Goal: Task Accomplishment & Management: Manage account settings

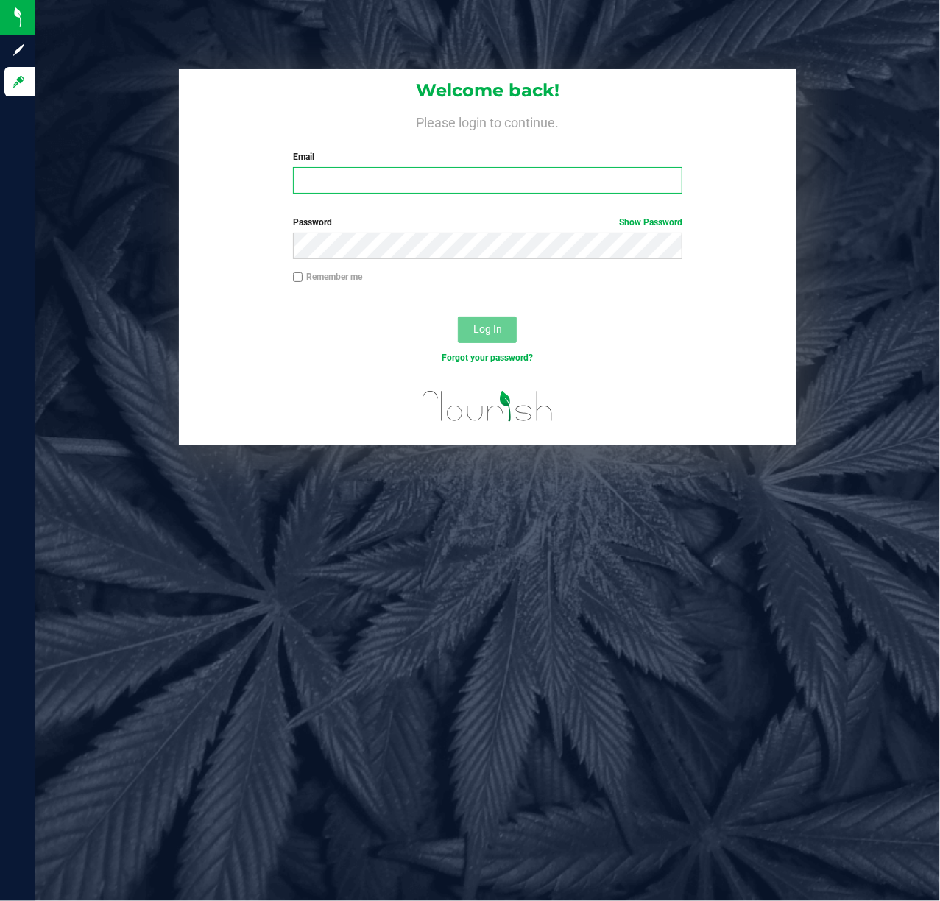
click at [418, 188] on input "Email" at bounding box center [488, 180] width 390 height 27
type input "[EMAIL_ADDRESS][DOMAIN_NAME]"
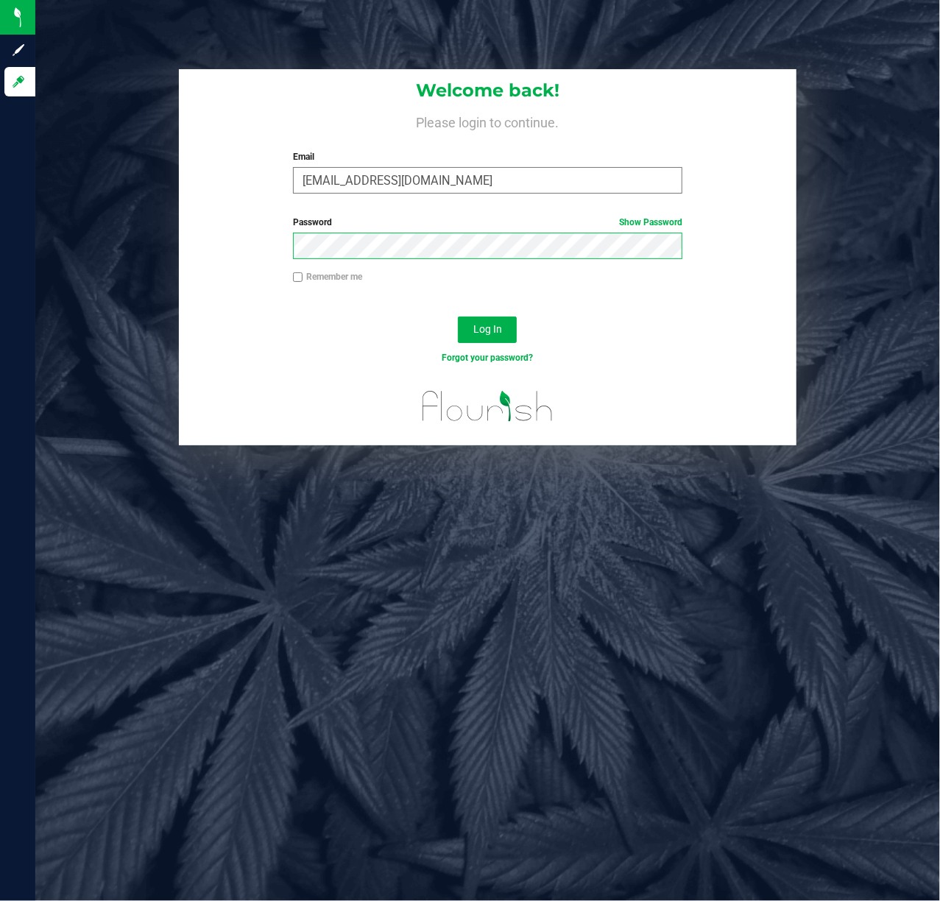
click at [458, 317] on button "Log In" at bounding box center [487, 330] width 59 height 27
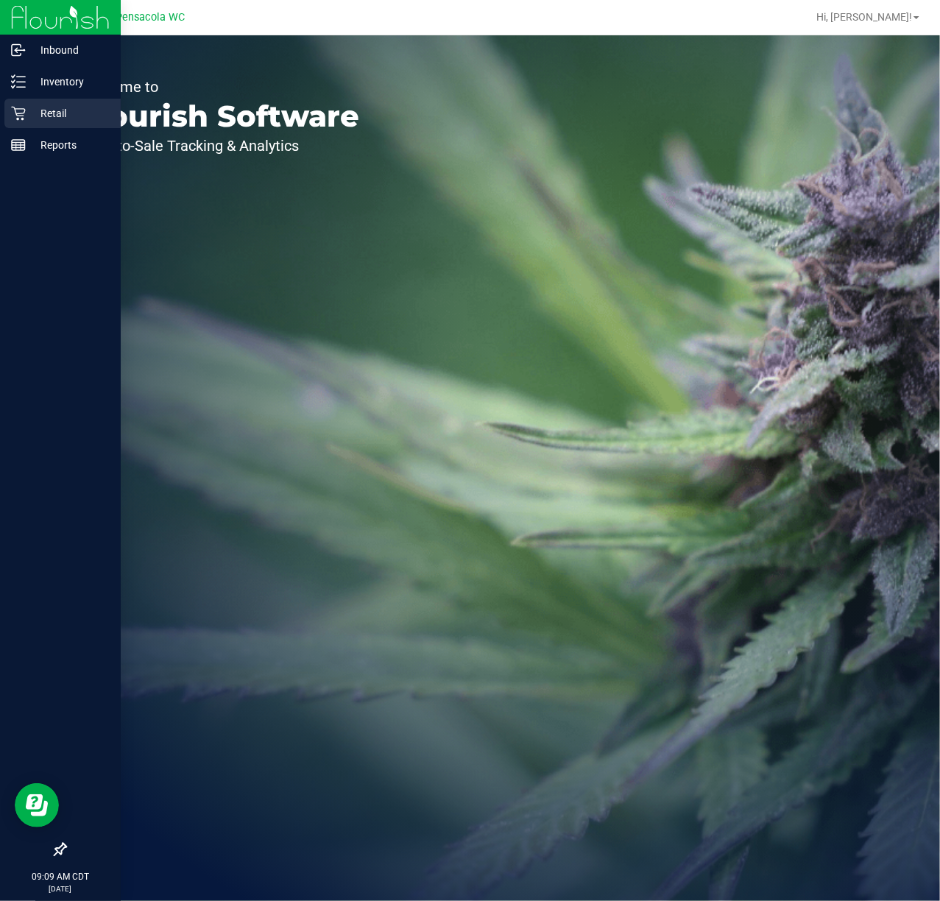
click at [42, 110] on p "Retail" at bounding box center [70, 114] width 88 height 18
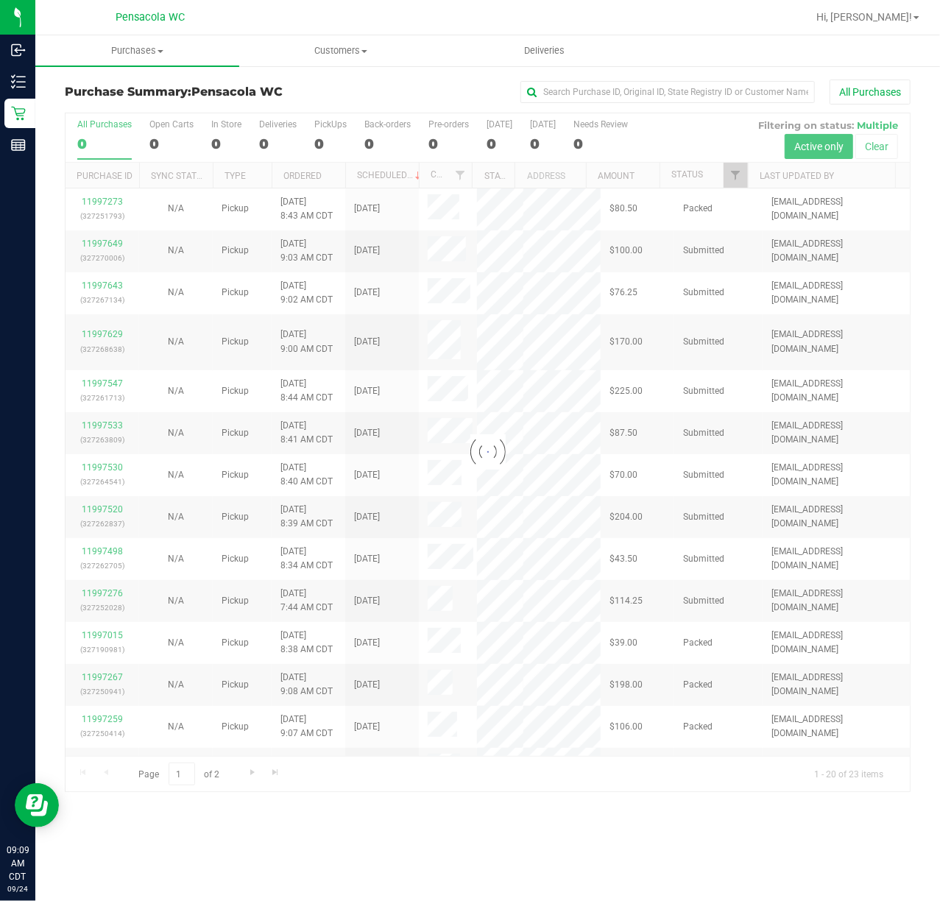
click at [741, 175] on div at bounding box center [488, 452] width 844 height 678
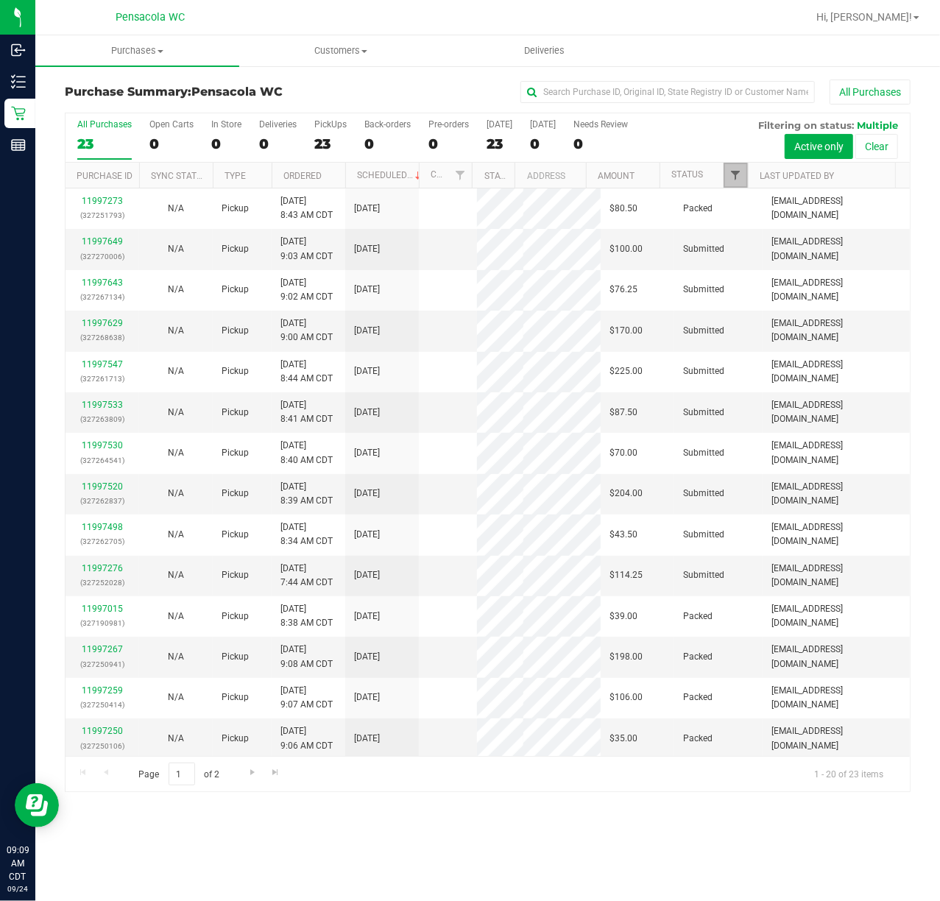
click at [741, 175] on span "Filter" at bounding box center [736, 175] width 12 height 12
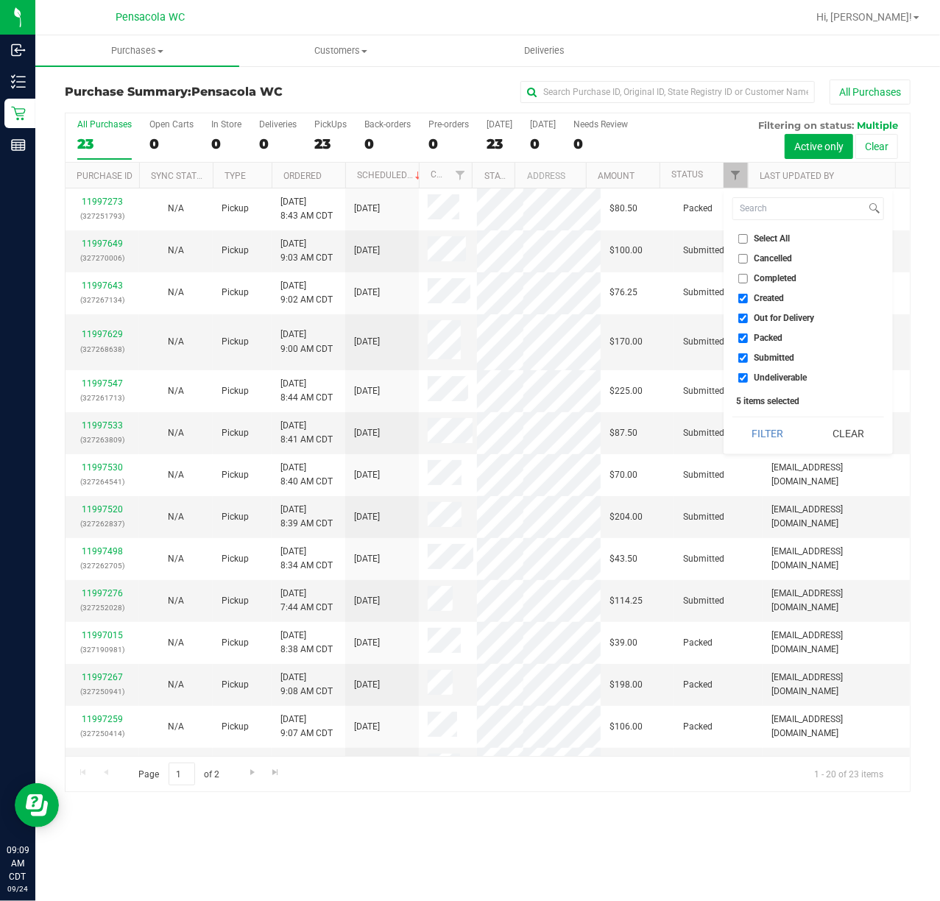
click at [744, 234] on input "Select All" at bounding box center [743, 239] width 10 height 10
checkbox input "true"
click at [744, 234] on input "Select All" at bounding box center [743, 239] width 10 height 10
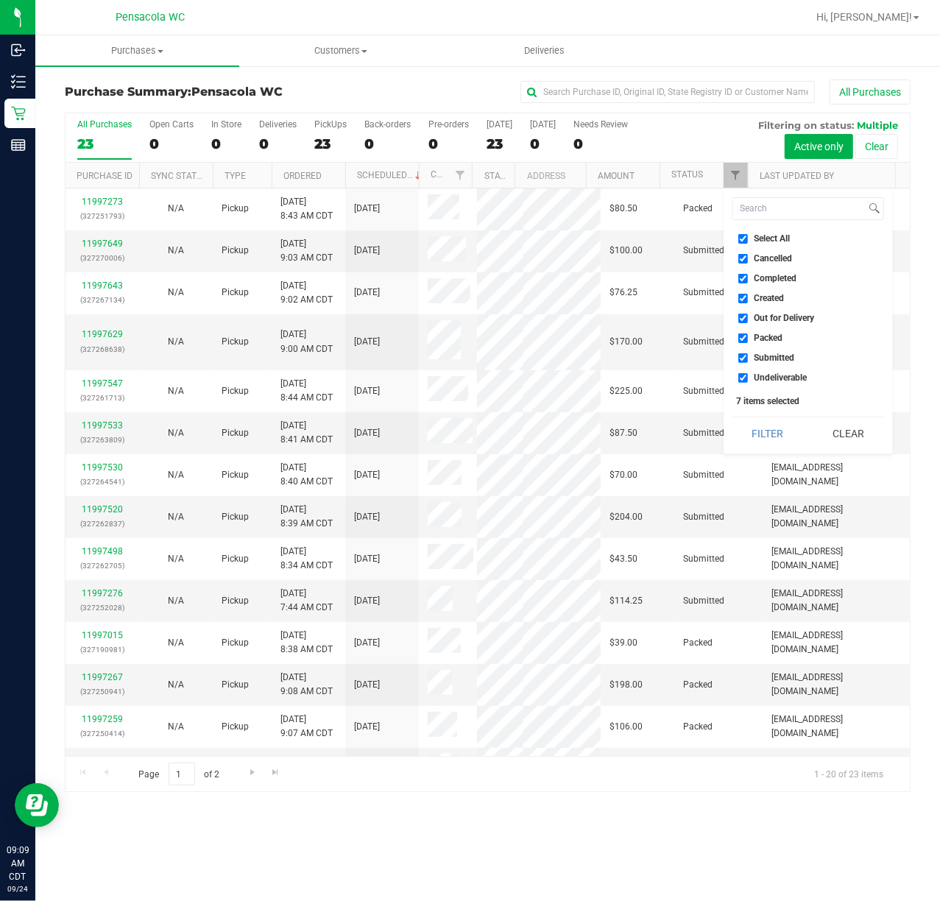
checkbox input "false"
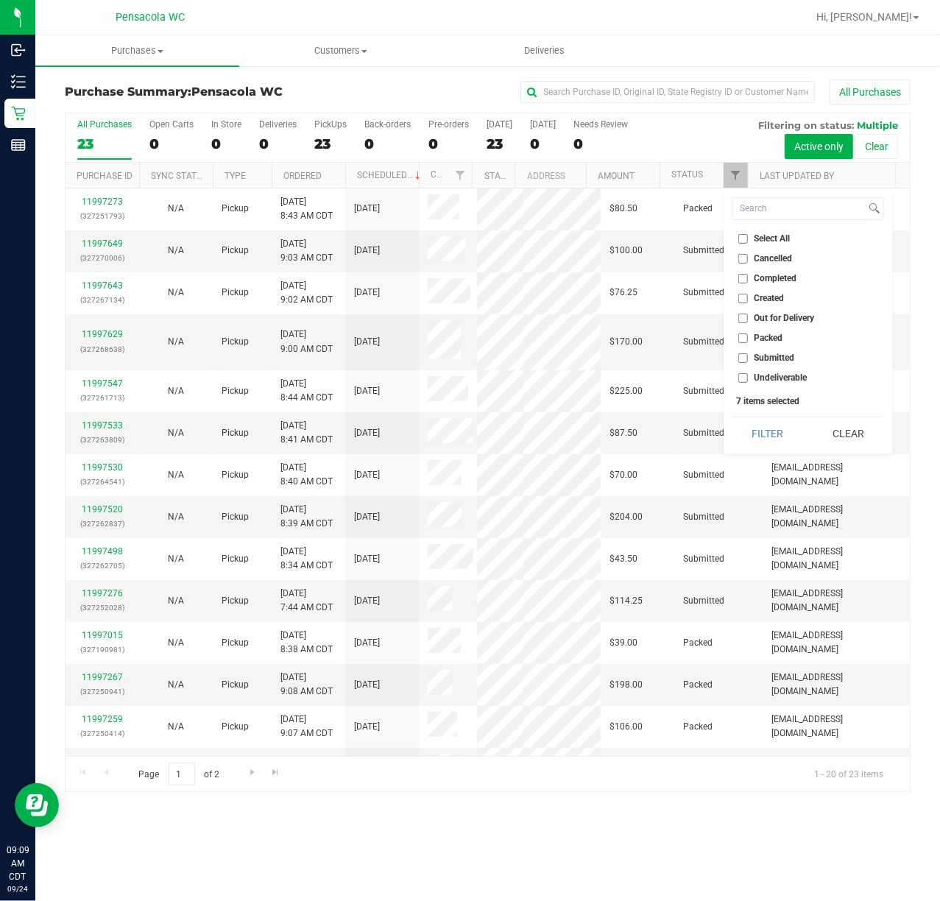
checkbox input "false"
click at [743, 357] on input "Submitted" at bounding box center [743, 358] width 10 height 10
checkbox input "true"
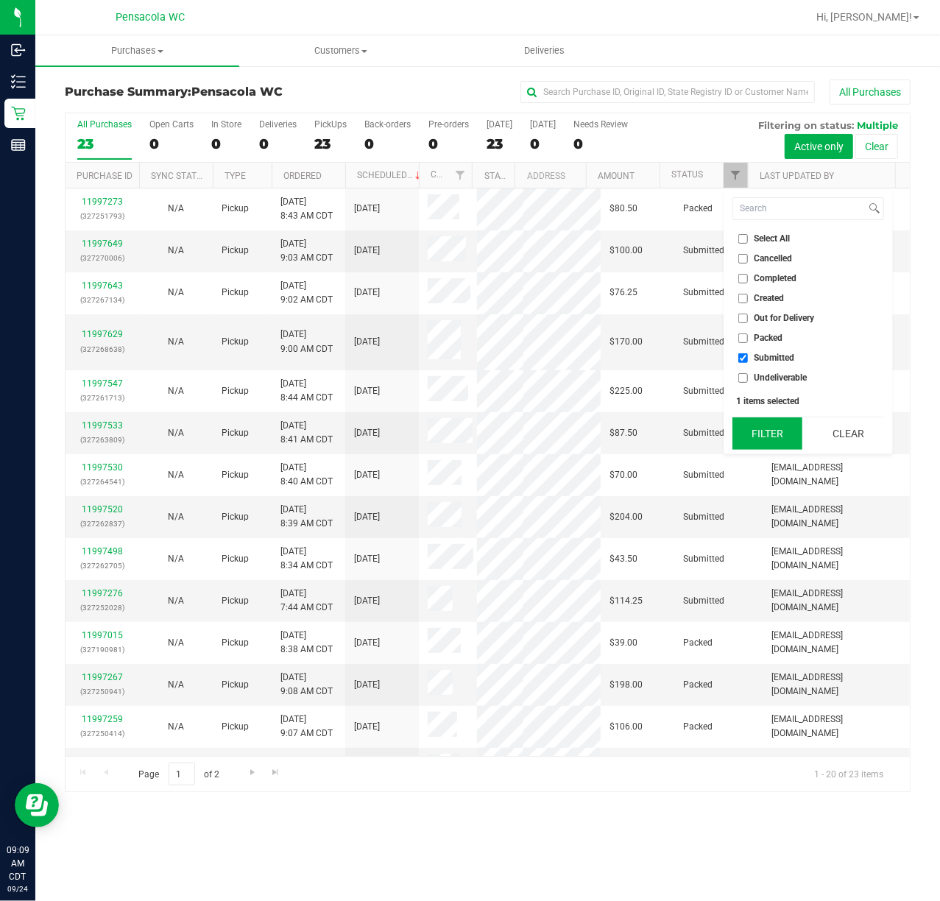
click at [772, 428] on button "Filter" at bounding box center [768, 433] width 71 height 32
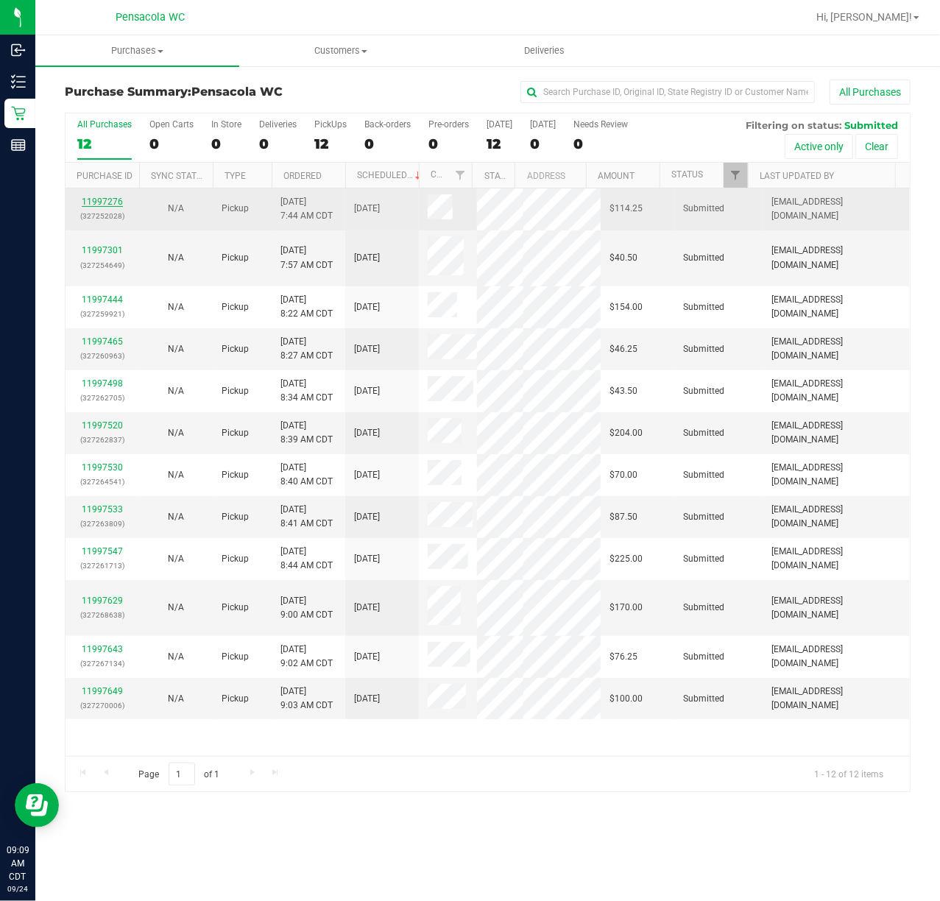
click at [94, 207] on link "11997276" at bounding box center [102, 202] width 41 height 10
click at [92, 204] on link "11997276" at bounding box center [102, 202] width 41 height 10
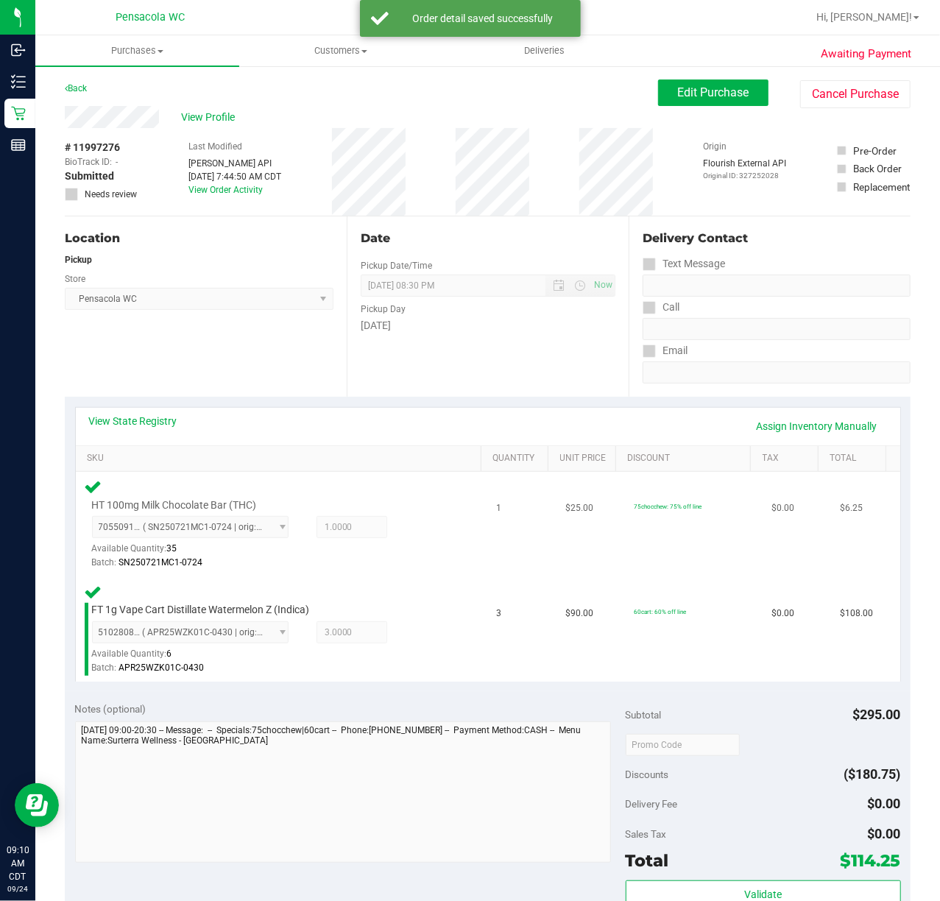
scroll to position [196, 0]
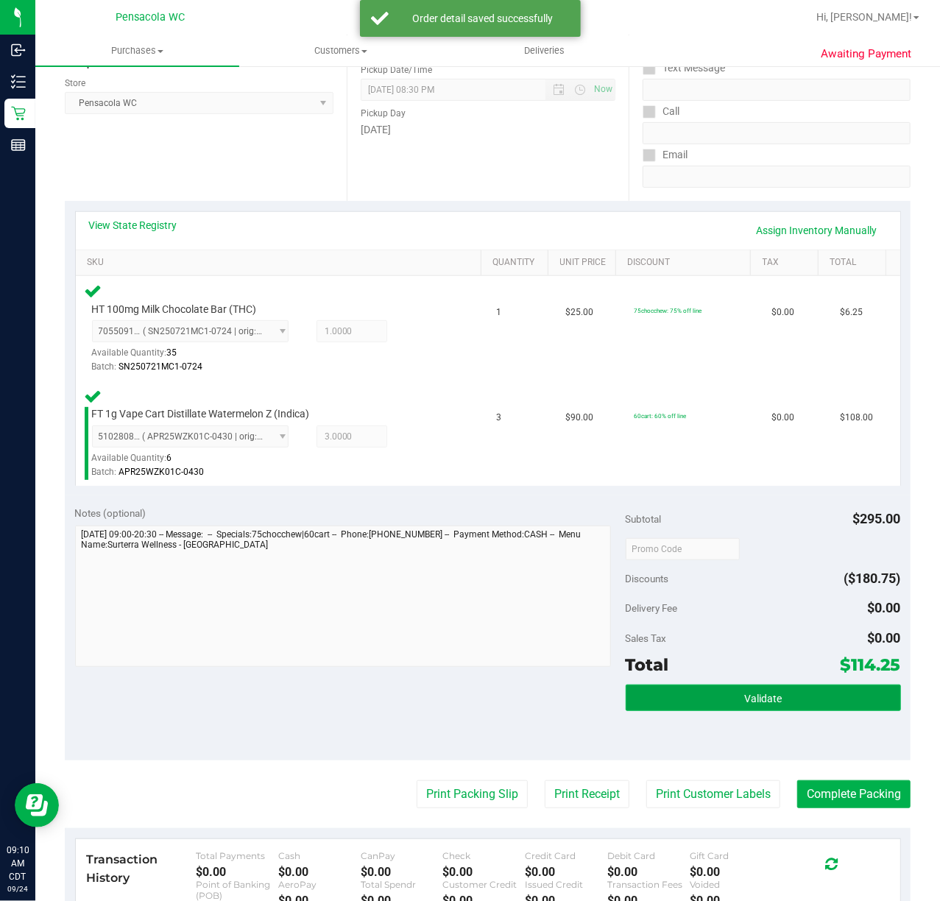
click at [788, 695] on button "Validate" at bounding box center [763, 698] width 275 height 27
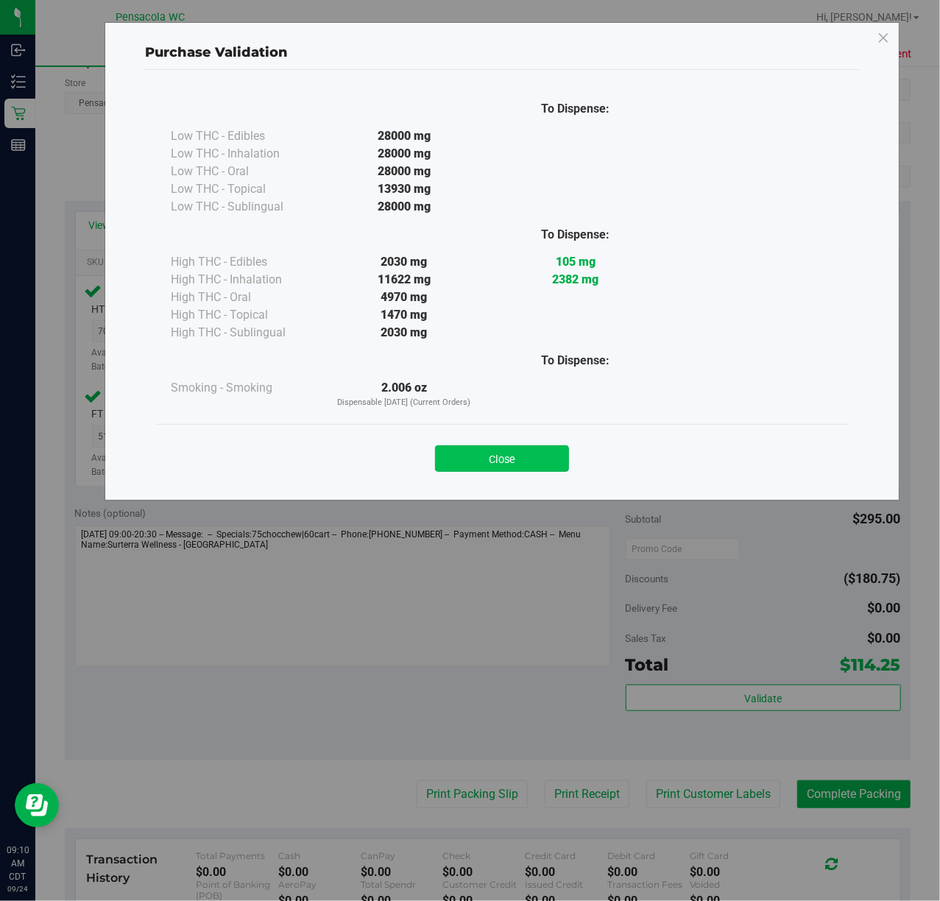
click at [514, 462] on button "Close" at bounding box center [502, 458] width 134 height 27
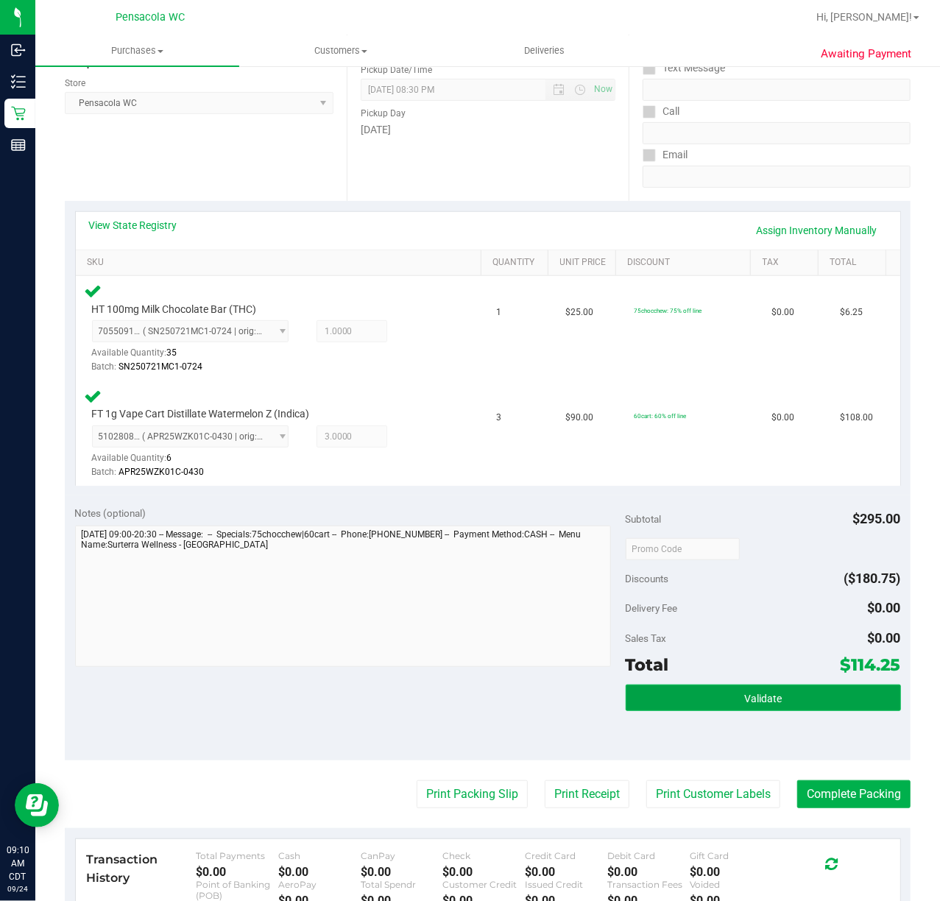
click at [749, 696] on span "Validate" at bounding box center [763, 699] width 38 height 12
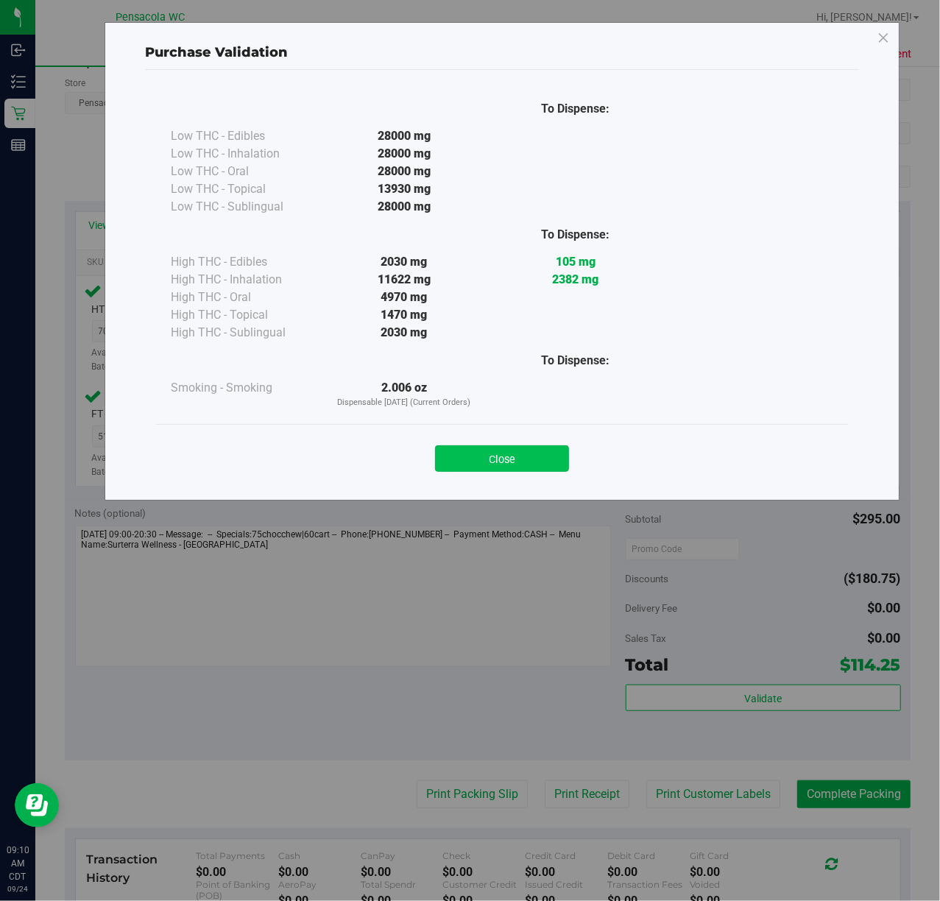
click at [517, 452] on button "Close" at bounding box center [502, 458] width 134 height 27
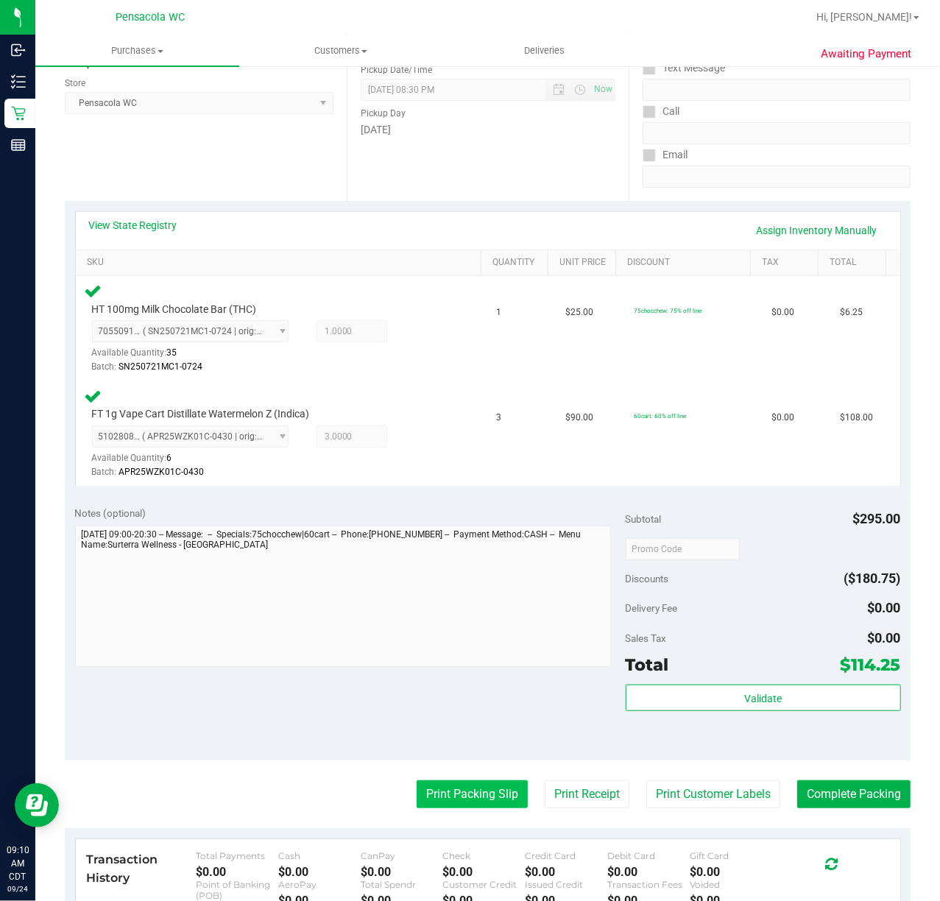
click at [462, 780] on button "Print Packing Slip" at bounding box center [472, 794] width 111 height 28
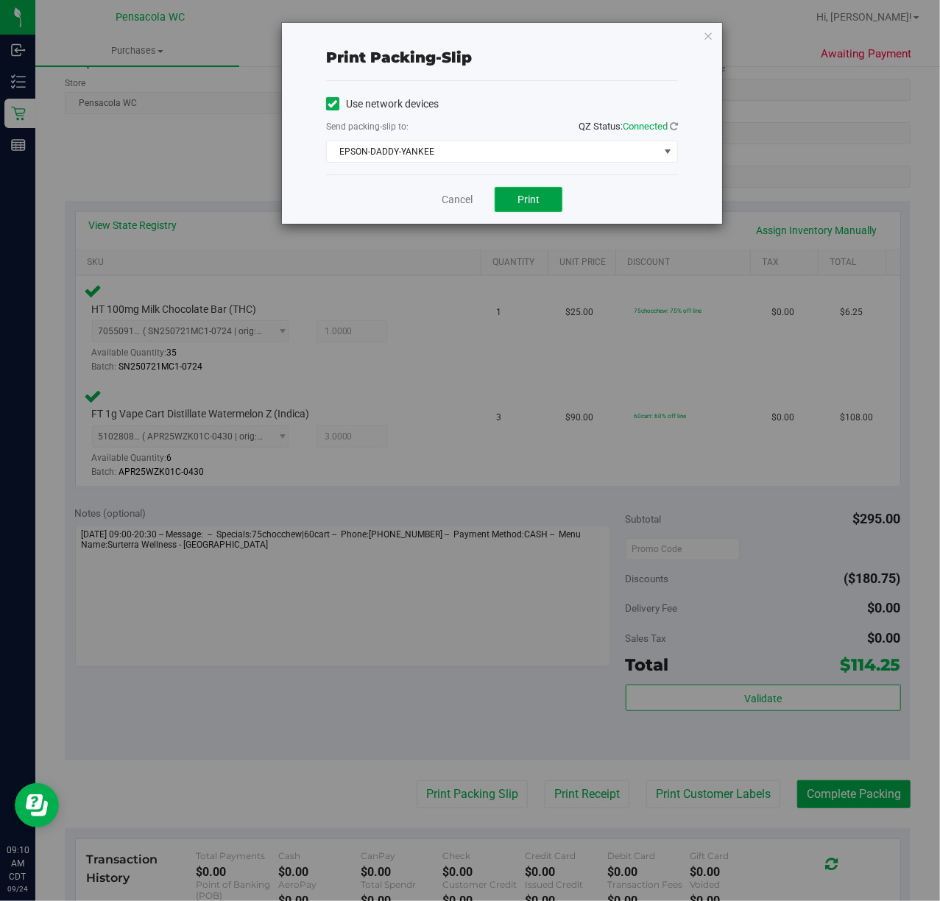
click at [499, 205] on button "Print" at bounding box center [529, 199] width 68 height 25
click at [707, 40] on icon "button" at bounding box center [708, 36] width 10 height 18
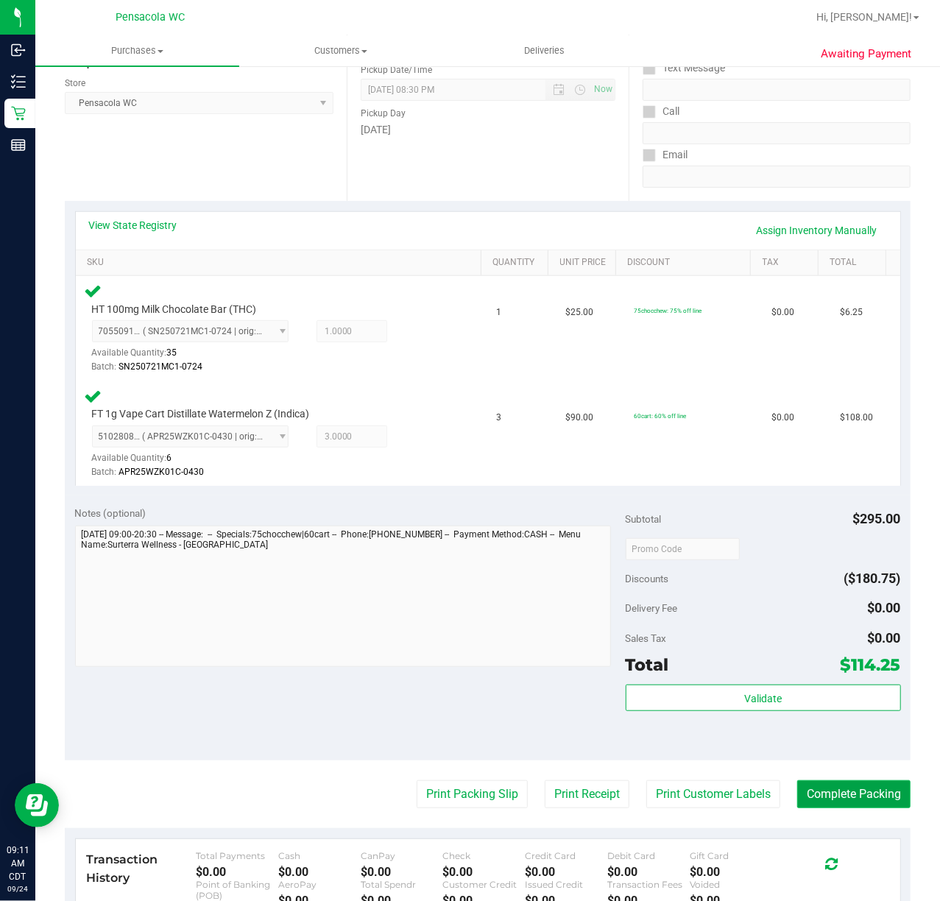
click at [798, 802] on button "Complete Packing" at bounding box center [853, 794] width 113 height 28
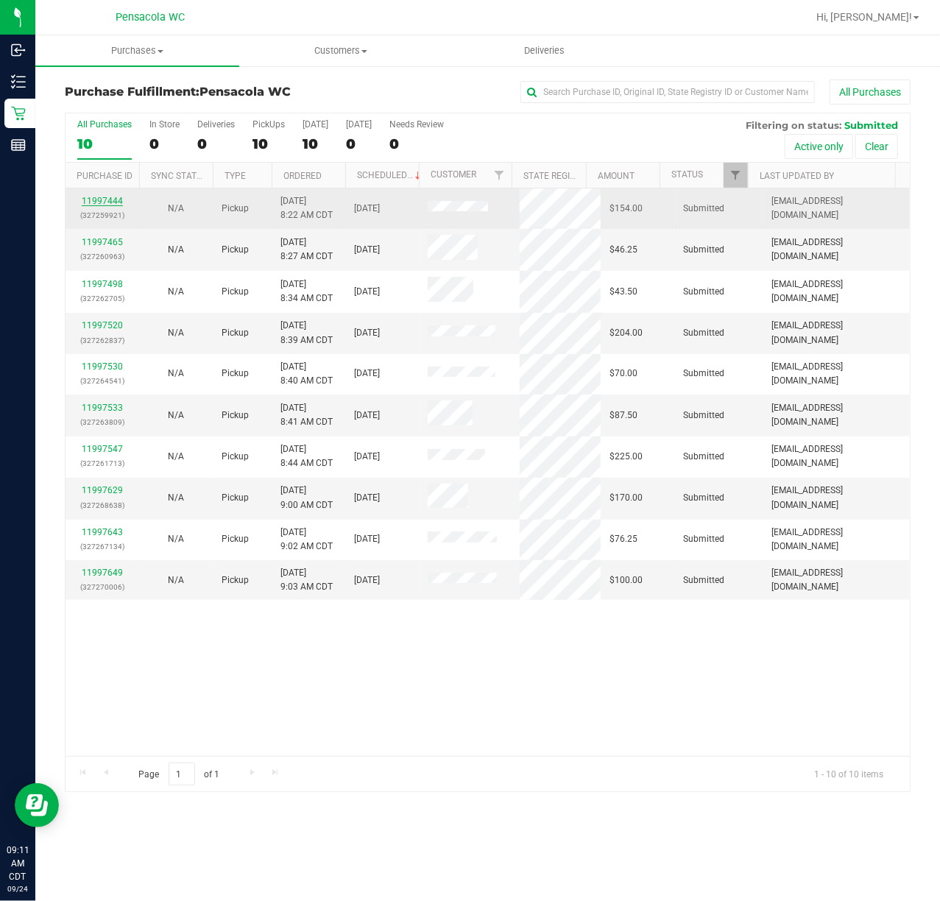
click at [96, 200] on link "11997444" at bounding box center [102, 201] width 41 height 10
click at [99, 197] on link "11997444" at bounding box center [102, 201] width 41 height 10
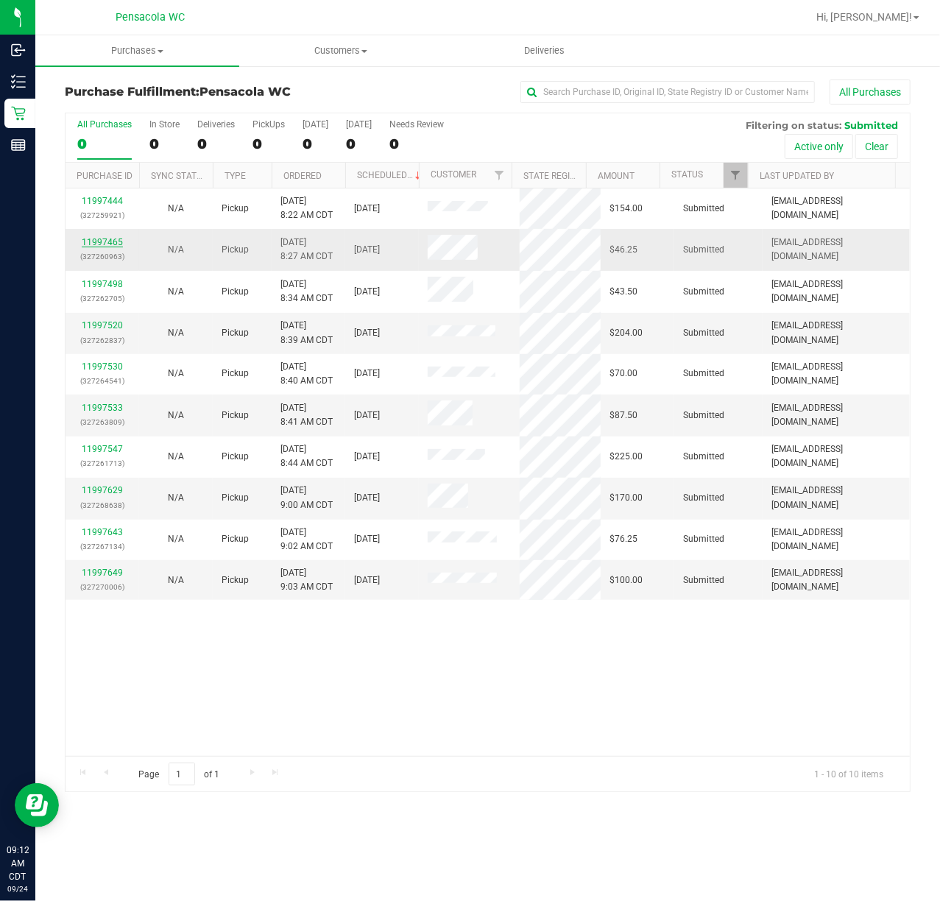
click at [100, 239] on link "11997465" at bounding box center [102, 242] width 41 height 10
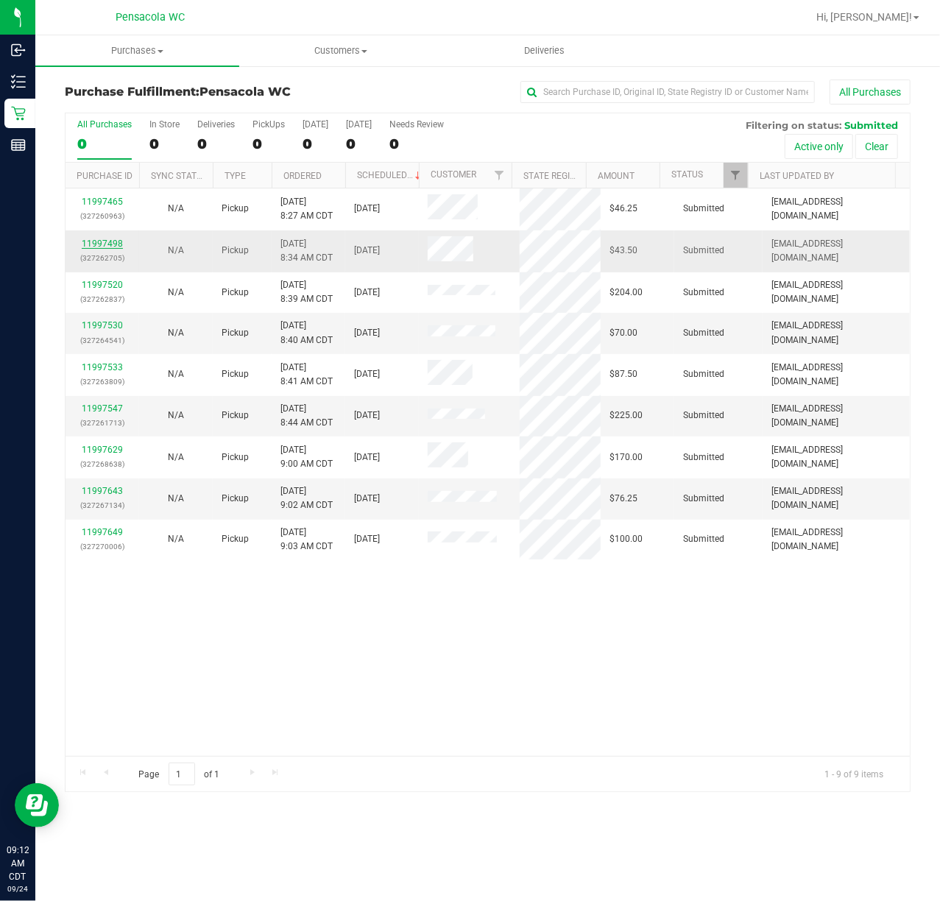
click at [102, 240] on link "11997498" at bounding box center [102, 244] width 41 height 10
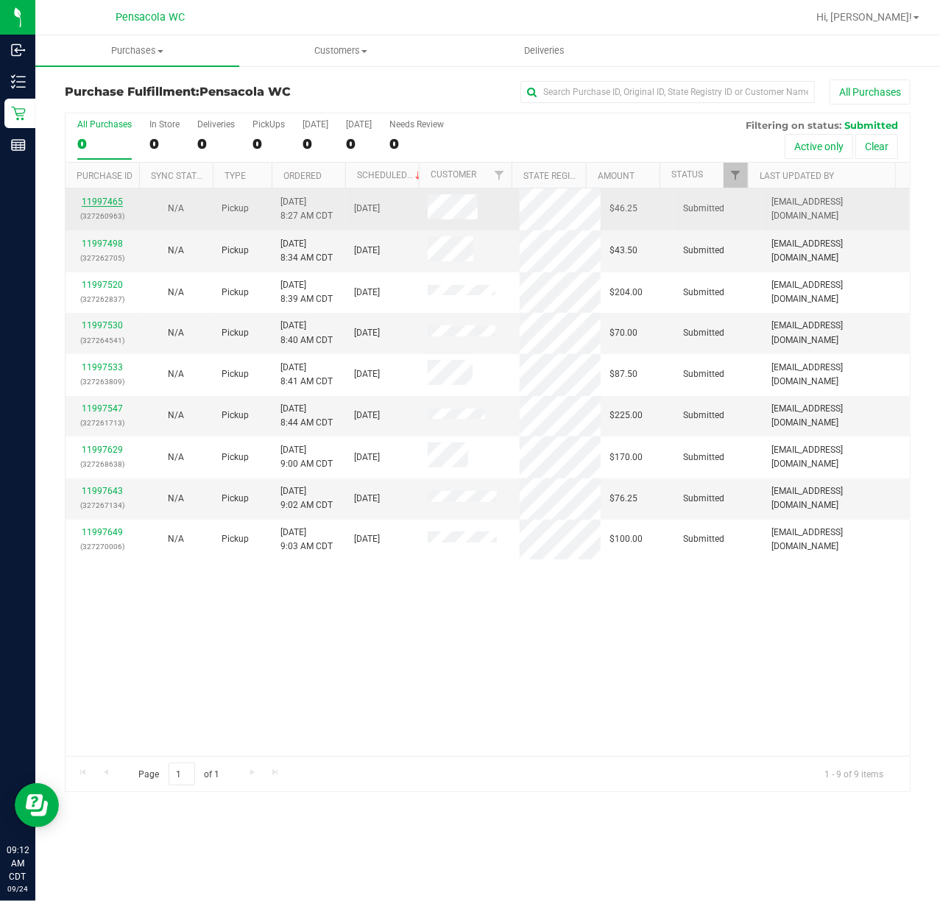
click at [94, 197] on link "11997465" at bounding box center [102, 202] width 41 height 10
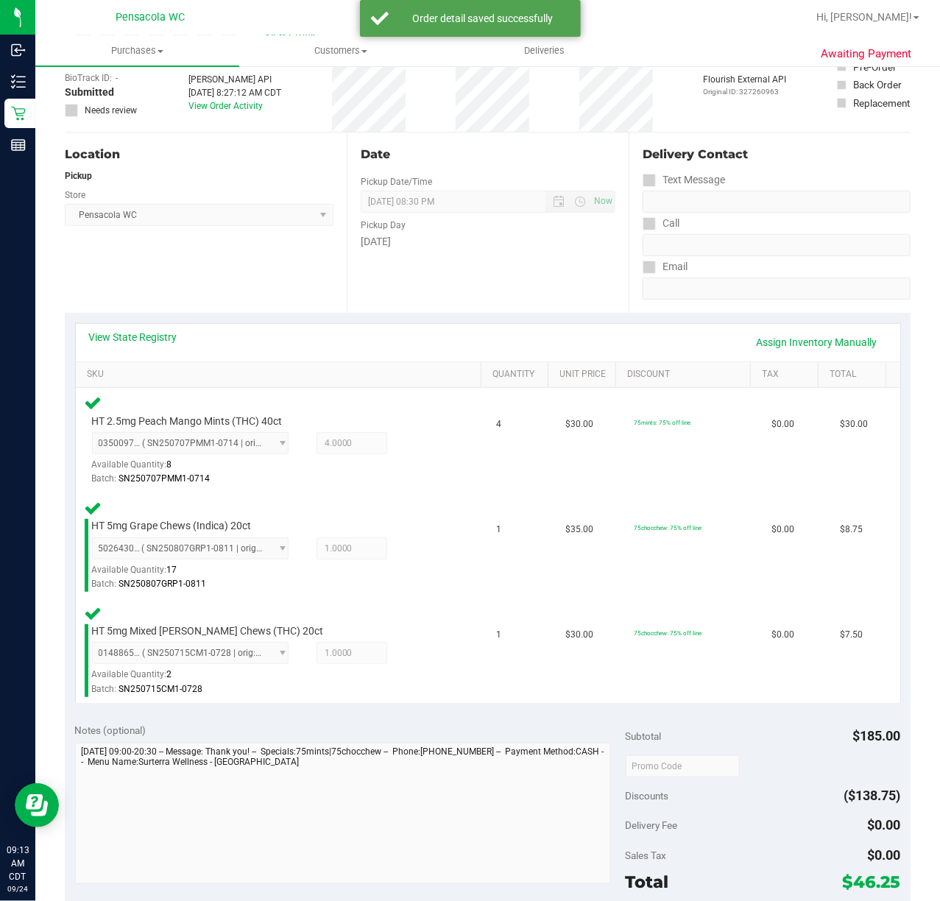
scroll to position [196, 0]
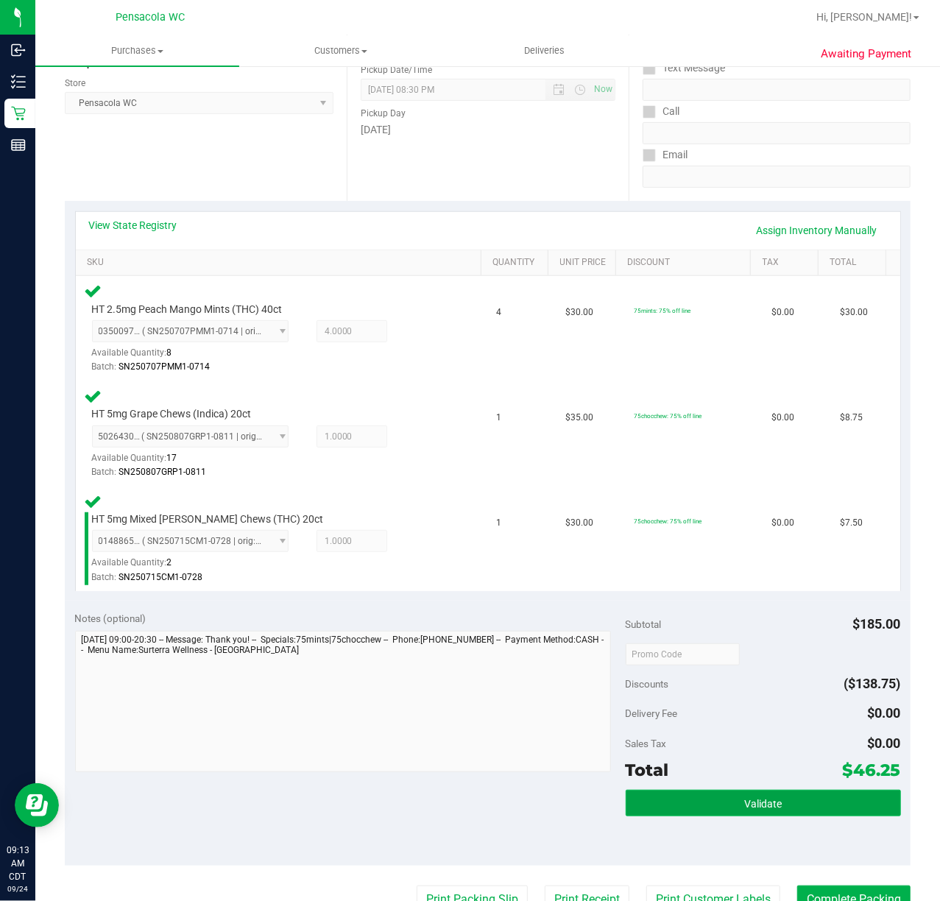
click at [688, 808] on button "Validate" at bounding box center [763, 803] width 275 height 27
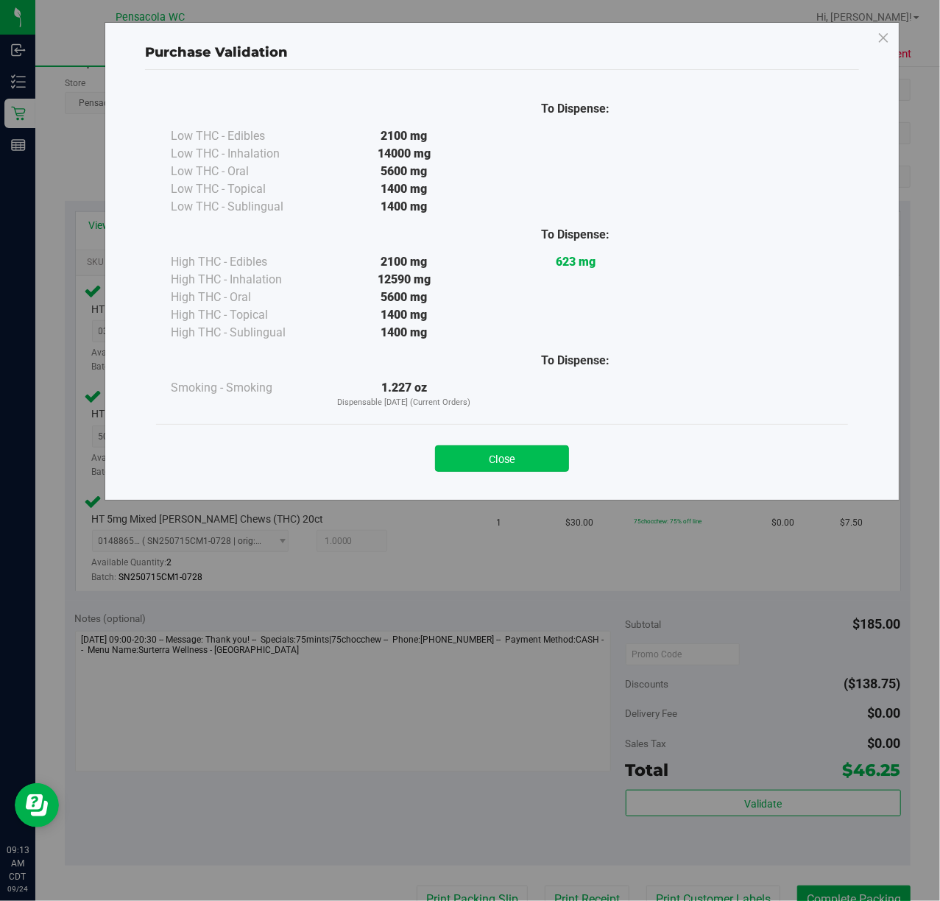
click at [471, 461] on button "Close" at bounding box center [502, 458] width 134 height 27
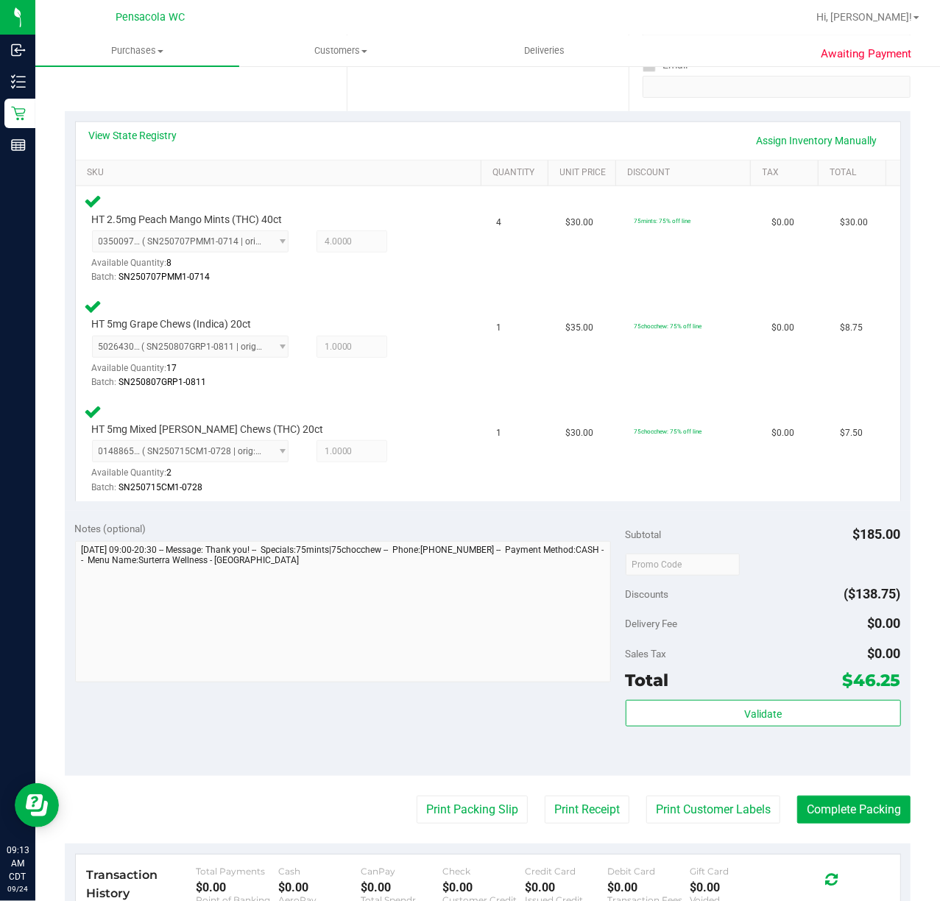
scroll to position [392, 0]
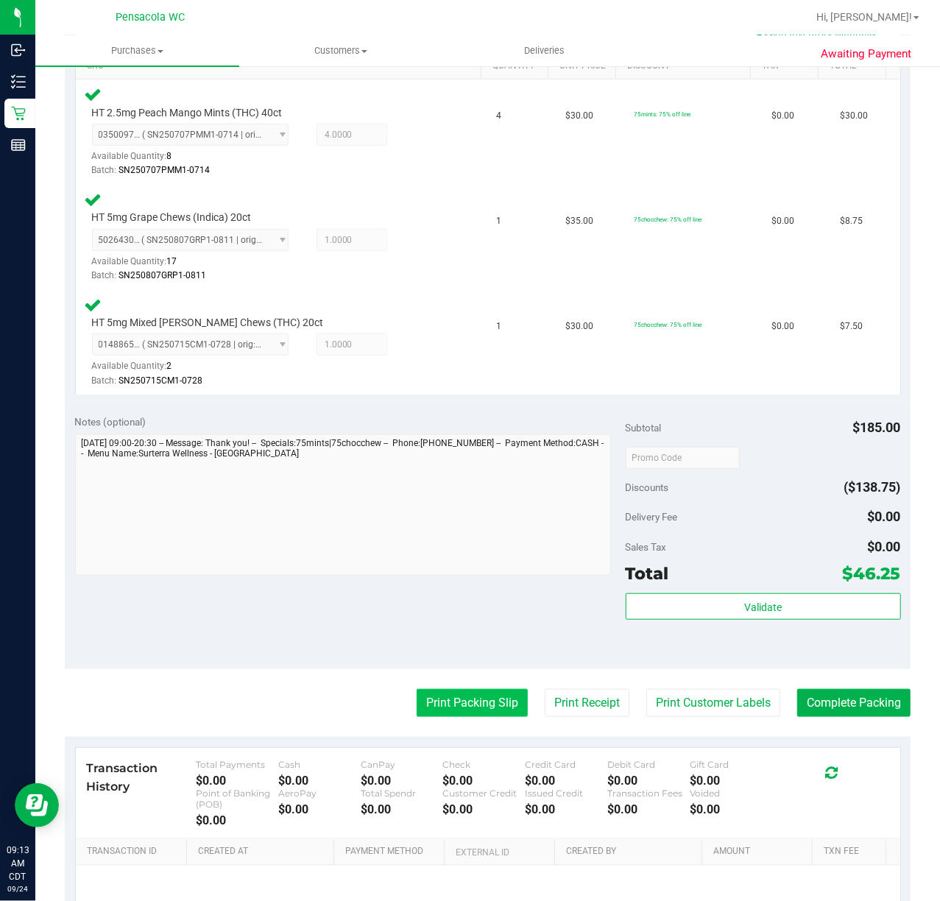
click at [469, 698] on button "Print Packing Slip" at bounding box center [472, 703] width 111 height 28
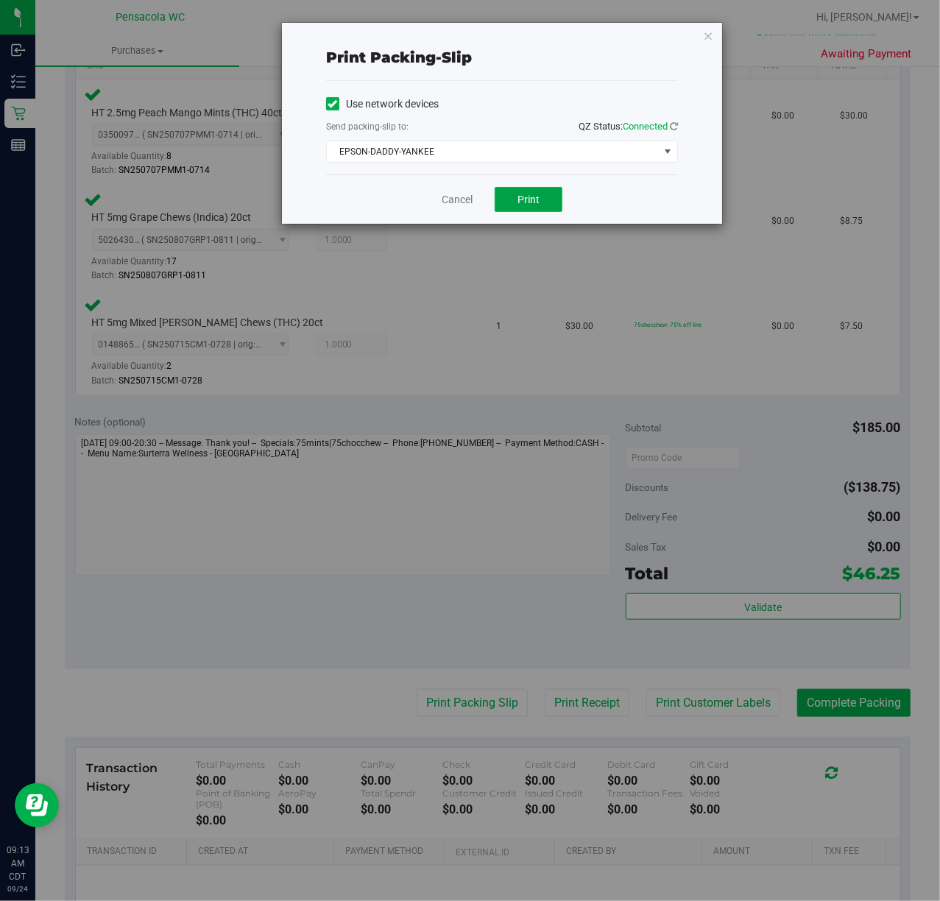
click at [515, 194] on button "Print" at bounding box center [529, 199] width 68 height 25
click at [705, 35] on icon "button" at bounding box center [708, 36] width 10 height 18
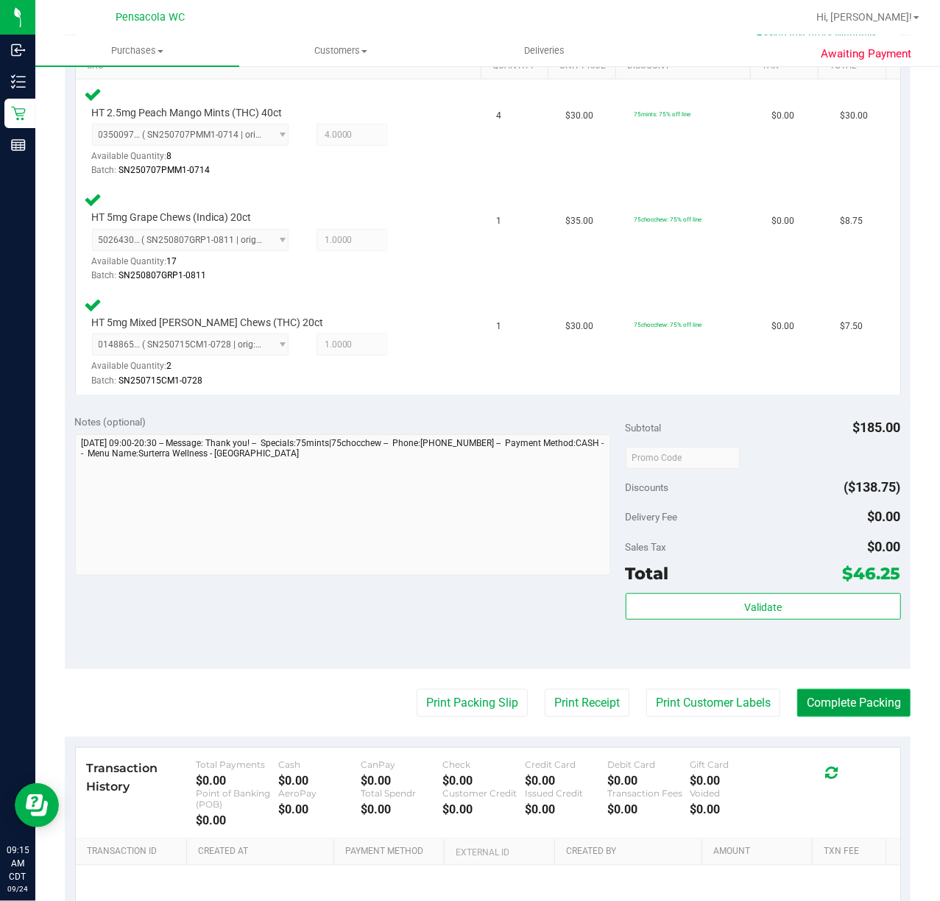
click at [797, 699] on button "Complete Packing" at bounding box center [853, 703] width 113 height 28
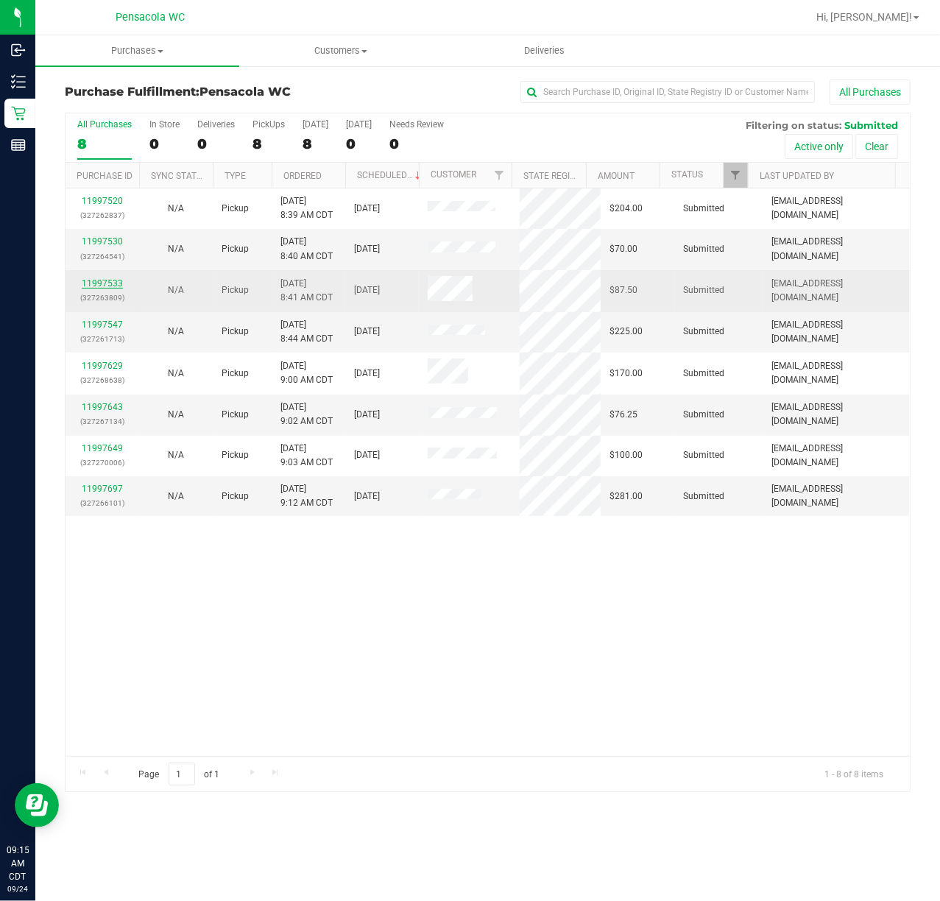
click at [113, 280] on link "11997533" at bounding box center [102, 283] width 41 height 10
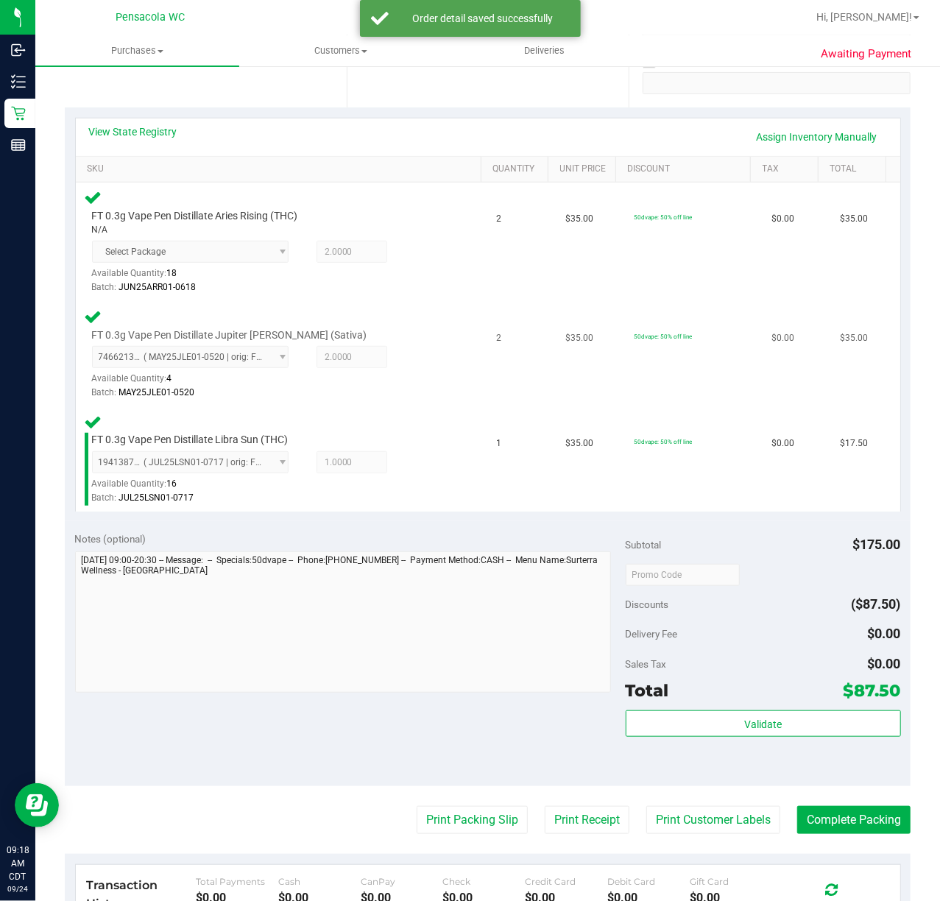
scroll to position [294, 0]
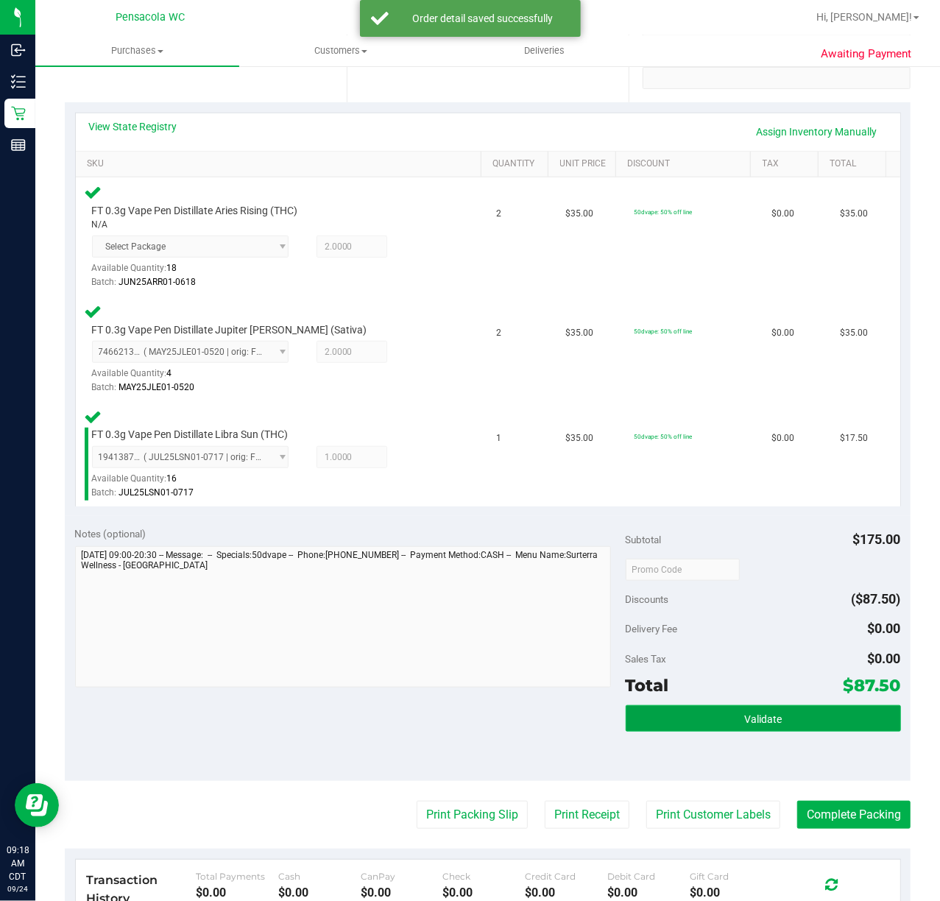
click at [758, 719] on span "Validate" at bounding box center [763, 719] width 38 height 12
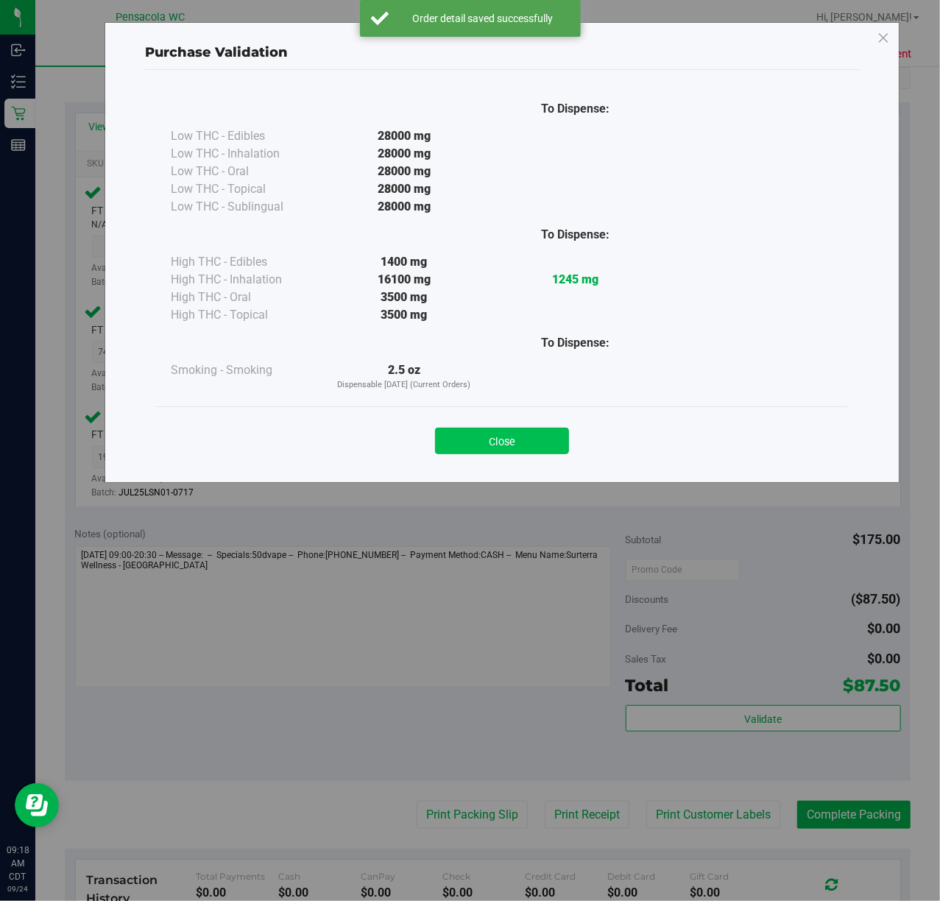
click at [504, 445] on button "Close" at bounding box center [502, 441] width 134 height 27
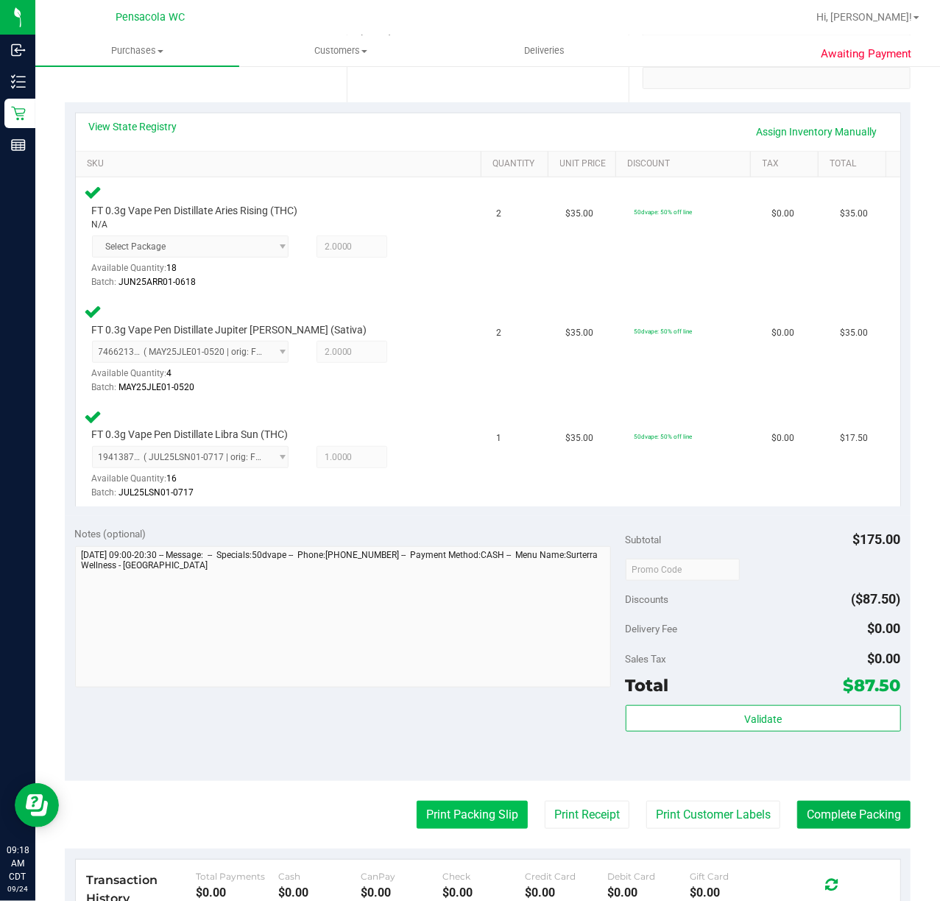
click at [483, 802] on button "Print Packing Slip" at bounding box center [472, 815] width 111 height 28
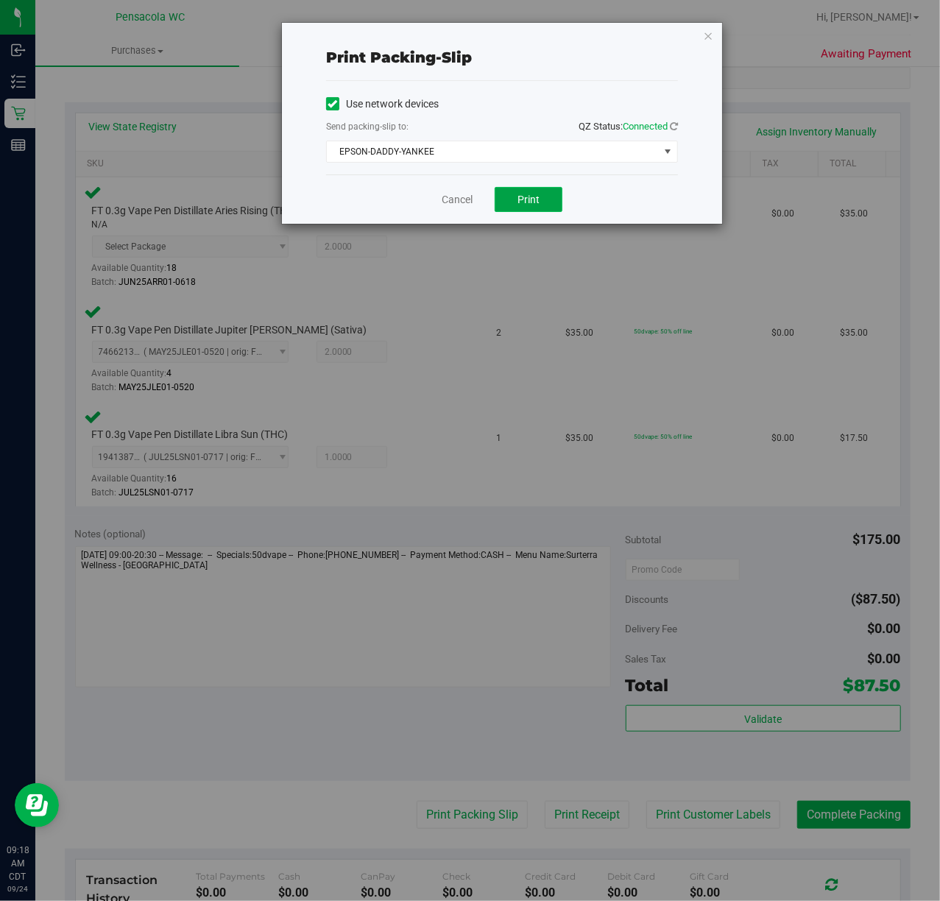
click at [504, 195] on button "Print" at bounding box center [529, 199] width 68 height 25
click at [707, 32] on icon "button" at bounding box center [708, 36] width 10 height 18
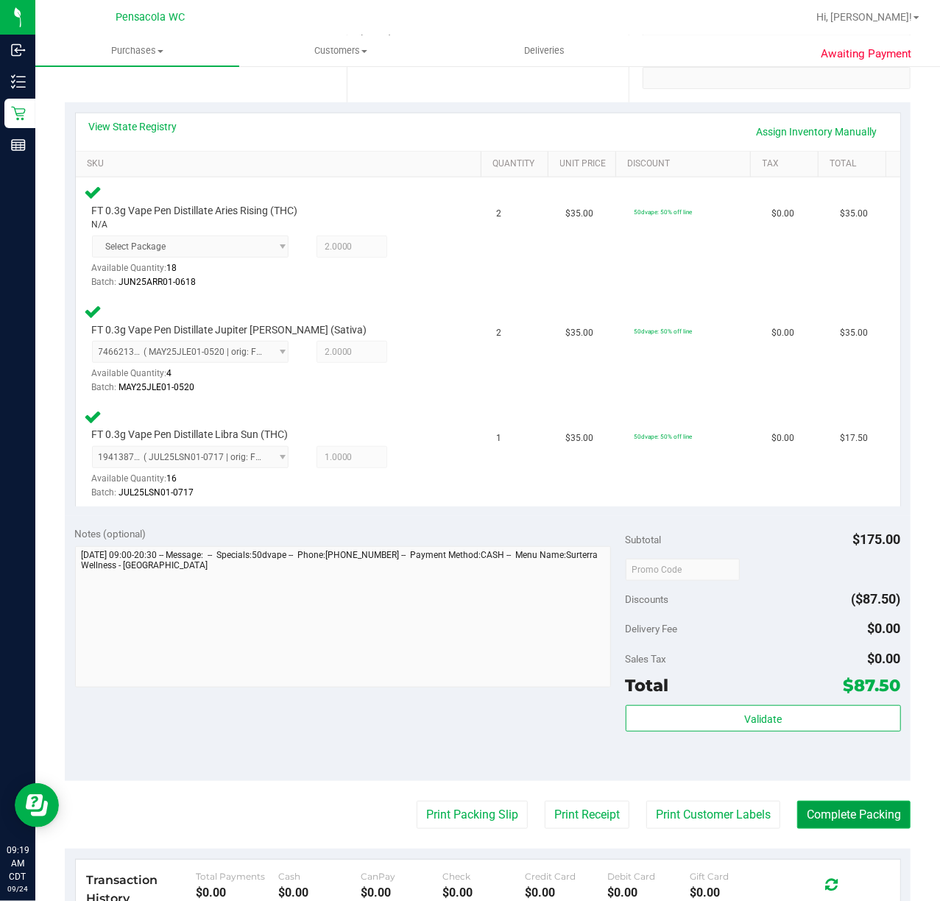
click at [804, 810] on button "Complete Packing" at bounding box center [853, 815] width 113 height 28
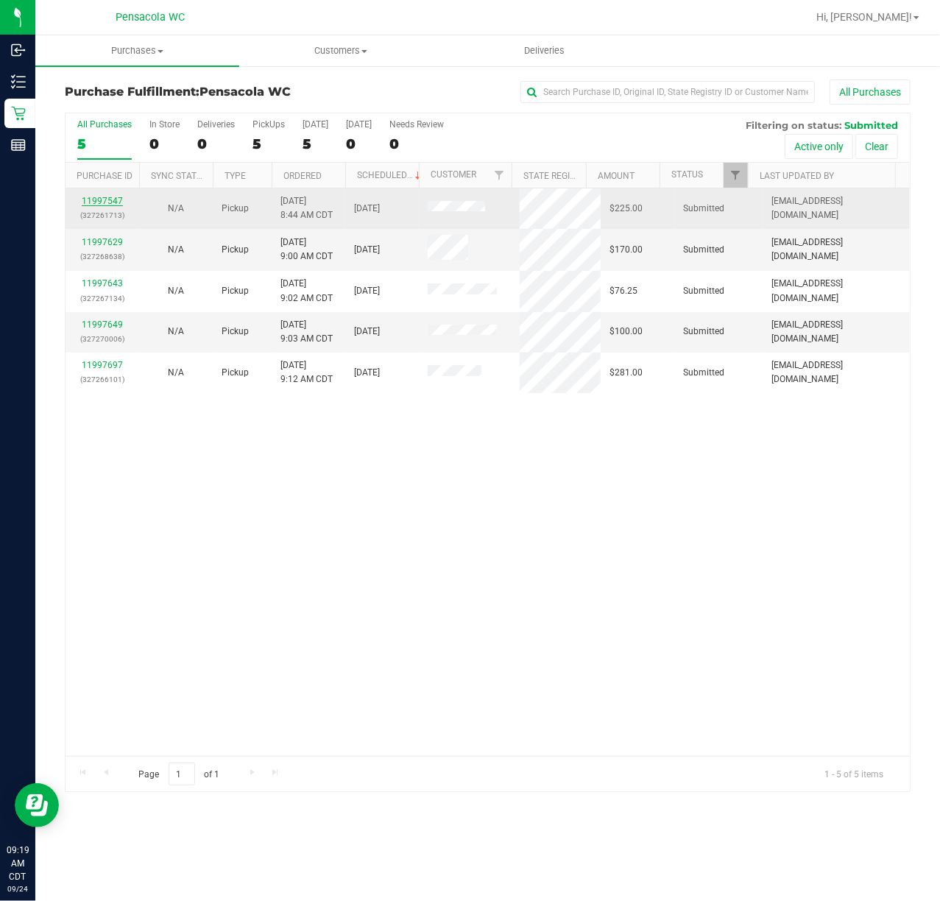
click at [97, 205] on link "11997547" at bounding box center [102, 201] width 41 height 10
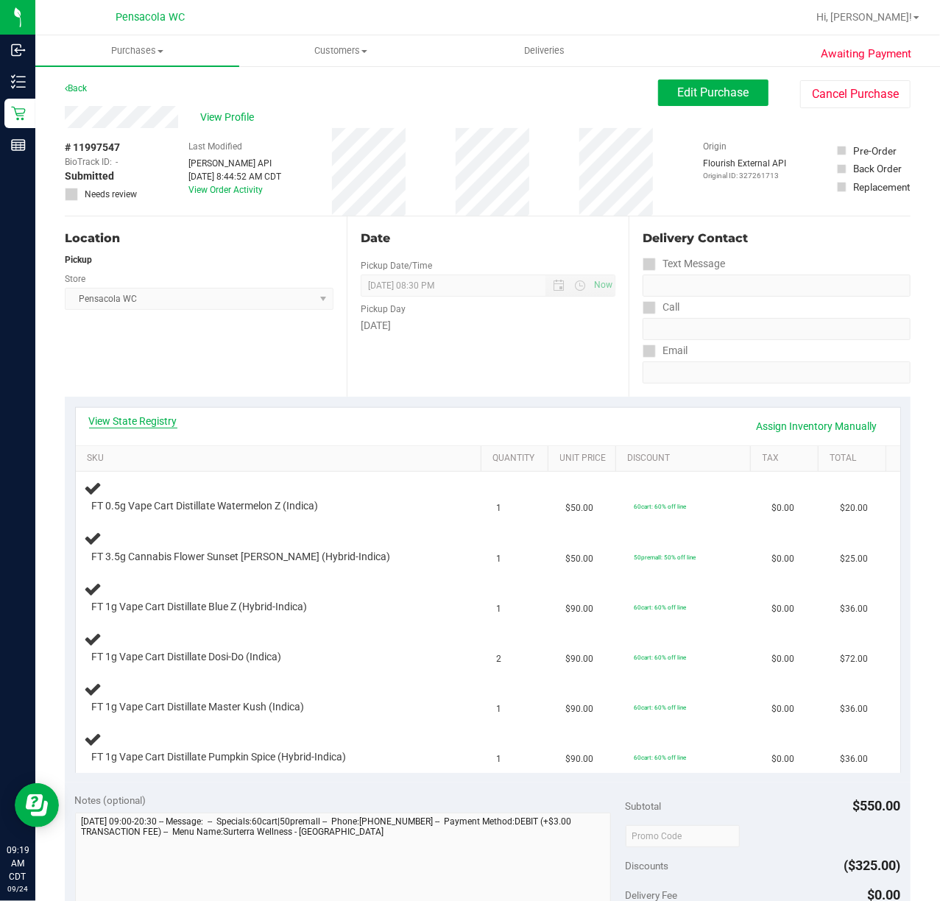
click at [160, 414] on link "View State Registry" at bounding box center [133, 421] width 88 height 15
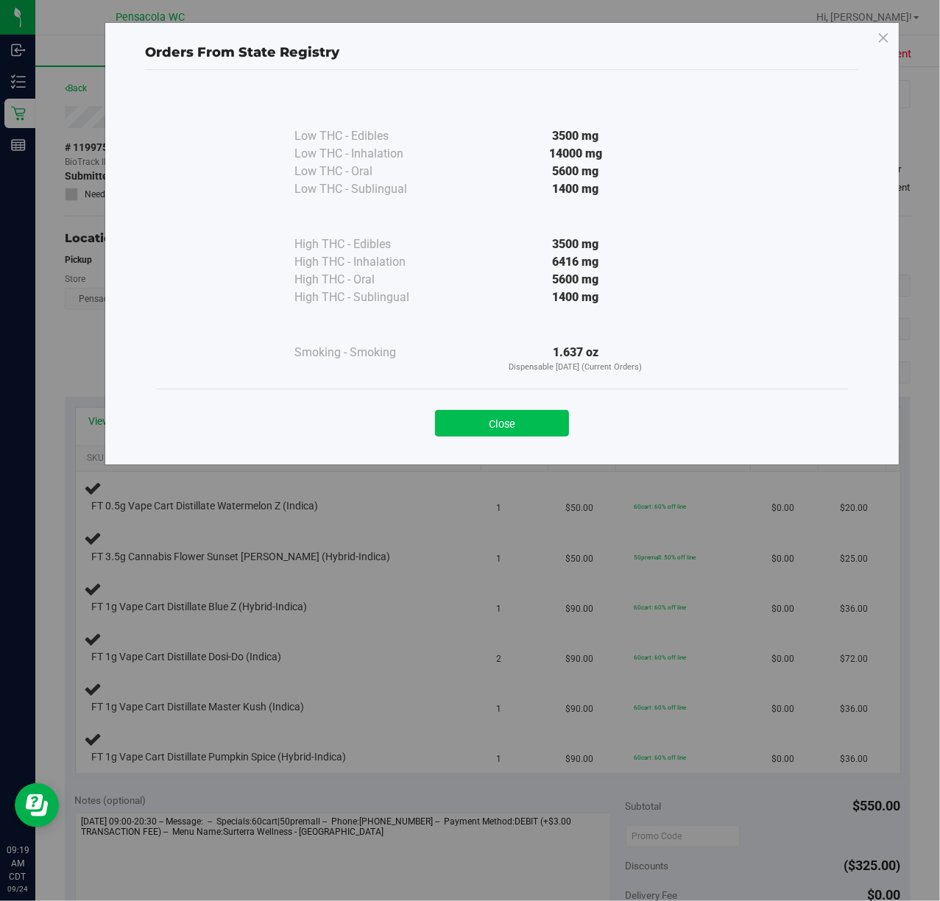
click at [501, 427] on button "Close" at bounding box center [502, 423] width 134 height 27
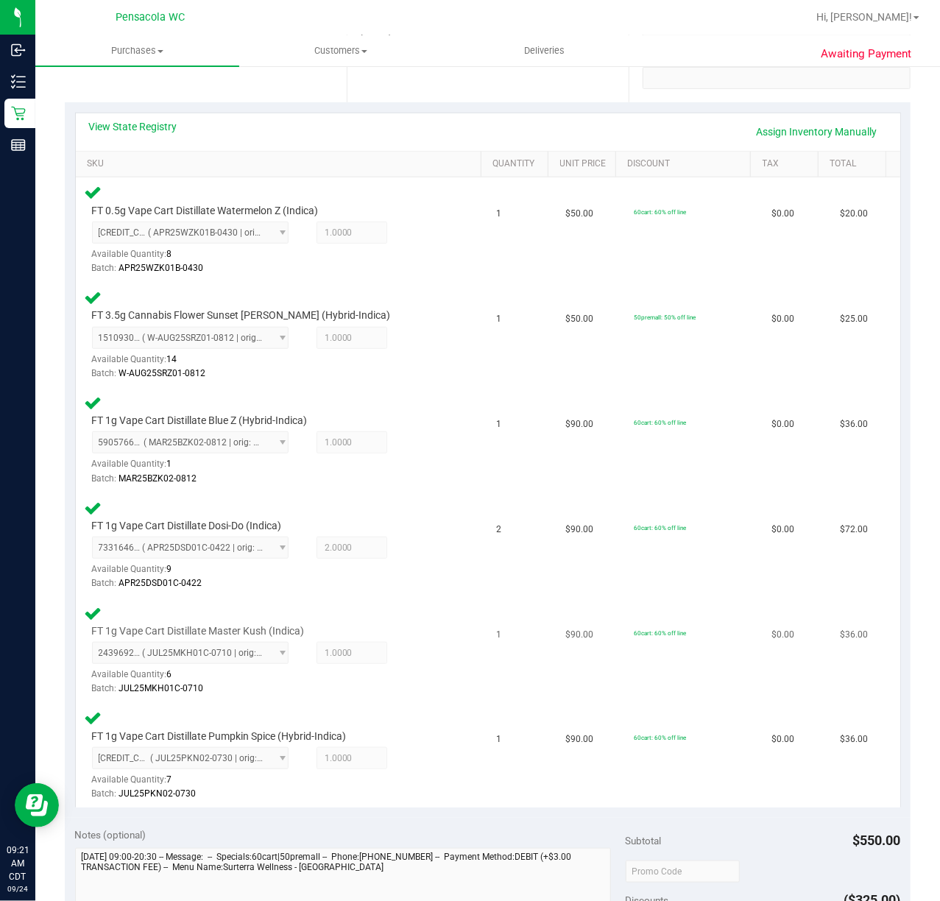
scroll to position [589, 0]
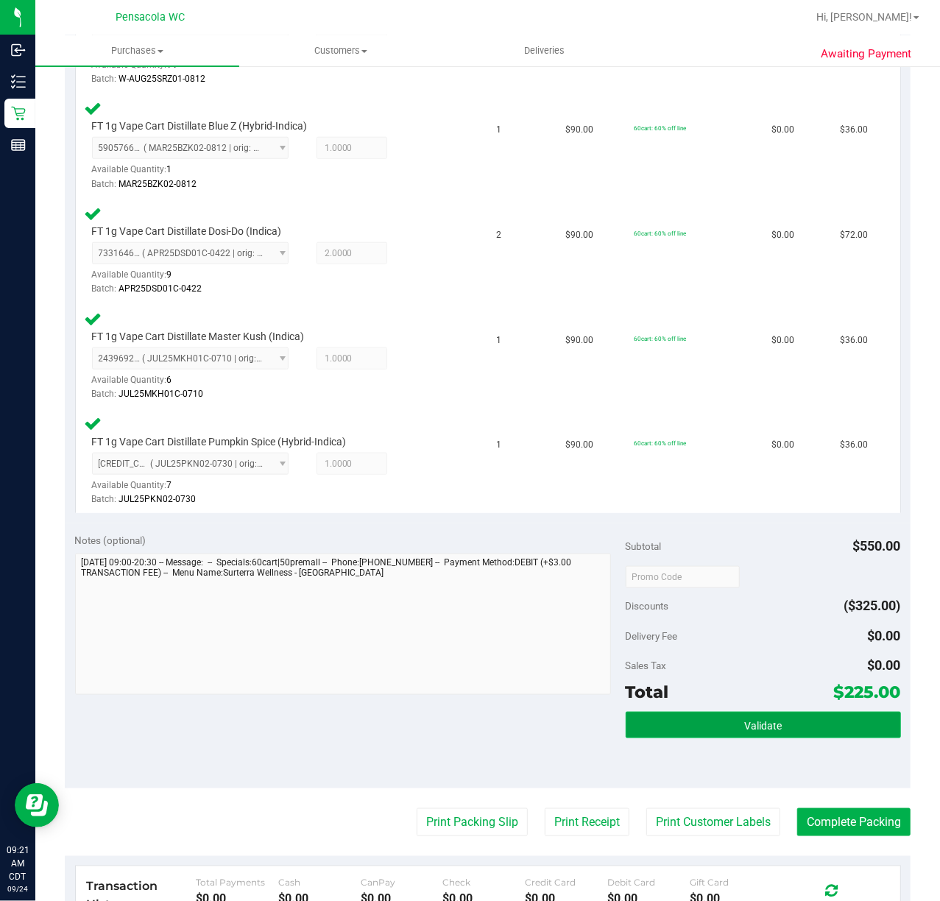
click at [745, 732] on button "Validate" at bounding box center [763, 725] width 275 height 27
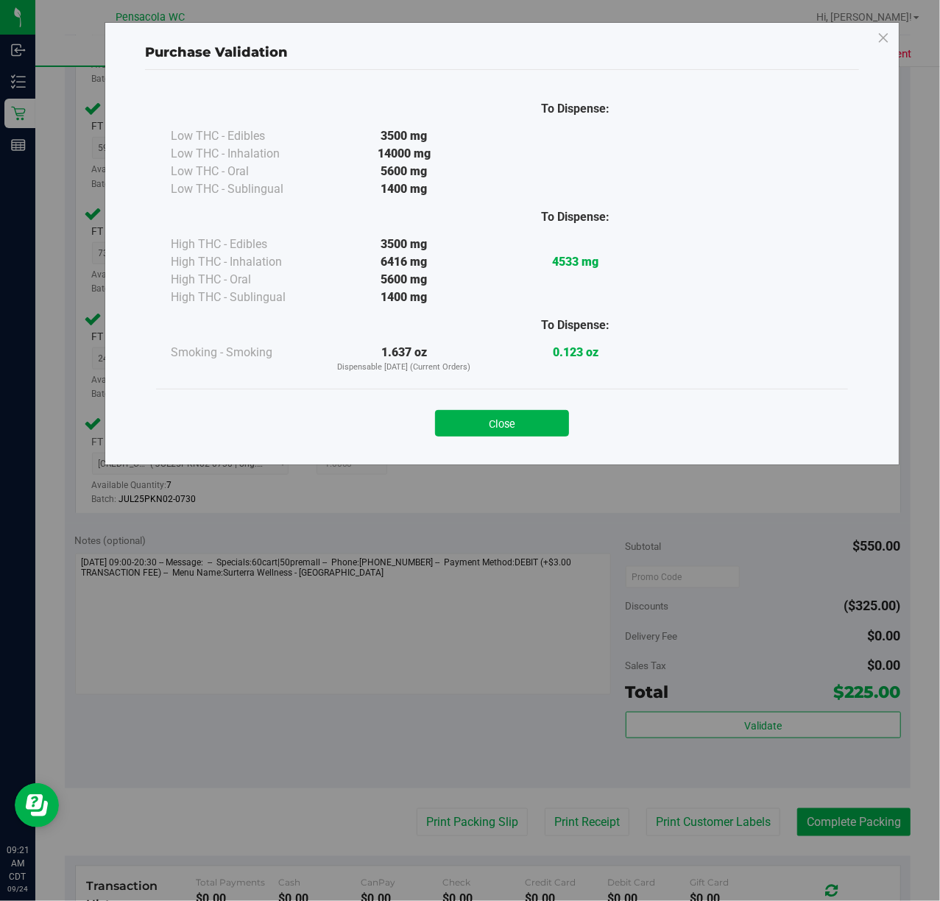
click at [475, 424] on button "Close" at bounding box center [502, 423] width 134 height 27
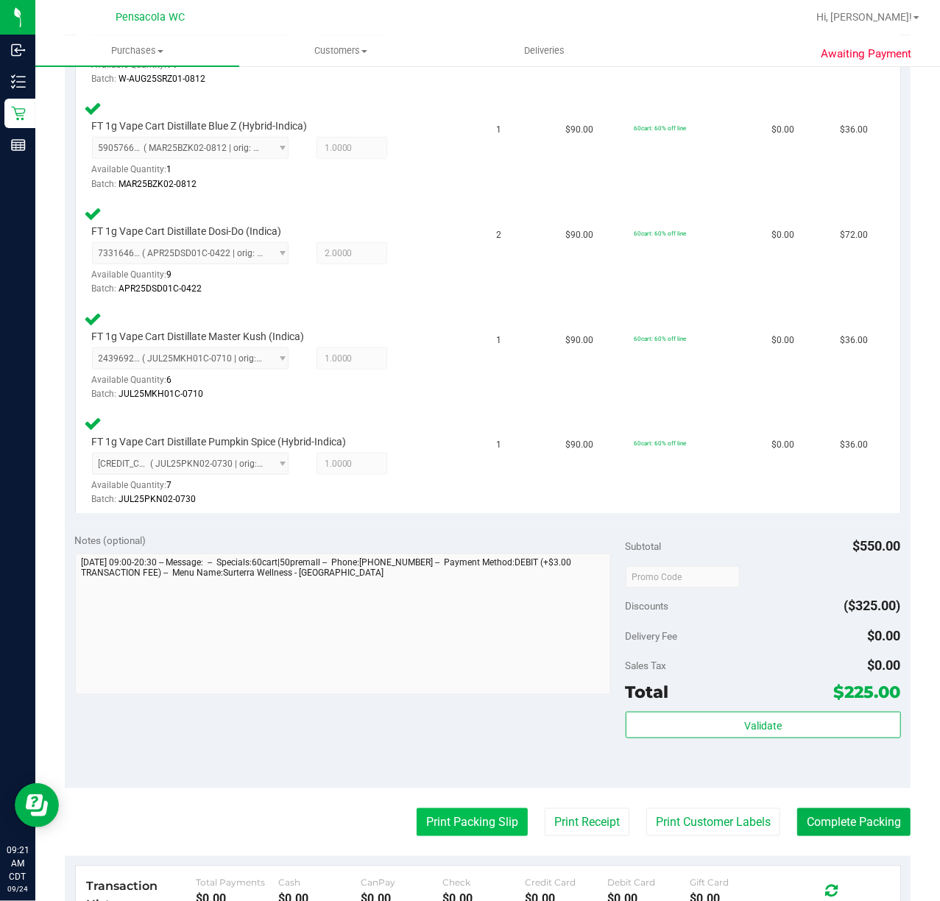
click at [461, 830] on button "Print Packing Slip" at bounding box center [472, 822] width 111 height 28
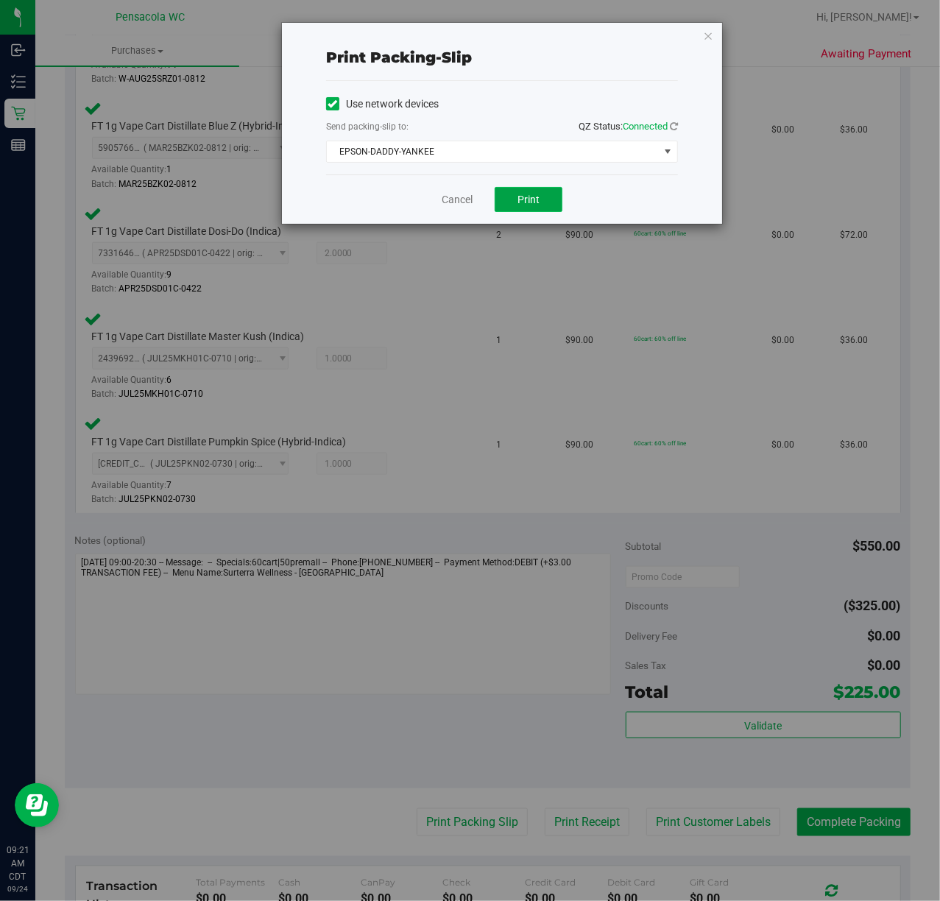
click at [529, 200] on span "Print" at bounding box center [529, 200] width 22 height 12
click at [710, 36] on icon "button" at bounding box center [708, 36] width 10 height 18
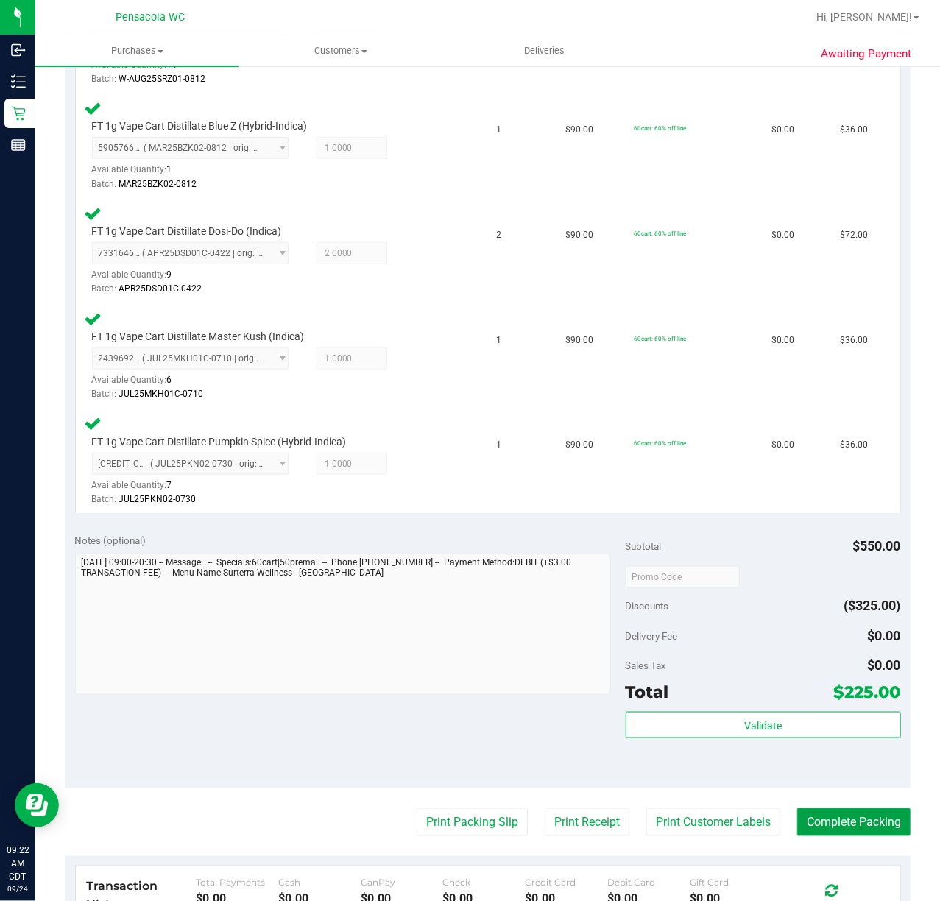
click at [828, 822] on button "Complete Packing" at bounding box center [853, 822] width 113 height 28
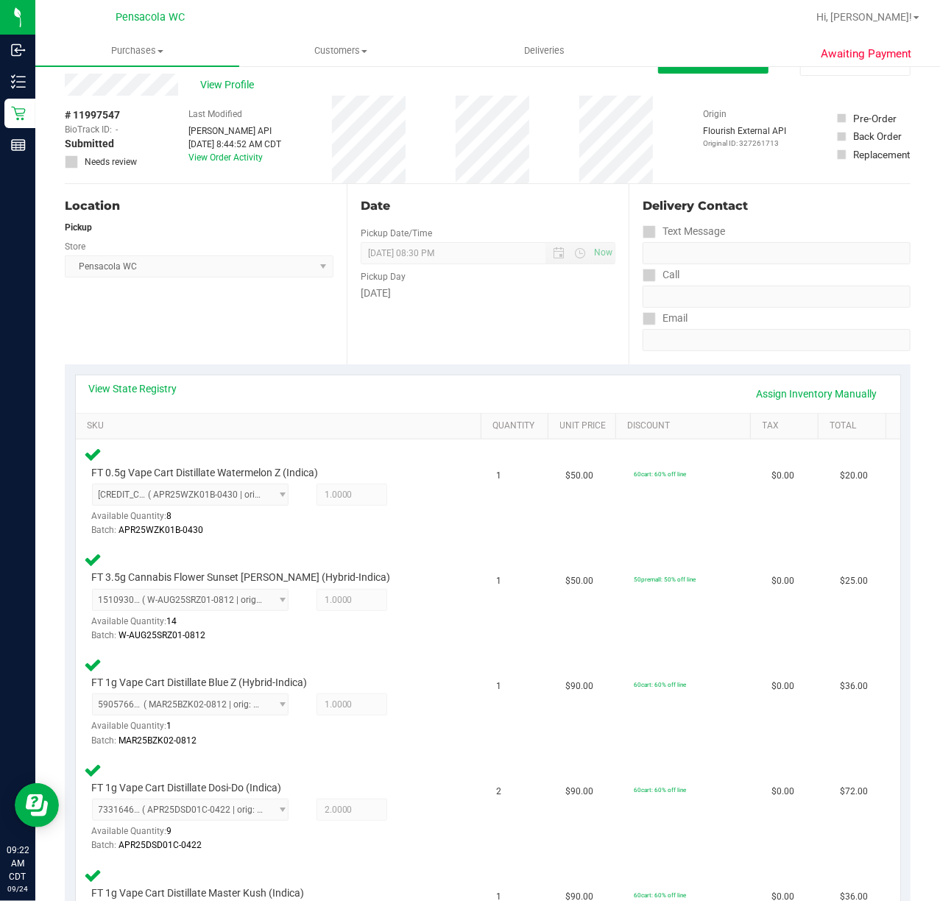
scroll to position [0, 0]
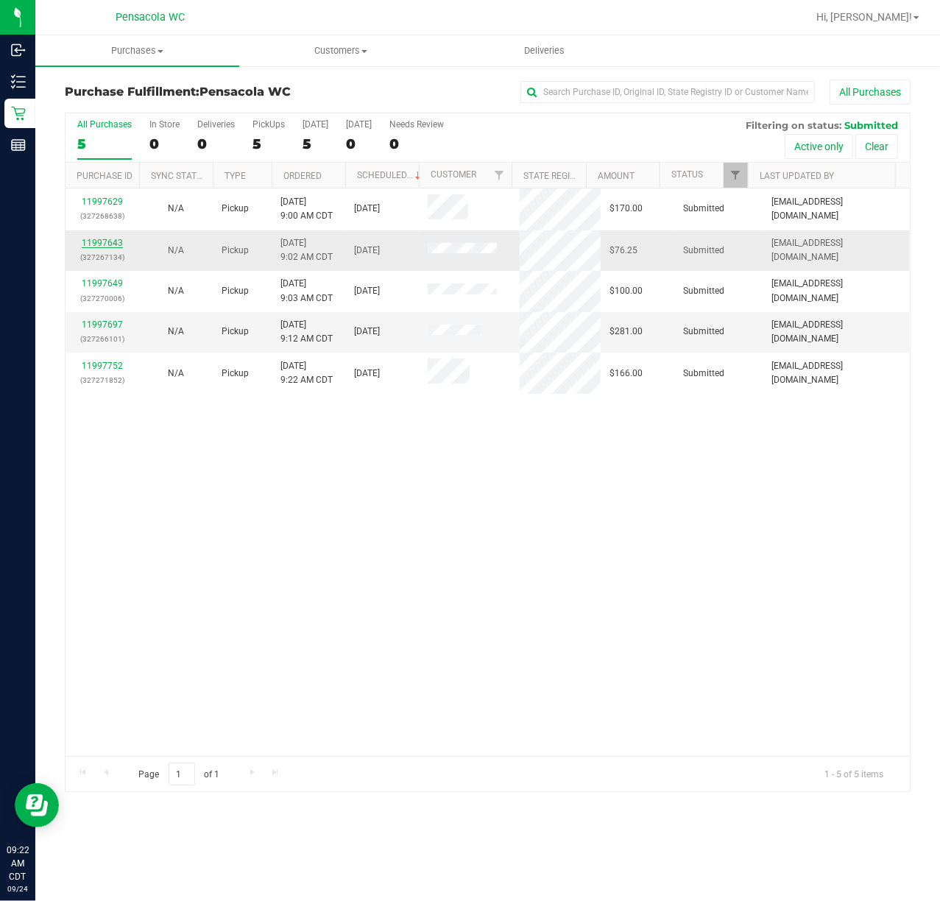
click at [106, 240] on link "11997643" at bounding box center [102, 243] width 41 height 10
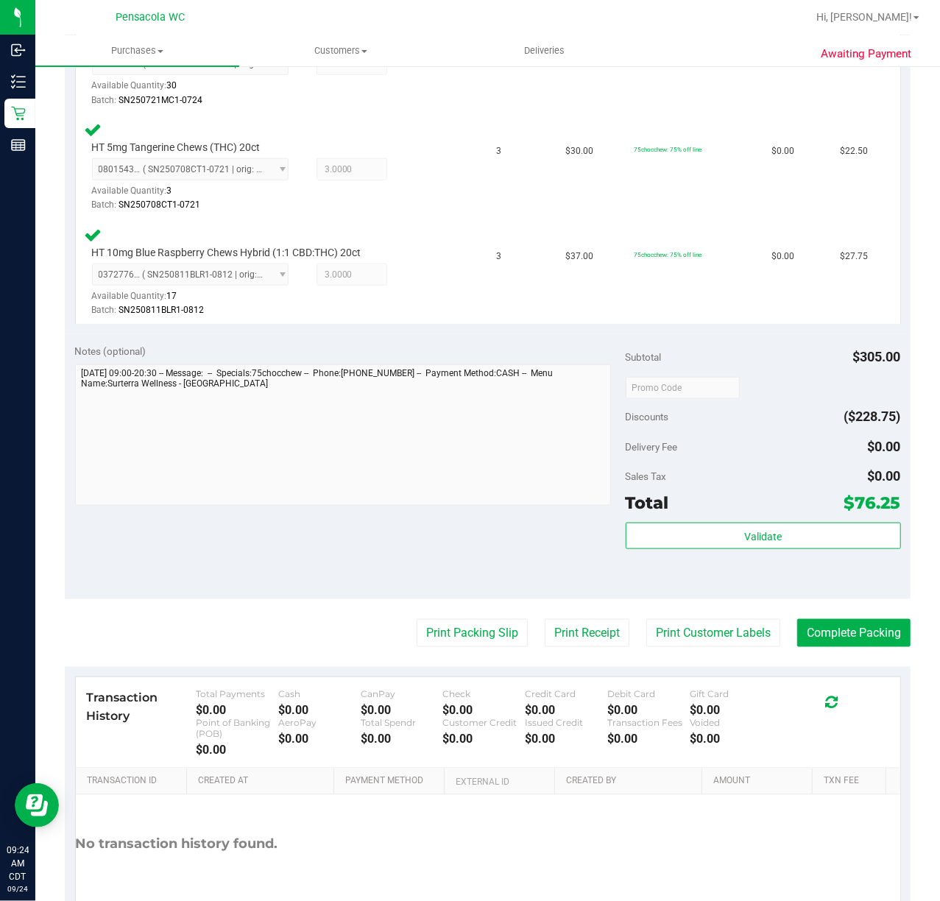
scroll to position [755, 0]
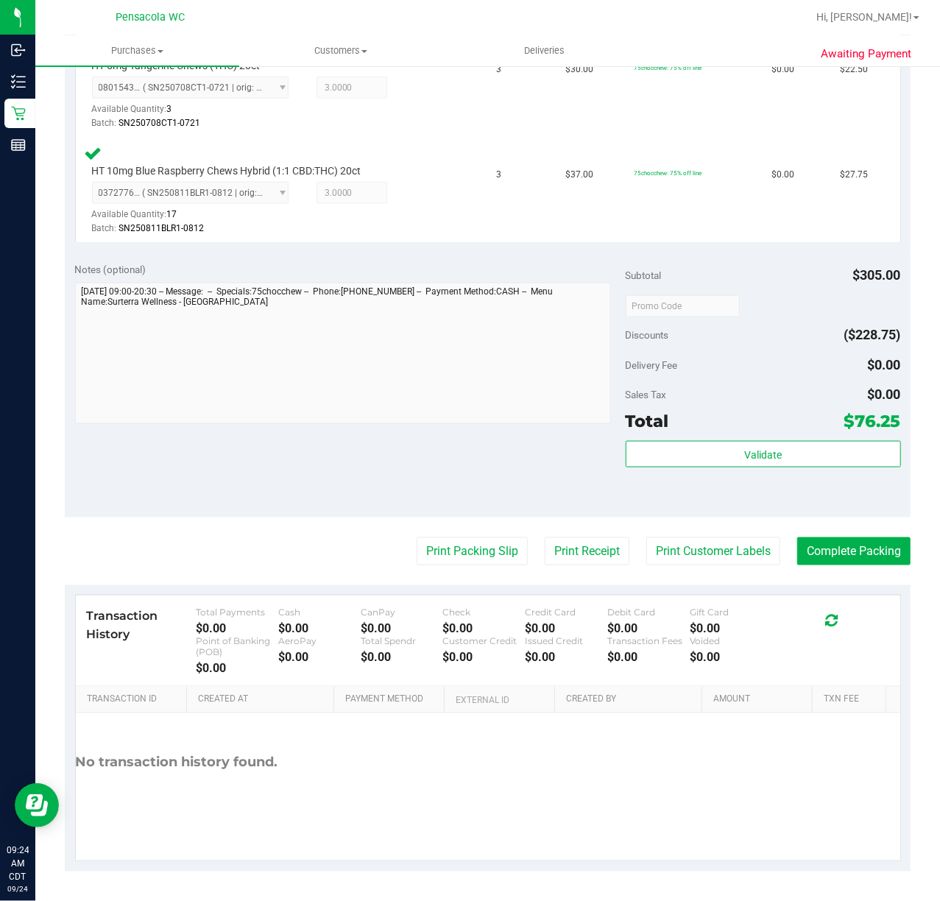
click at [736, 431] on div "Total $76.25" at bounding box center [763, 421] width 275 height 27
click at [744, 449] on span "Validate" at bounding box center [763, 455] width 38 height 12
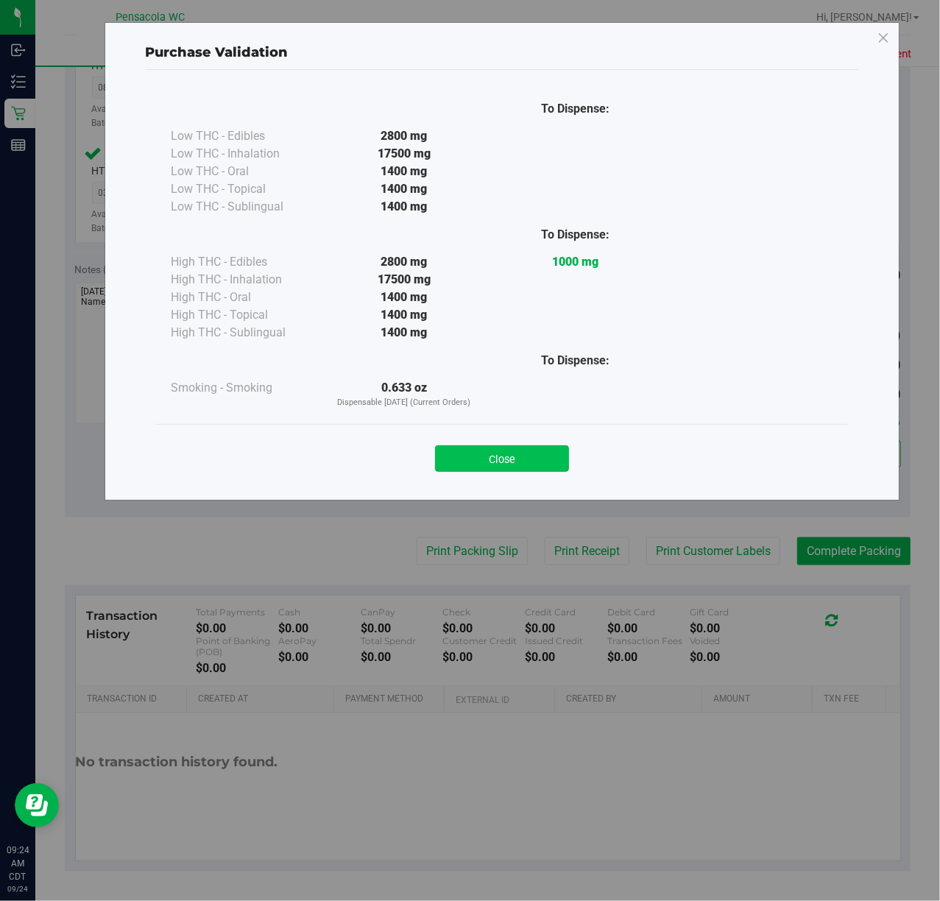
click at [487, 451] on button "Close" at bounding box center [502, 458] width 134 height 27
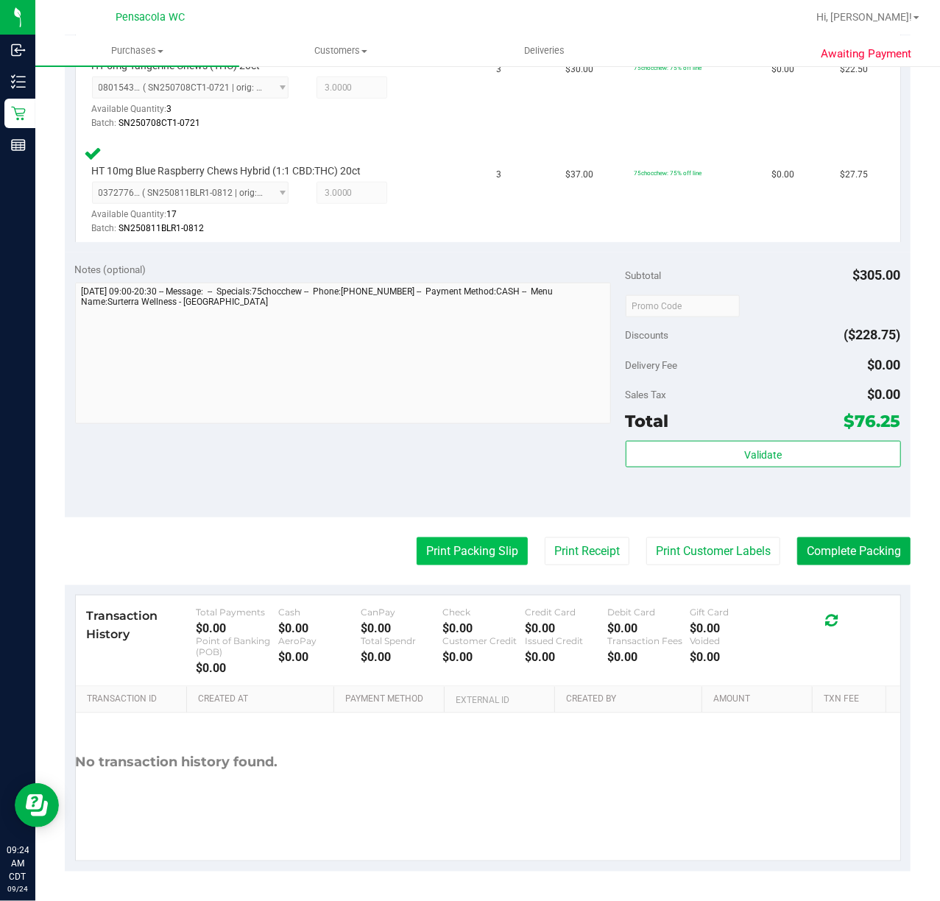
click at [443, 543] on button "Print Packing Slip" at bounding box center [472, 551] width 111 height 28
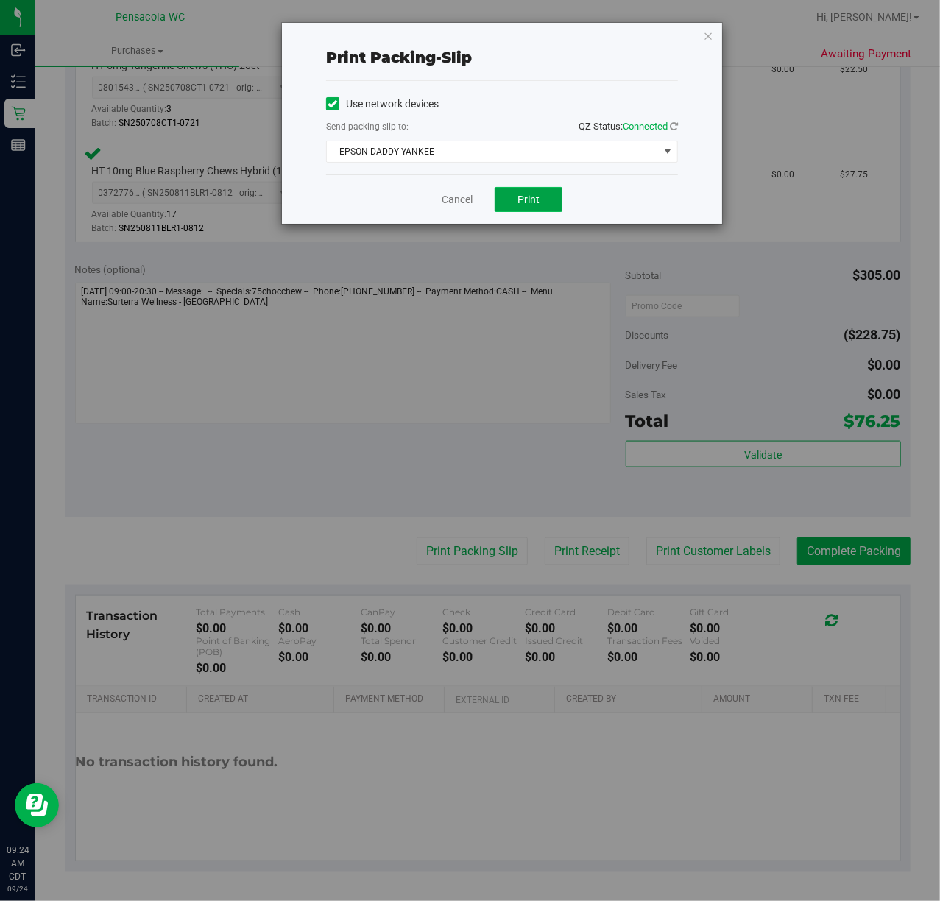
click at [528, 194] on span "Print" at bounding box center [529, 200] width 22 height 12
click at [707, 33] on icon "button" at bounding box center [708, 36] width 10 height 18
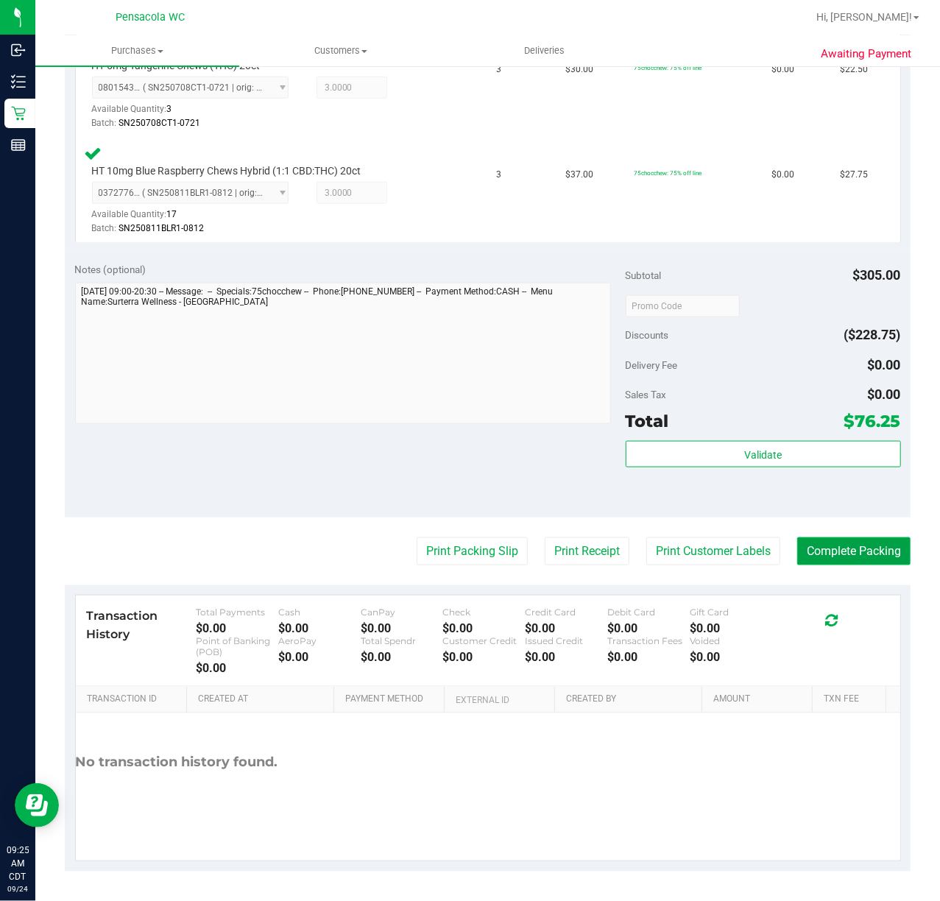
click at [851, 540] on button "Complete Packing" at bounding box center [853, 551] width 113 height 28
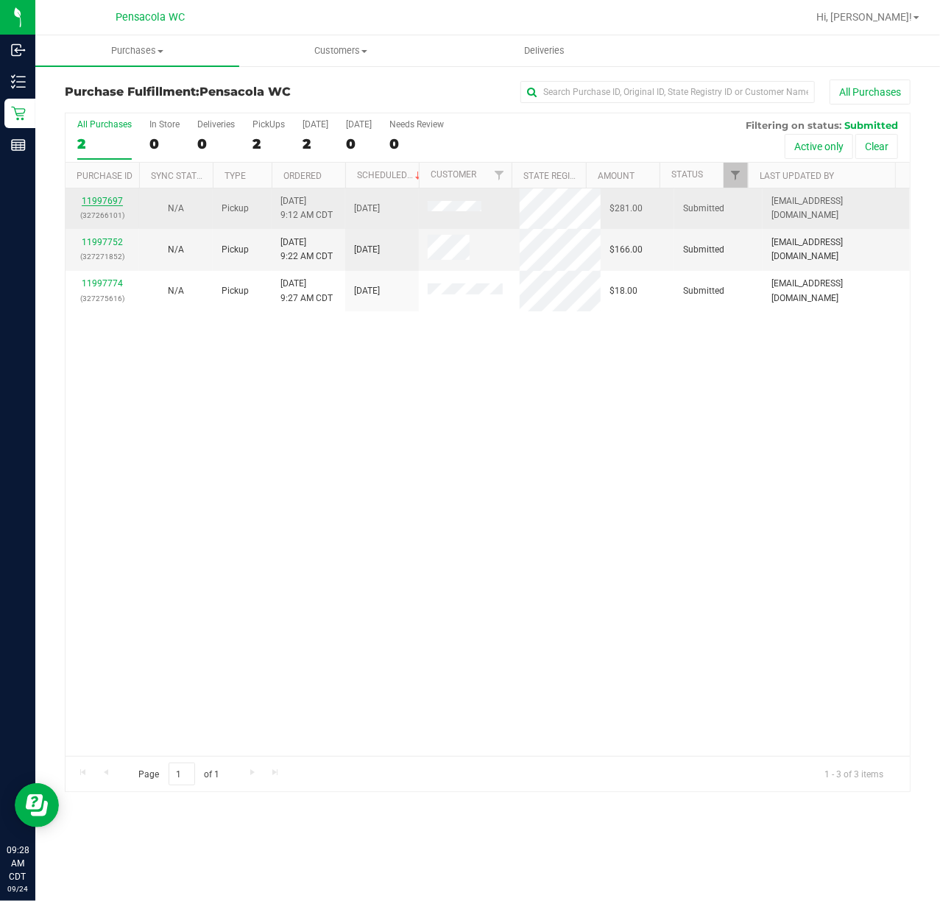
click at [89, 198] on link "11997697" at bounding box center [102, 201] width 41 height 10
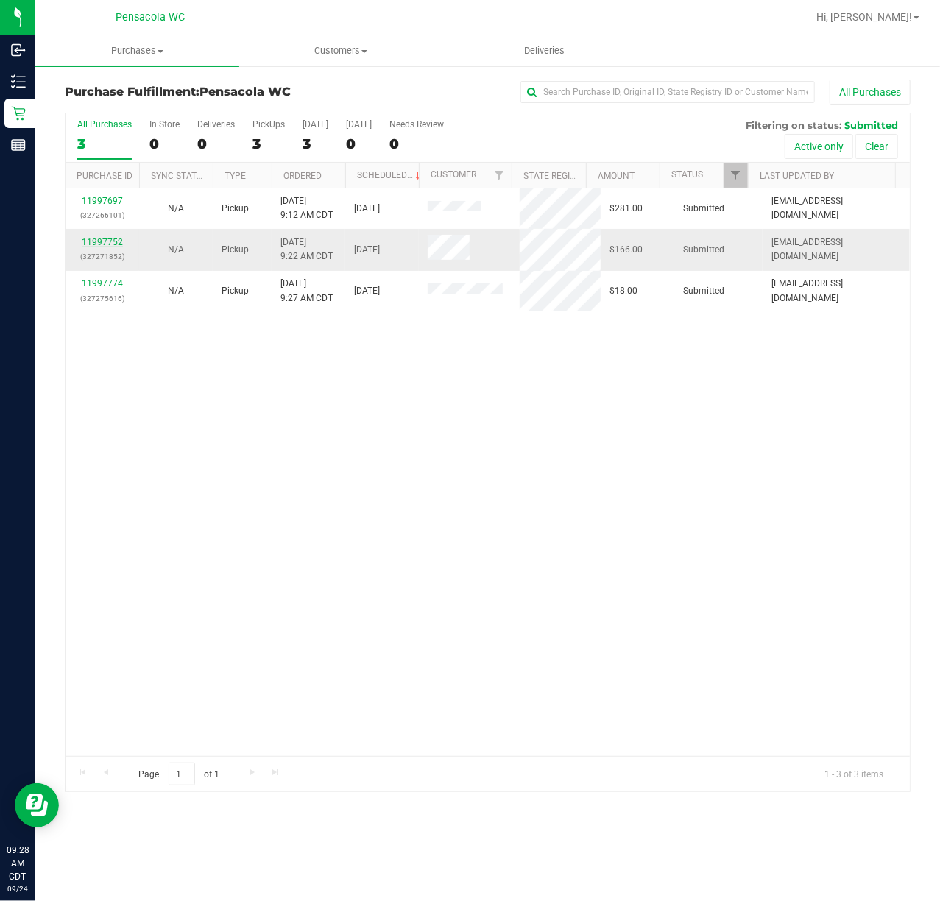
click at [113, 243] on link "11997752" at bounding box center [102, 242] width 41 height 10
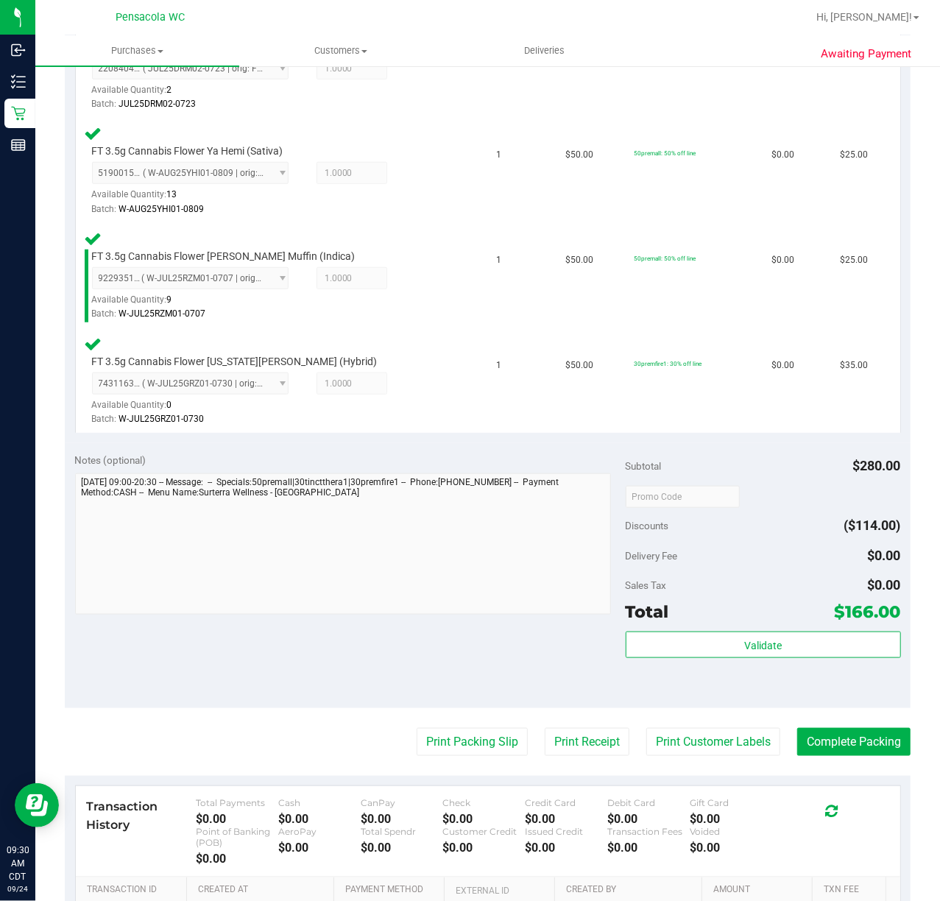
scroll to position [589, 0]
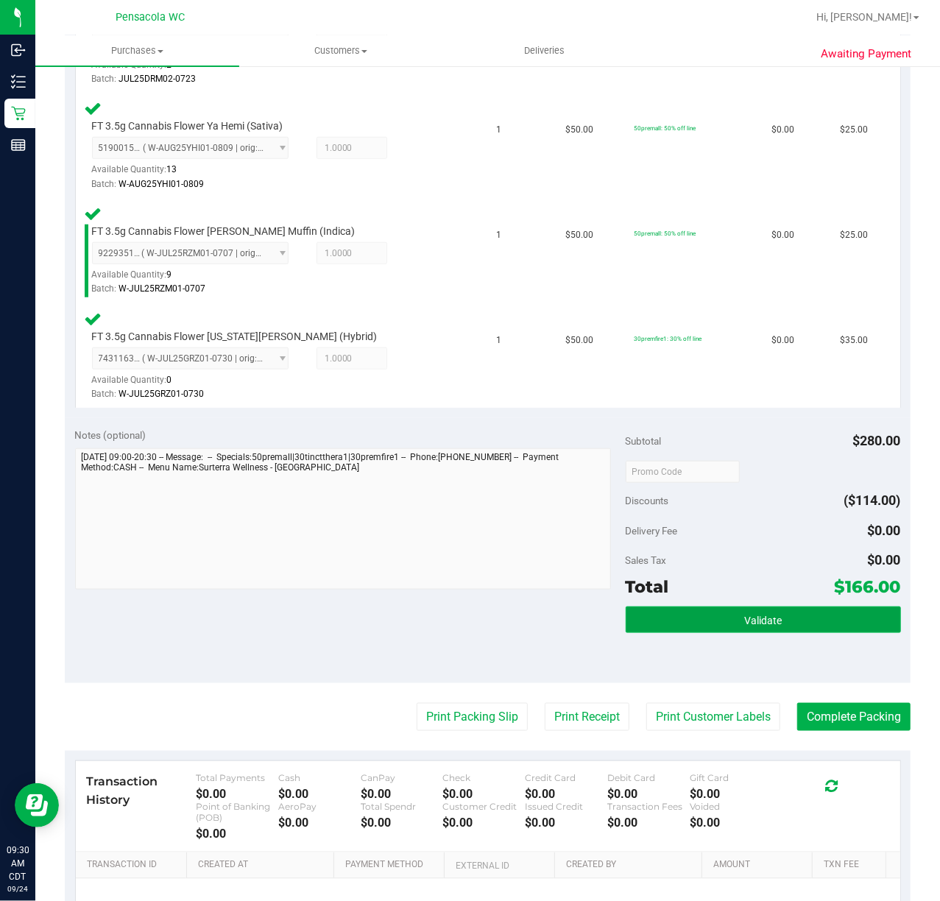
click at [755, 625] on span "Validate" at bounding box center [763, 621] width 38 height 12
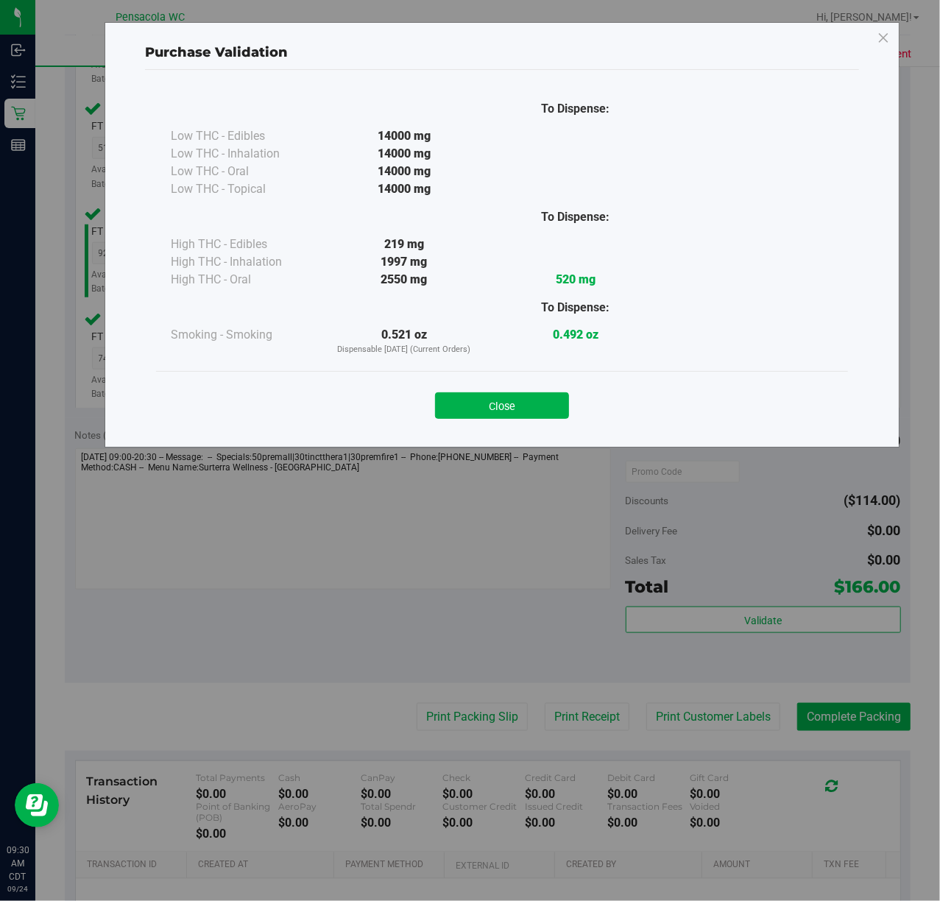
click at [513, 389] on div "Close" at bounding box center [502, 401] width 670 height 37
click at [484, 407] on button "Close" at bounding box center [502, 405] width 134 height 27
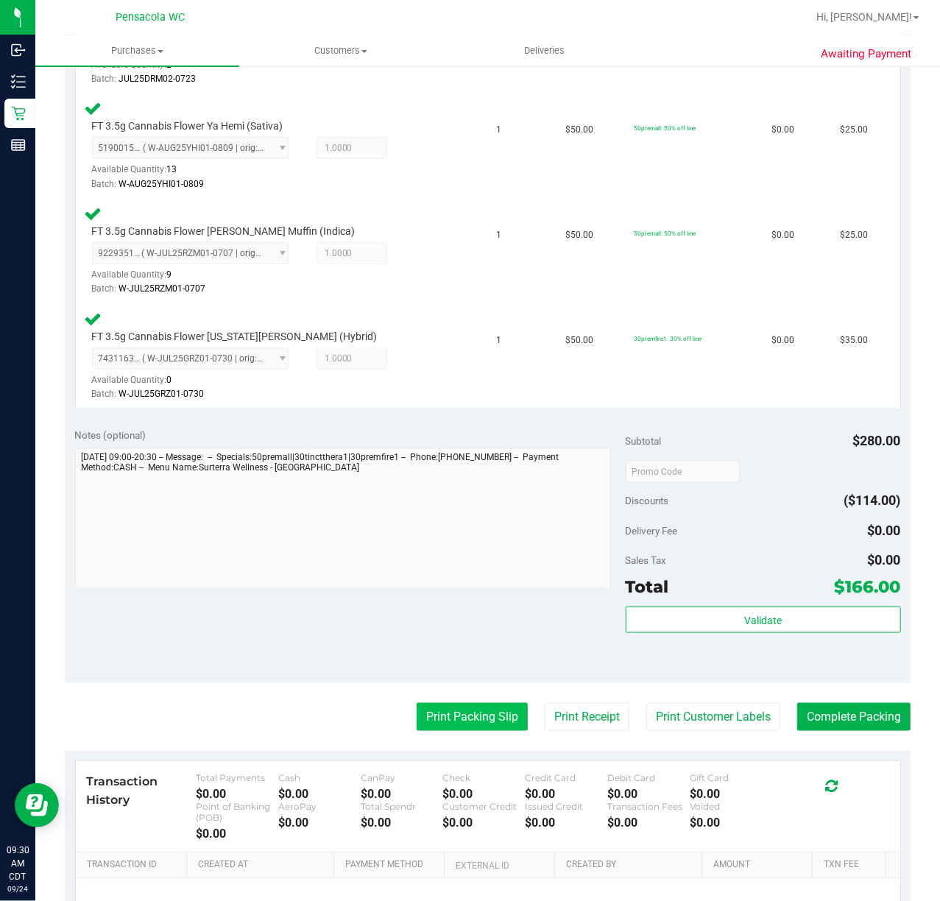
click at [452, 716] on button "Print Packing Slip" at bounding box center [472, 717] width 111 height 28
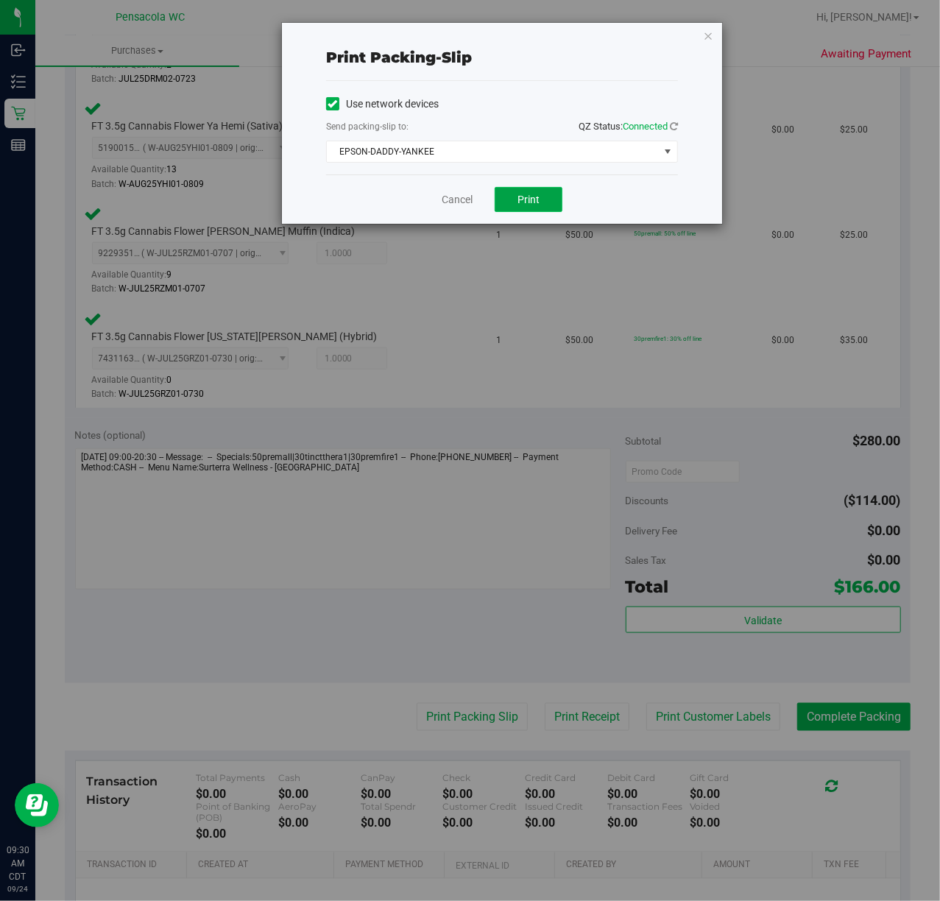
click at [540, 194] on button "Print" at bounding box center [529, 199] width 68 height 25
click at [710, 37] on icon "button" at bounding box center [708, 36] width 10 height 18
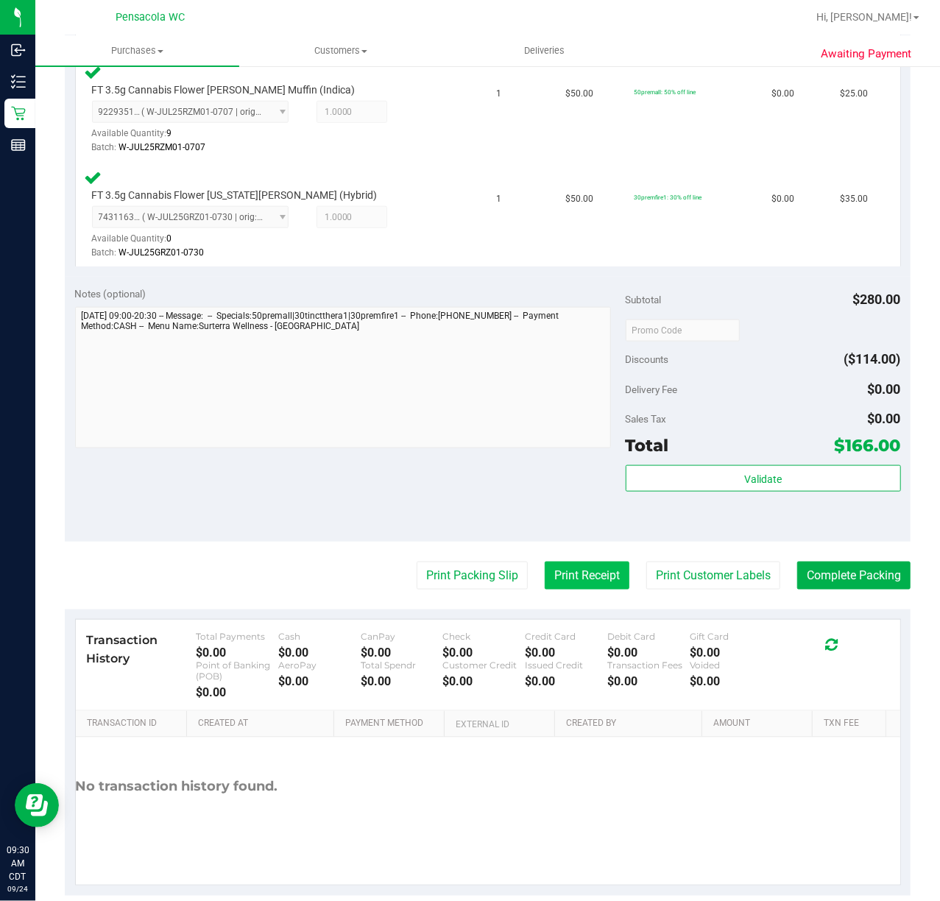
scroll to position [755, 0]
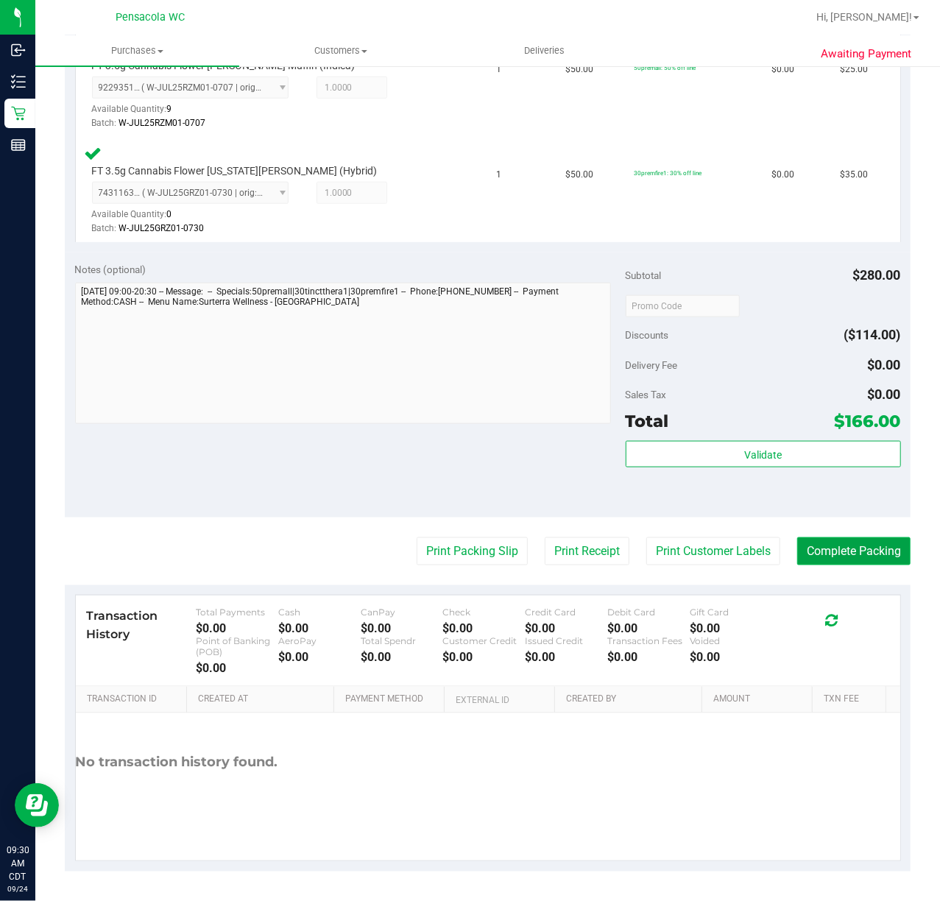
click at [835, 540] on button "Complete Packing" at bounding box center [853, 551] width 113 height 28
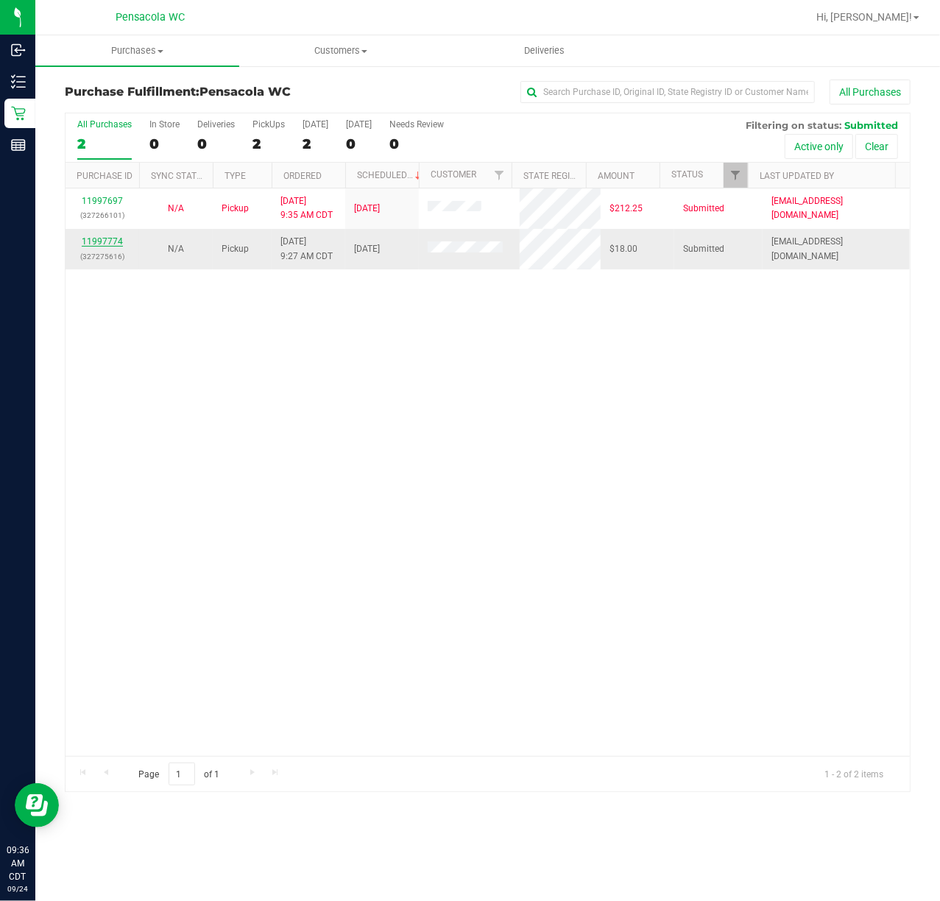
click at [104, 244] on link "11997774" at bounding box center [102, 241] width 41 height 10
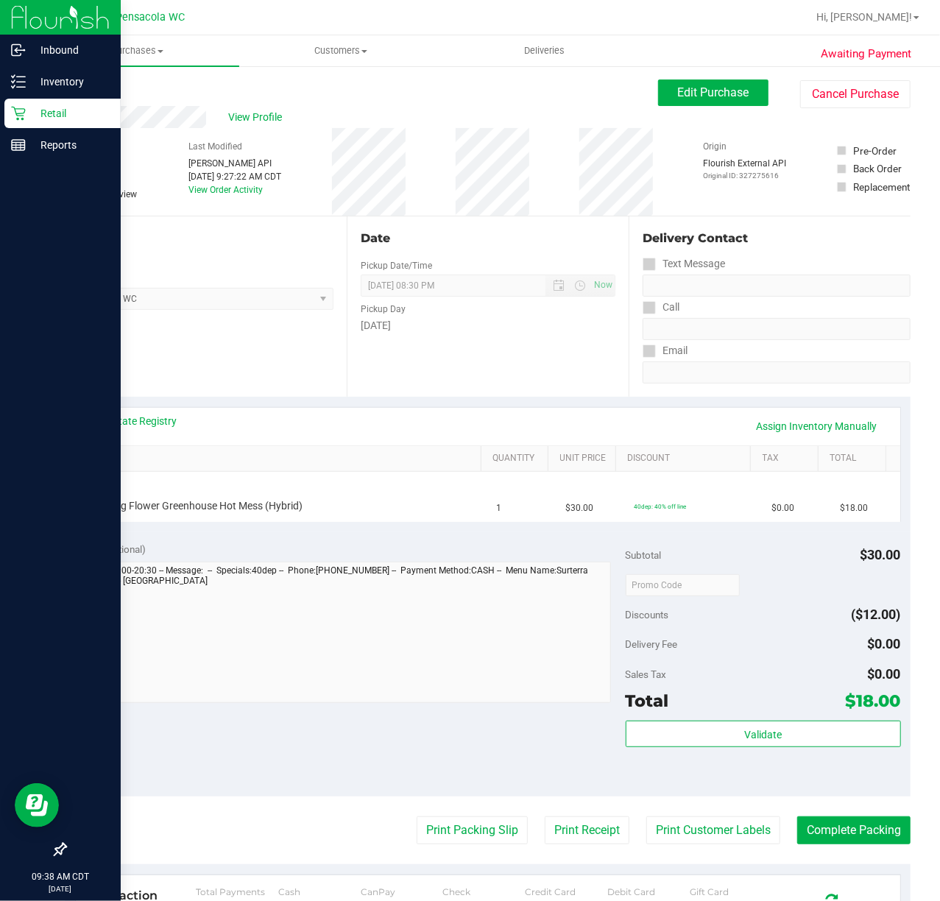
click at [62, 110] on p "Retail" at bounding box center [70, 114] width 88 height 18
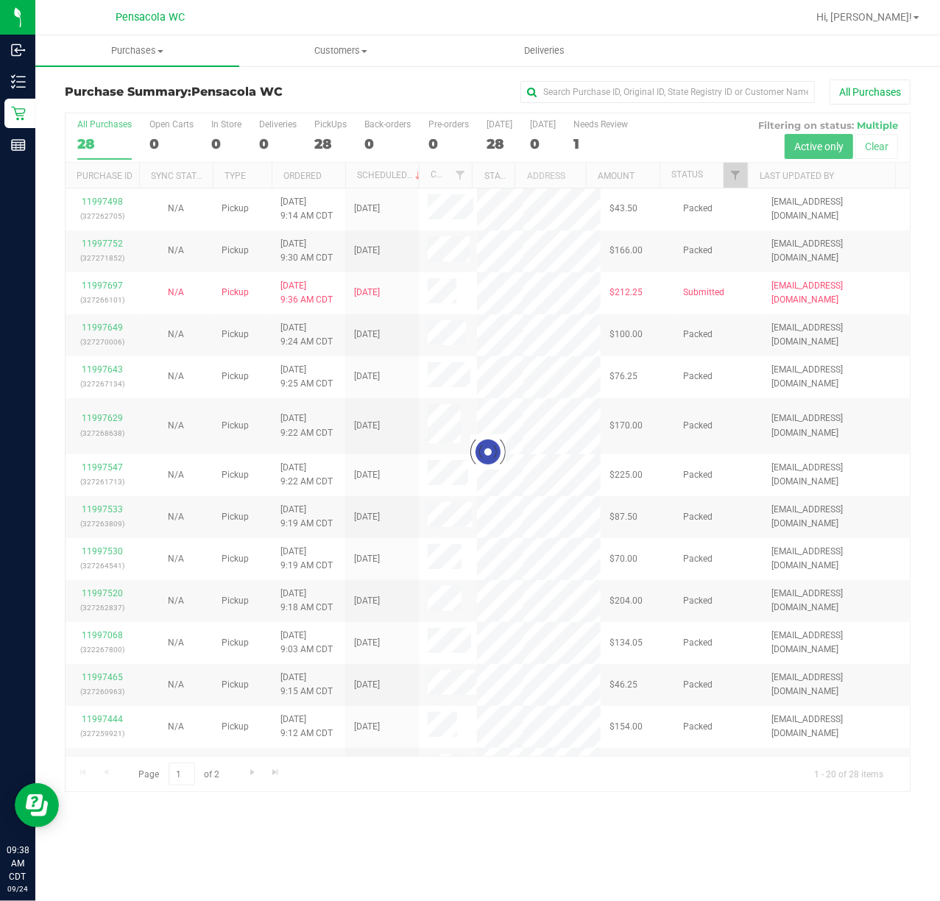
click at [730, 180] on div at bounding box center [488, 452] width 844 height 678
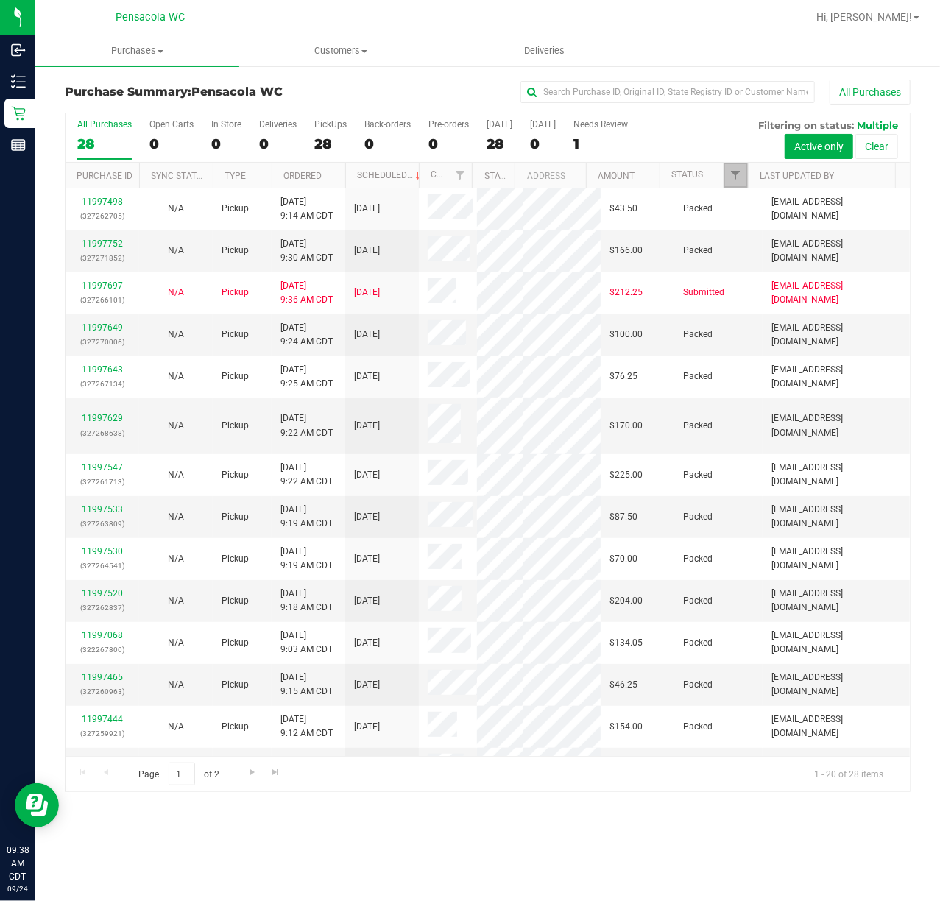
click at [730, 180] on span "Filter" at bounding box center [736, 175] width 12 height 12
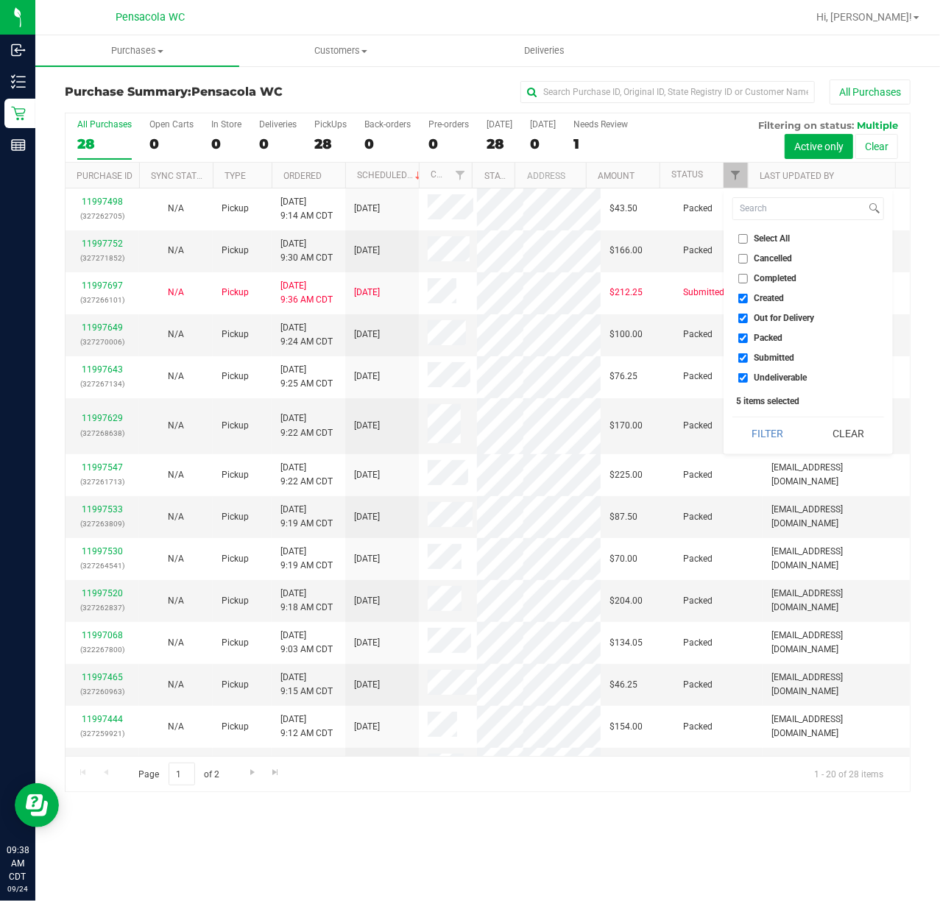
click at [738, 240] on input "Select All" at bounding box center [743, 239] width 10 height 10
checkbox input "true"
click at [738, 240] on input "Select All" at bounding box center [743, 239] width 10 height 10
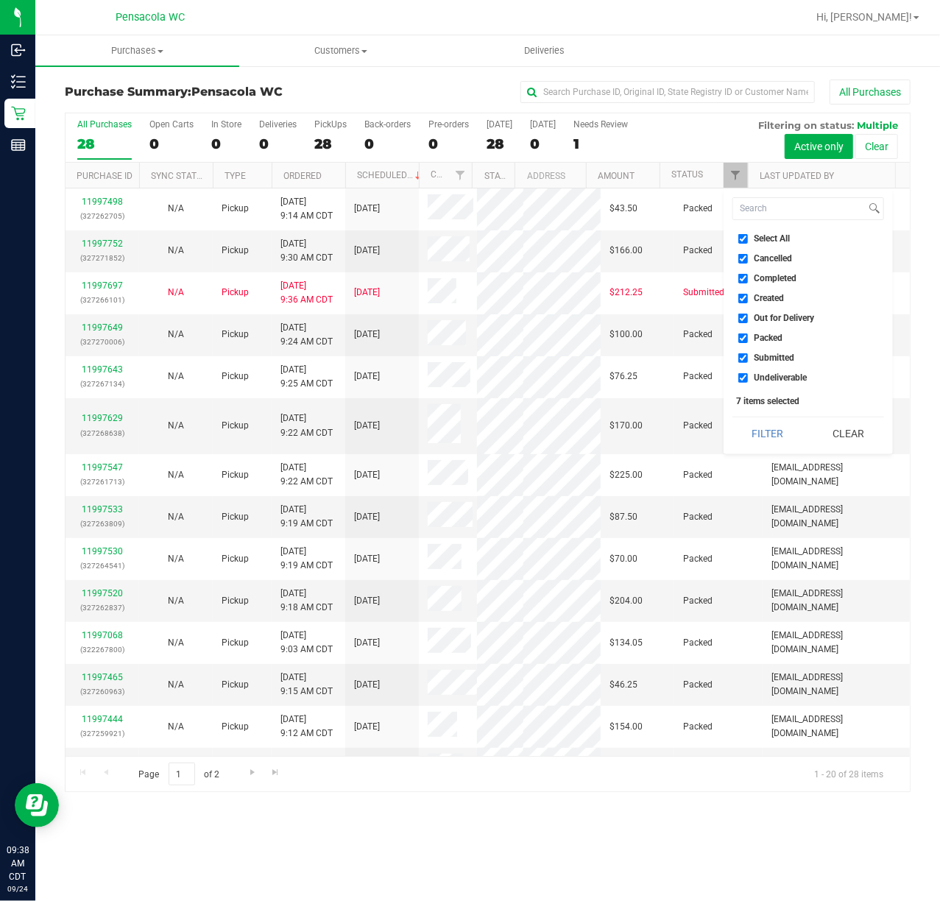
checkbox input "false"
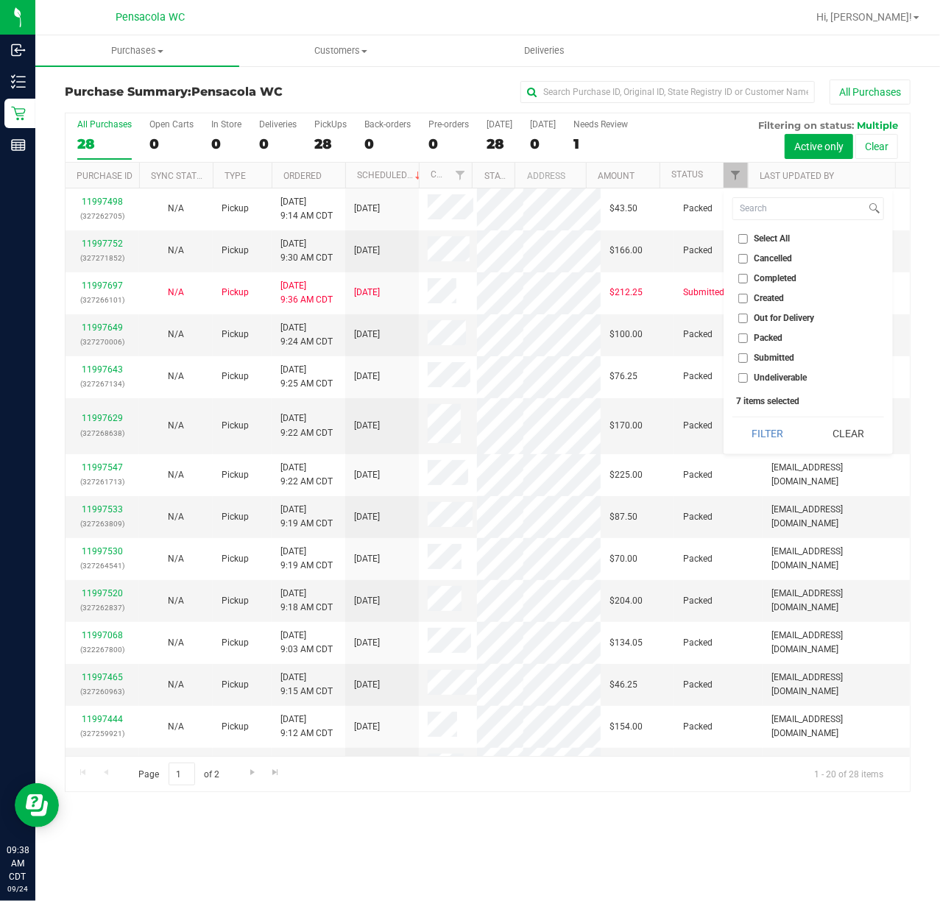
checkbox input "false"
click at [741, 363] on li "Submitted" at bounding box center [809, 357] width 152 height 15
click at [740, 360] on input "Submitted" at bounding box center [743, 358] width 10 height 10
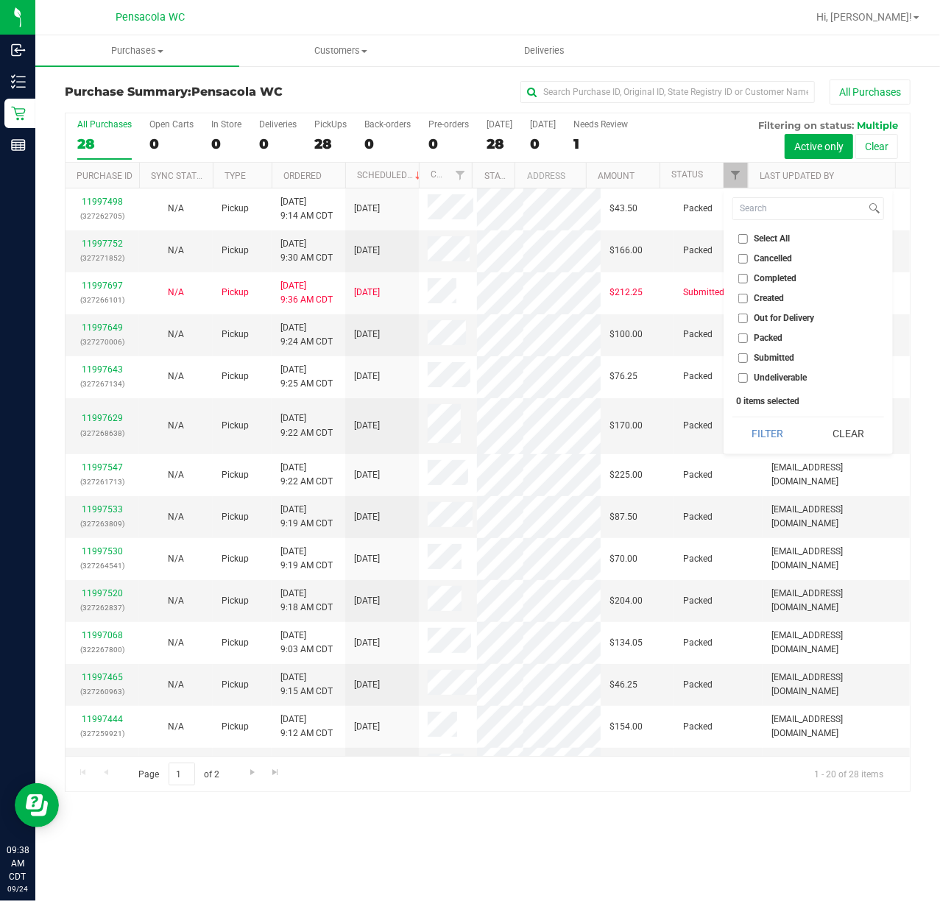
checkbox input "true"
click at [772, 452] on div "Select All Cancelled Completed Created Out for Delivery Packed Submitted Undeli…" at bounding box center [808, 321] width 169 height 266
click at [763, 440] on button "Filter" at bounding box center [768, 433] width 71 height 32
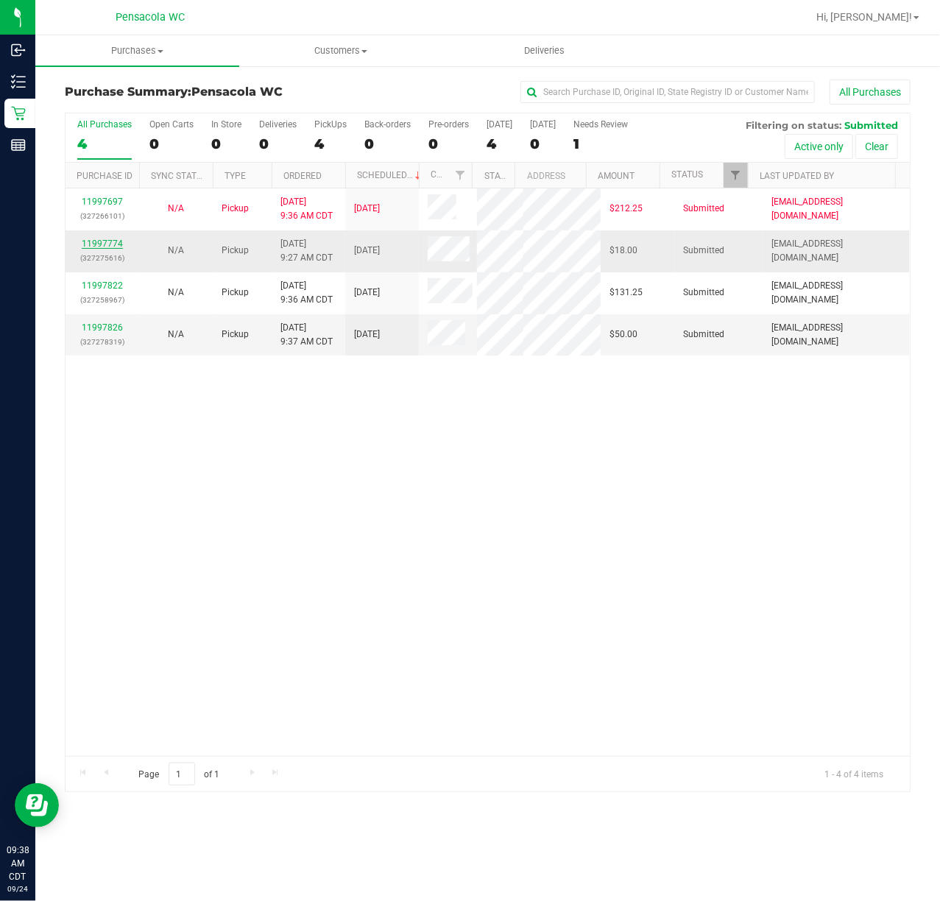
click at [91, 249] on link "11997774" at bounding box center [102, 244] width 41 height 10
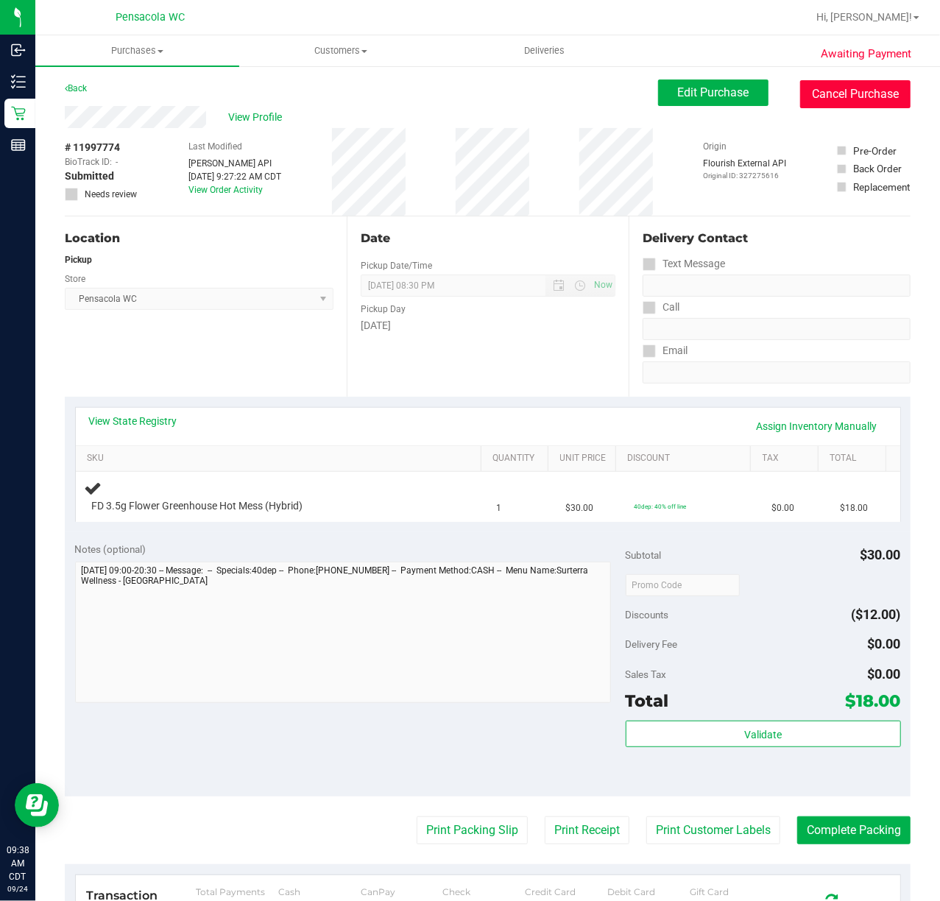
click at [822, 93] on button "Cancel Purchase" at bounding box center [855, 94] width 110 height 28
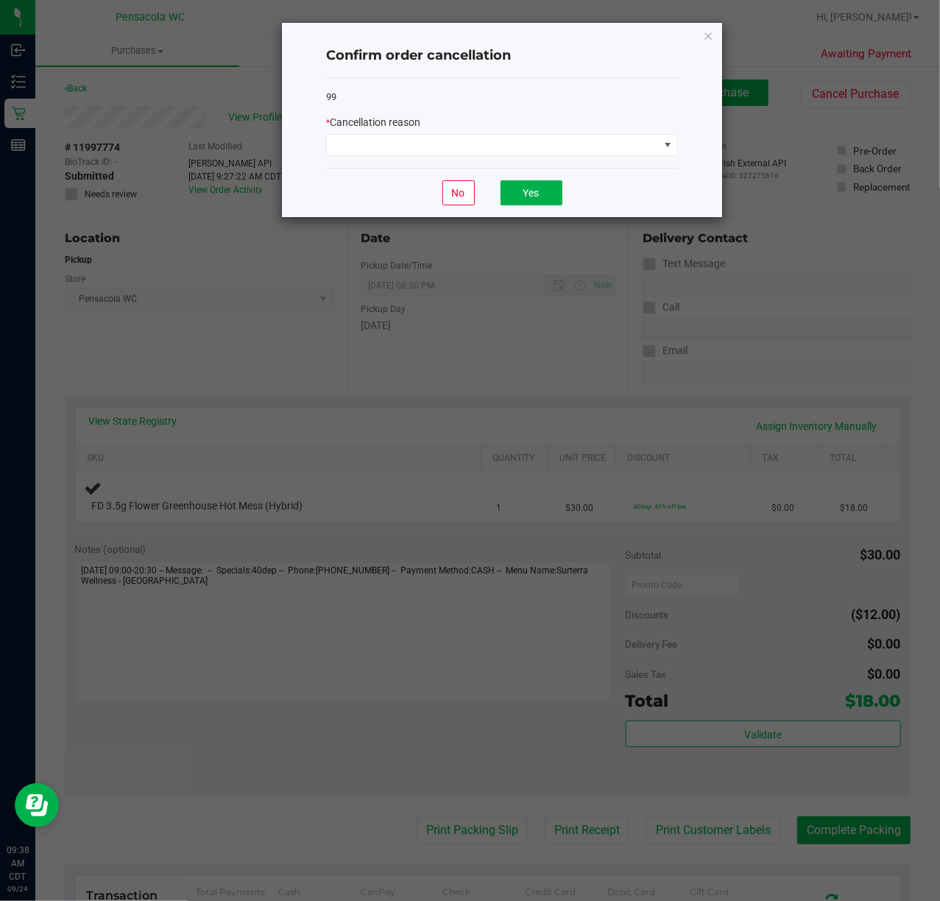
click at [437, 130] on div "* Cancellation reason" at bounding box center [502, 122] width 352 height 15
click at [440, 141] on span at bounding box center [493, 145] width 332 height 21
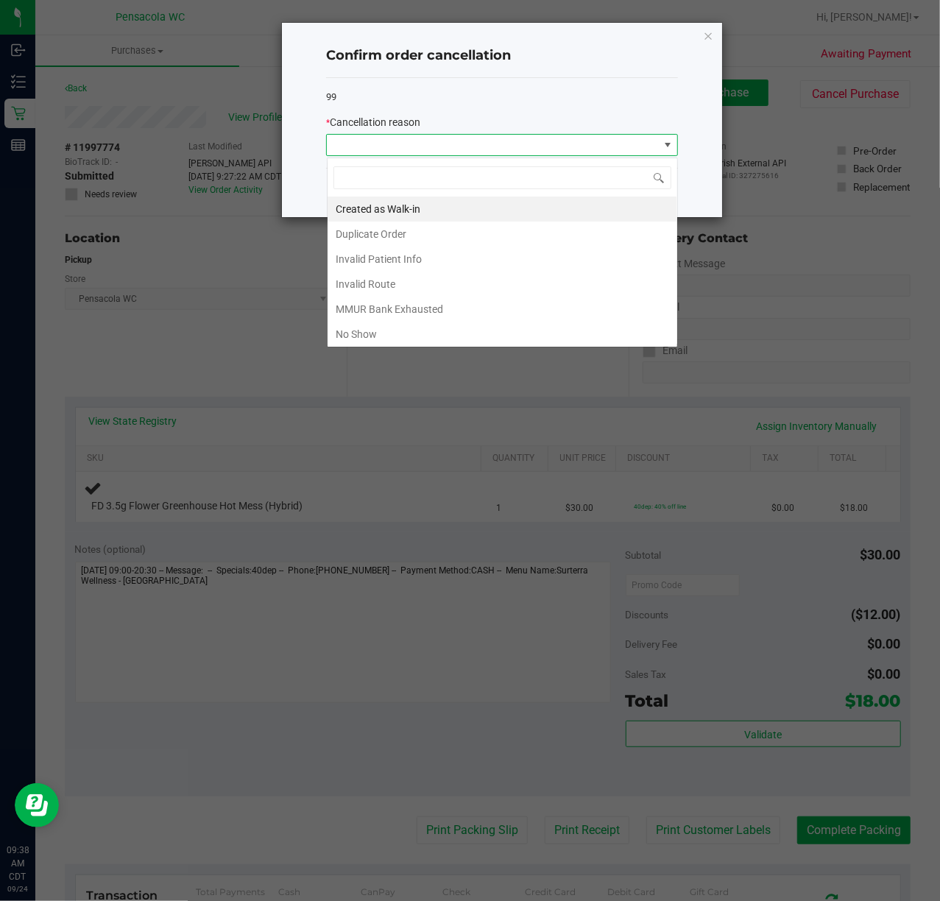
scroll to position [22, 351]
click at [448, 216] on li "Created as Walk-in" at bounding box center [503, 209] width 350 height 25
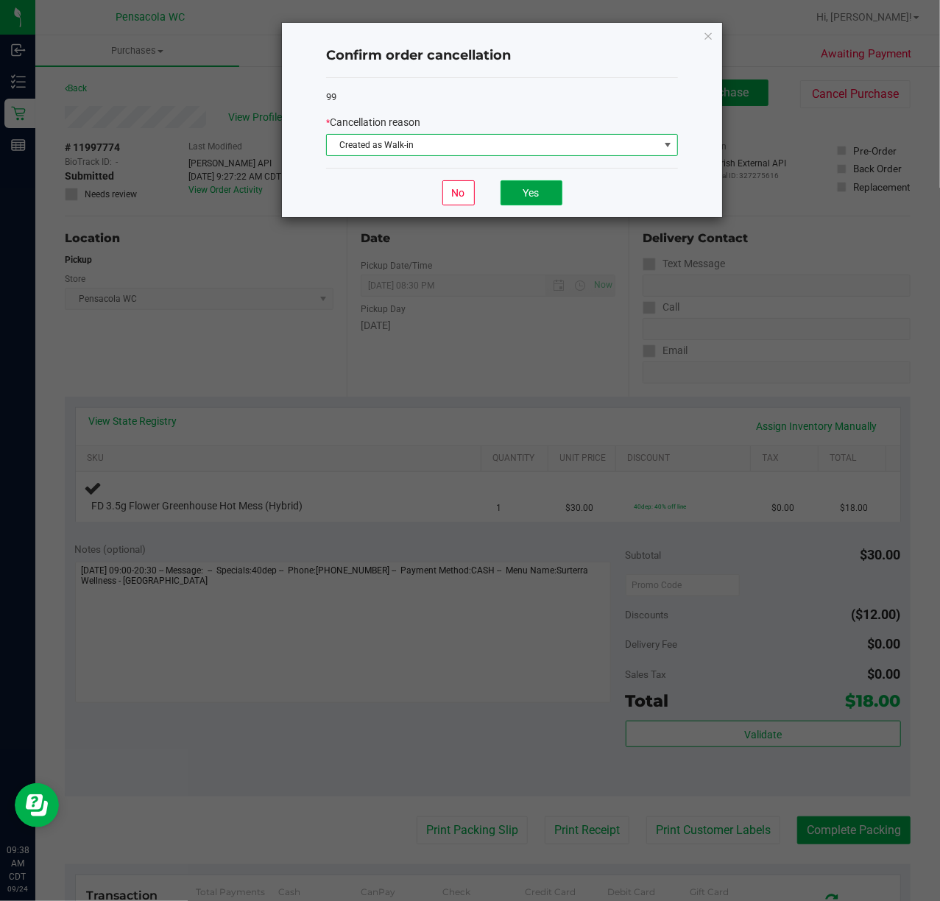
click at [523, 191] on button "Yes" at bounding box center [532, 192] width 62 height 25
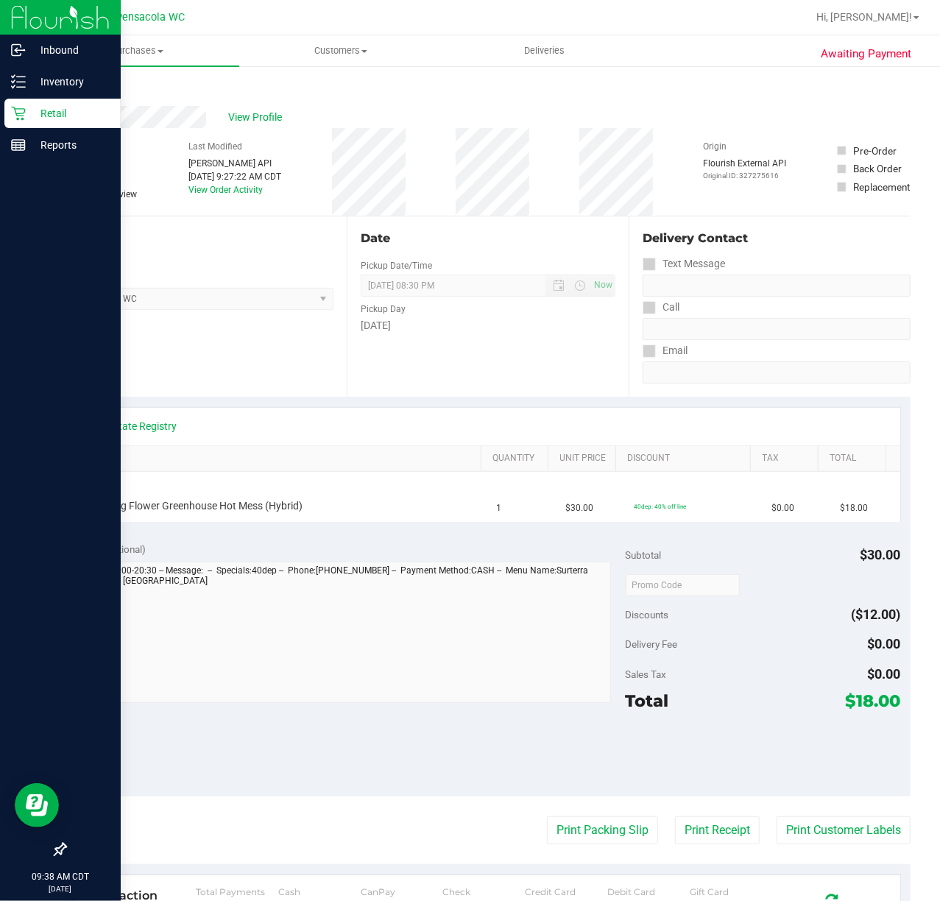
click at [40, 112] on p "Retail" at bounding box center [70, 114] width 88 height 18
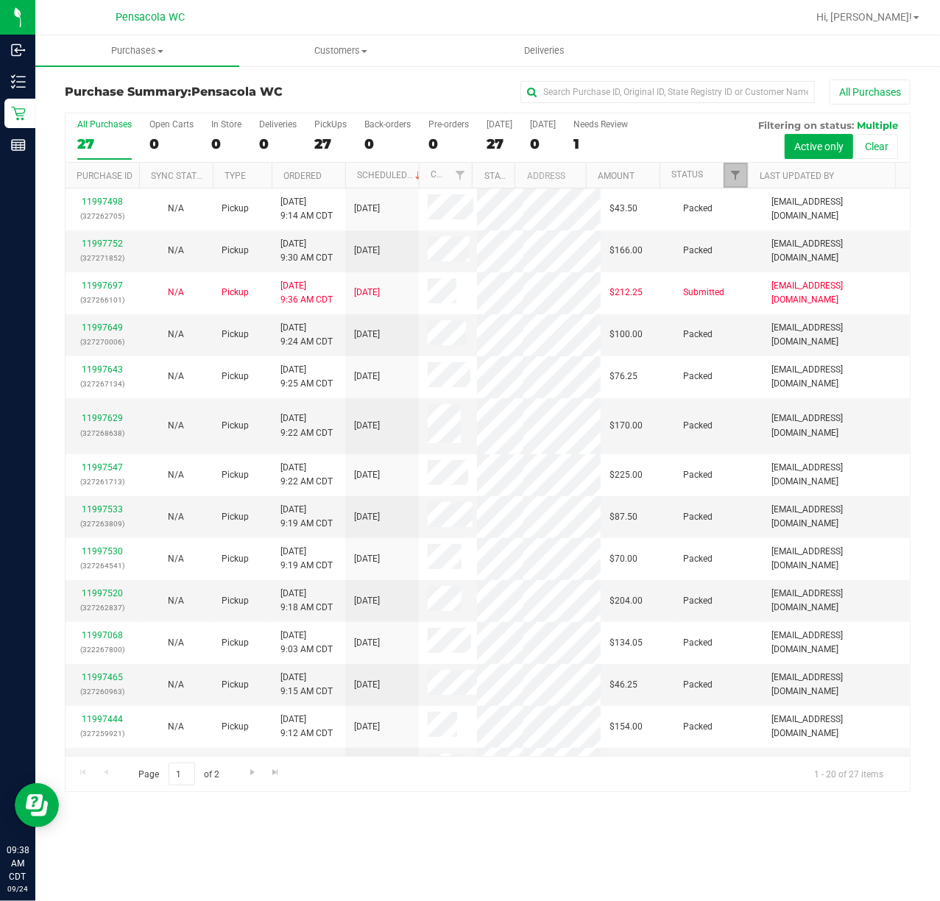
click at [741, 166] on link "Filter" at bounding box center [736, 175] width 24 height 25
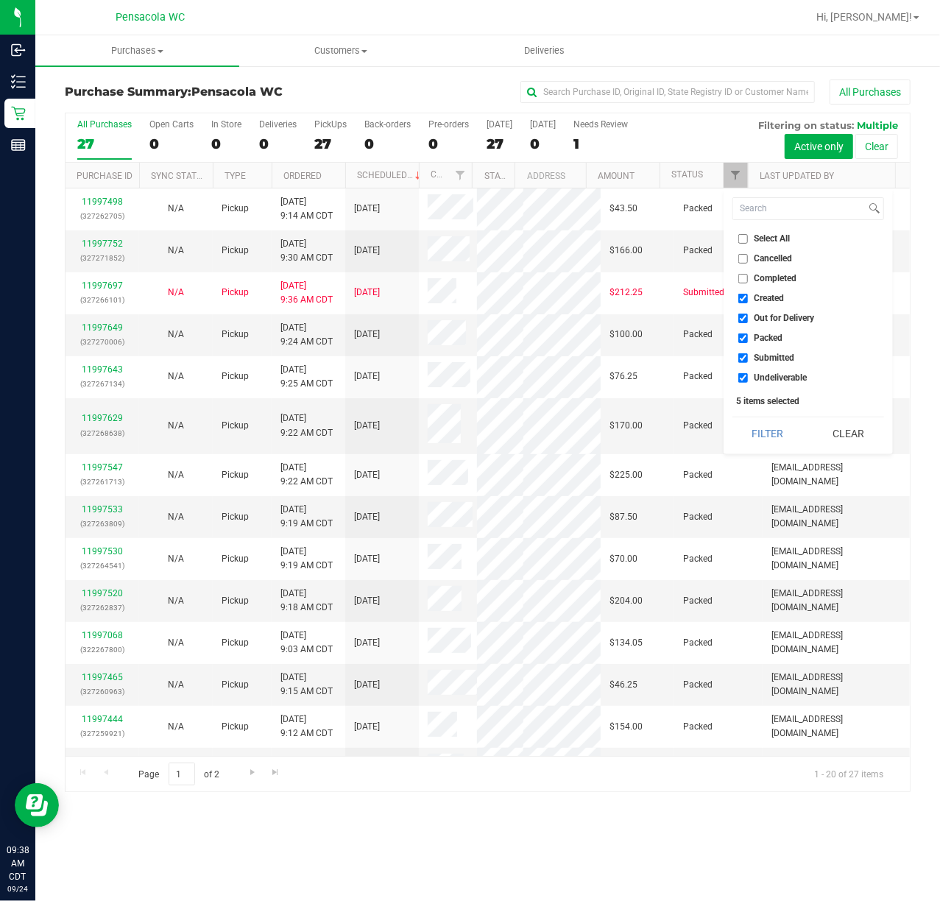
click at [744, 237] on input "Select All" at bounding box center [743, 239] width 10 height 10
checkbox input "true"
click at [744, 237] on input "Select All" at bounding box center [743, 239] width 10 height 10
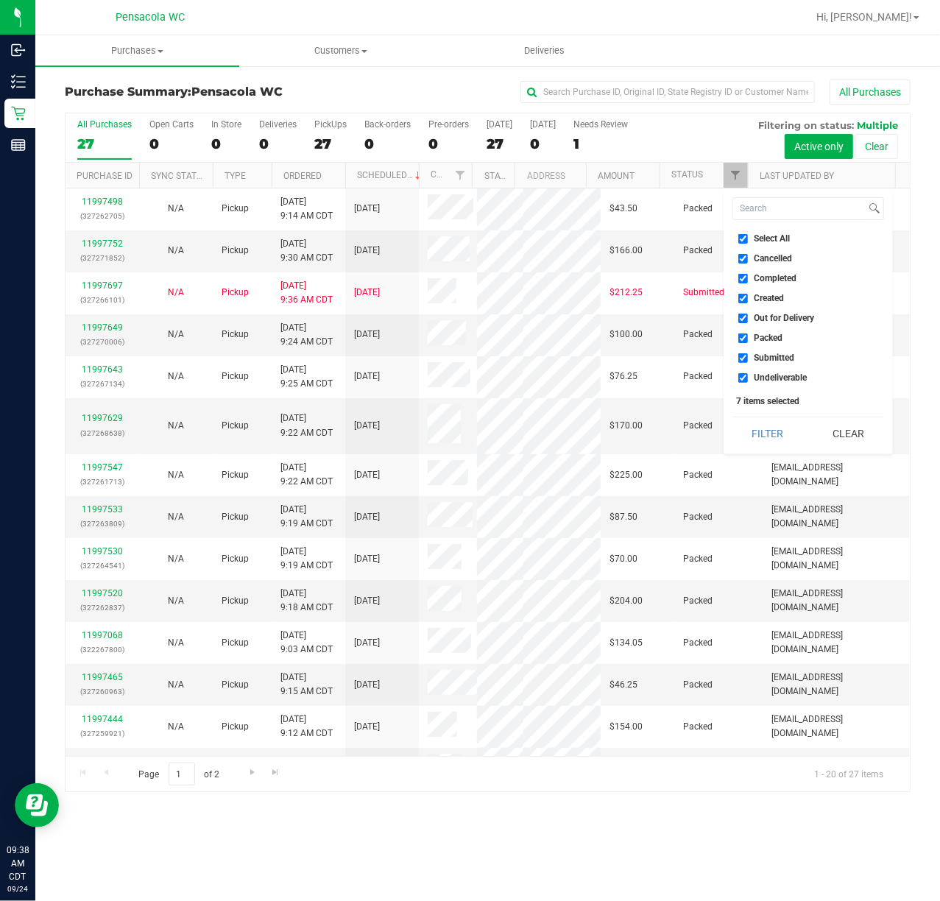
checkbox input "false"
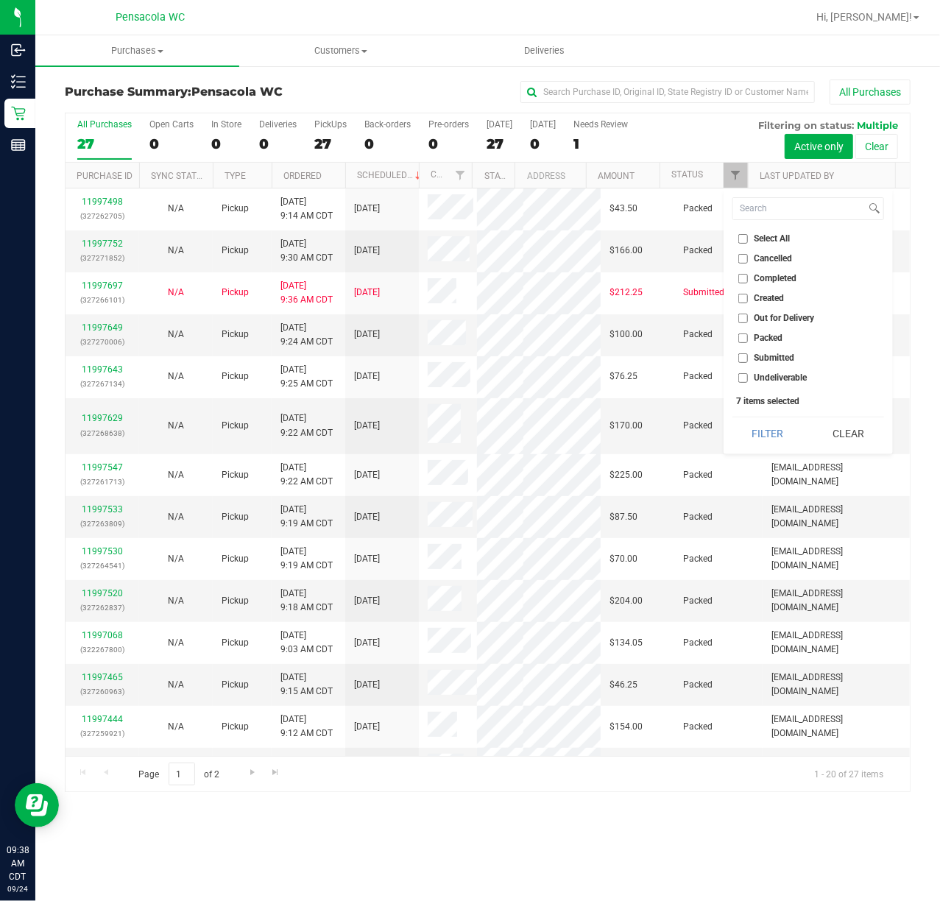
checkbox input "false"
click at [742, 360] on input "Submitted" at bounding box center [743, 358] width 10 height 10
checkbox input "true"
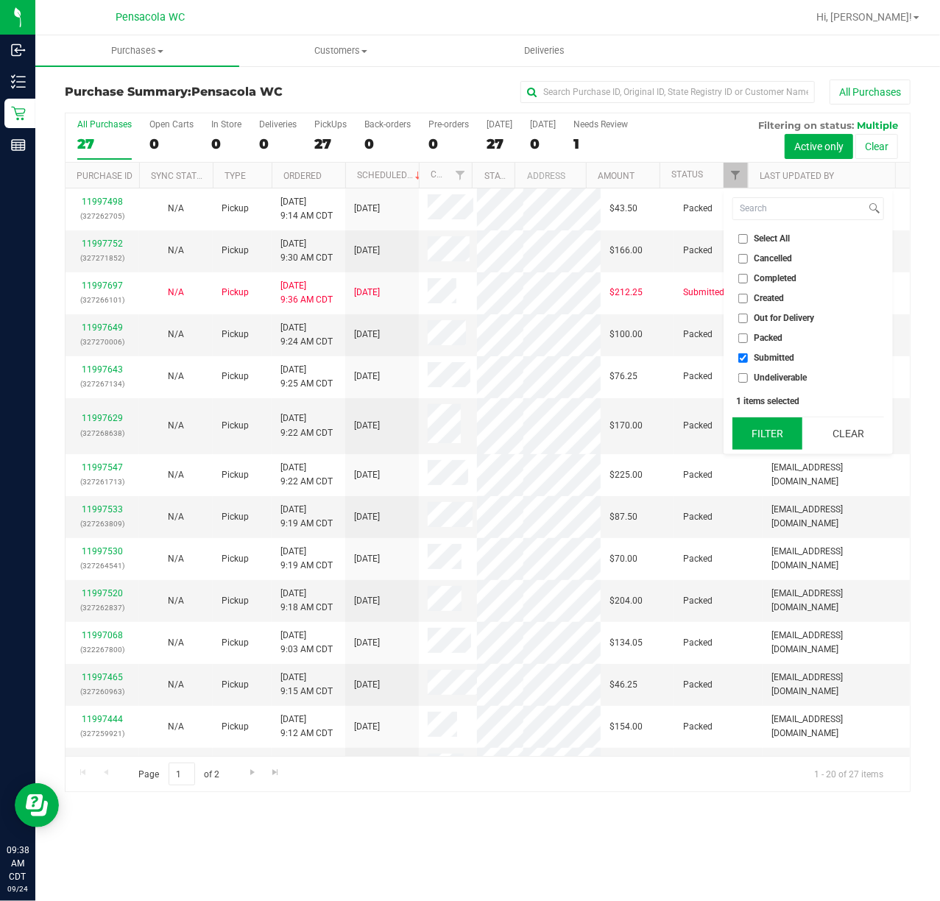
click at [755, 421] on button "Filter" at bounding box center [768, 433] width 71 height 32
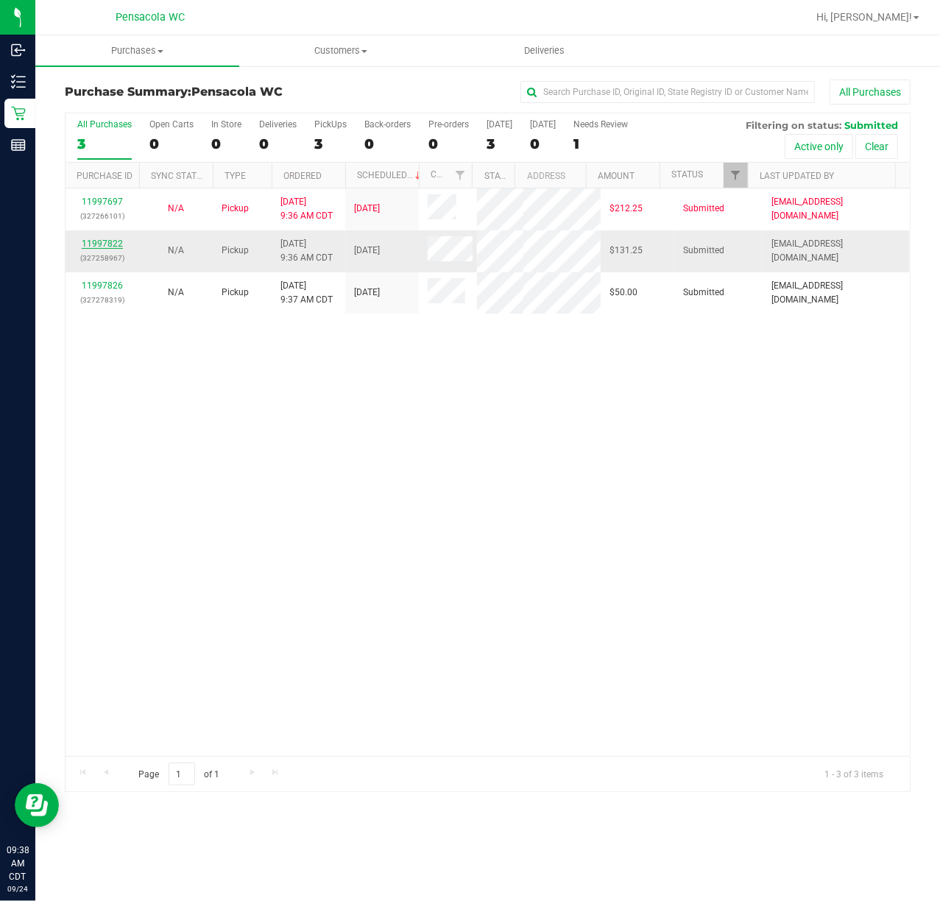
click at [93, 249] on link "11997822" at bounding box center [102, 244] width 41 height 10
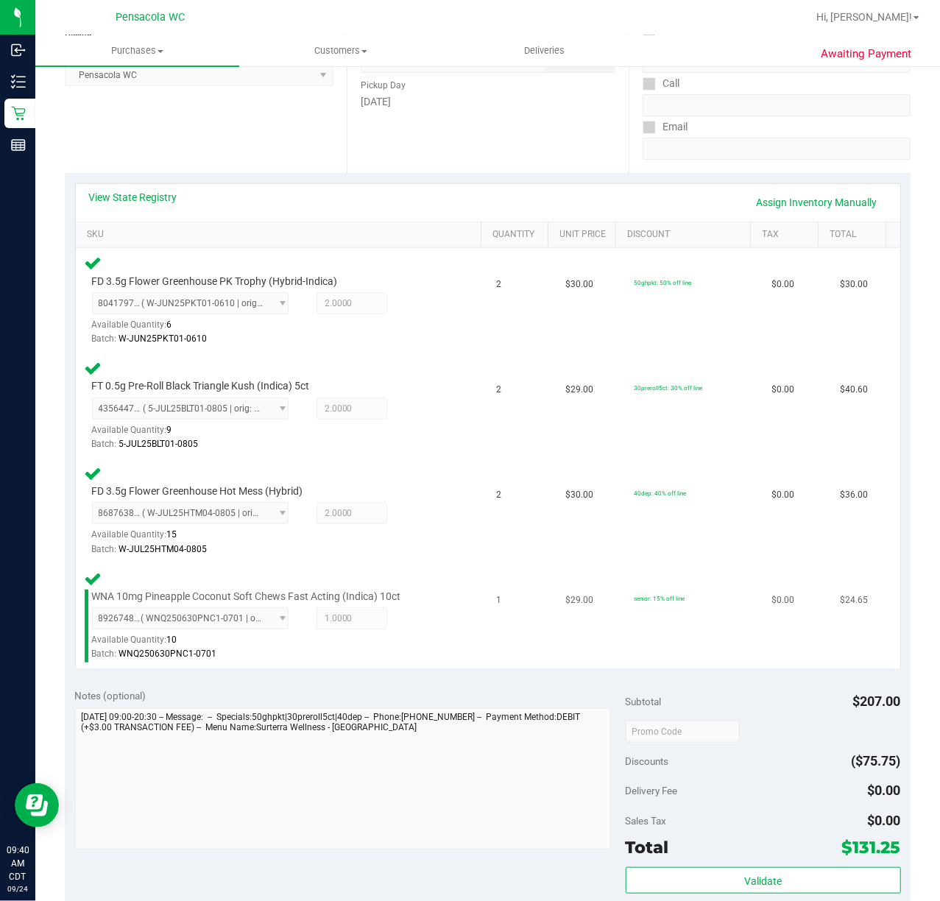
scroll to position [294, 0]
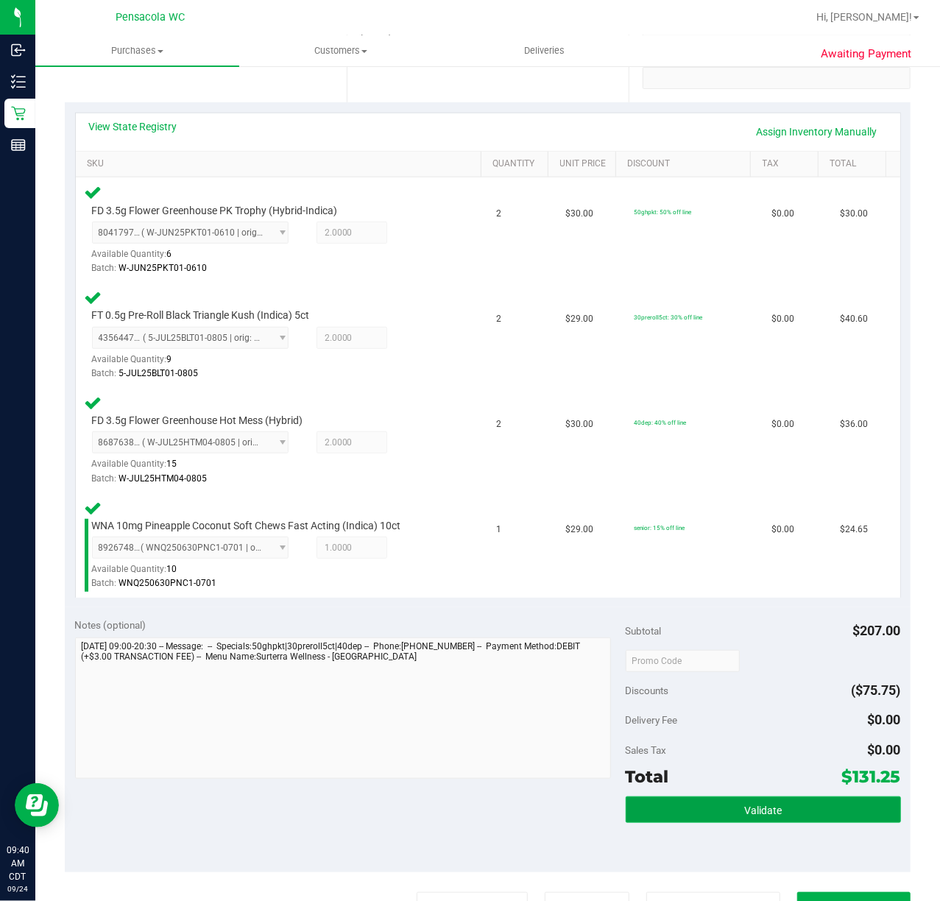
click at [705, 808] on button "Validate" at bounding box center [763, 810] width 275 height 27
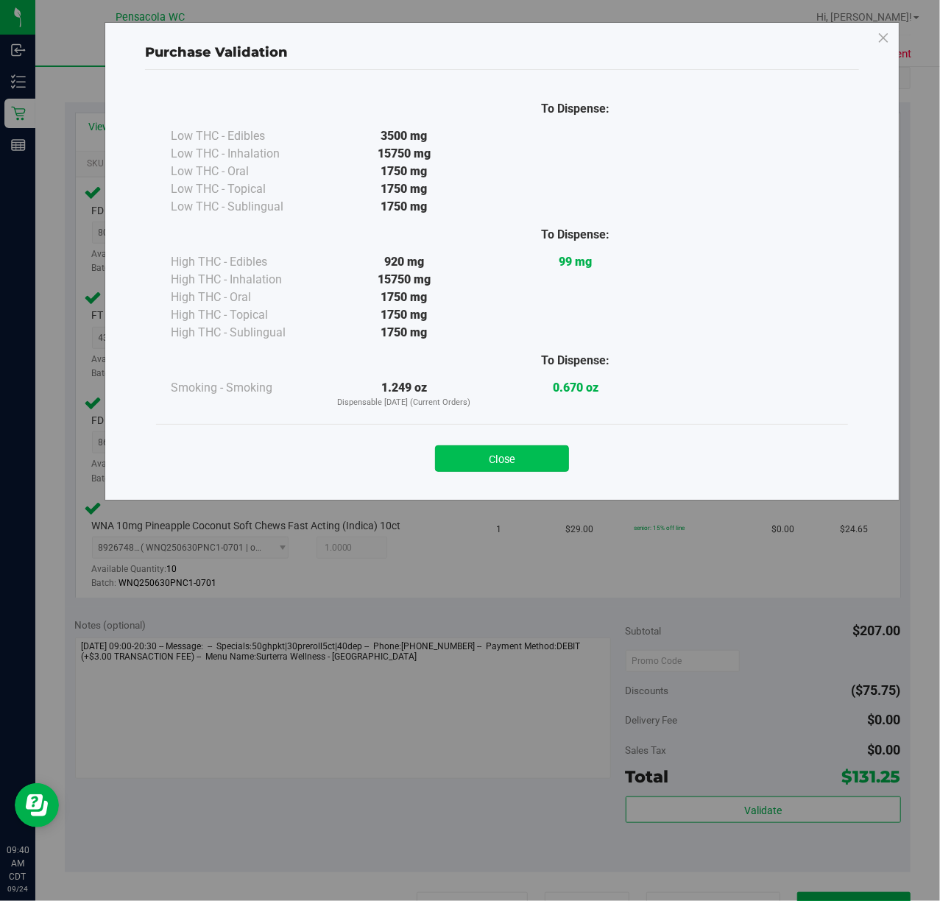
click at [551, 458] on button "Close" at bounding box center [502, 458] width 134 height 27
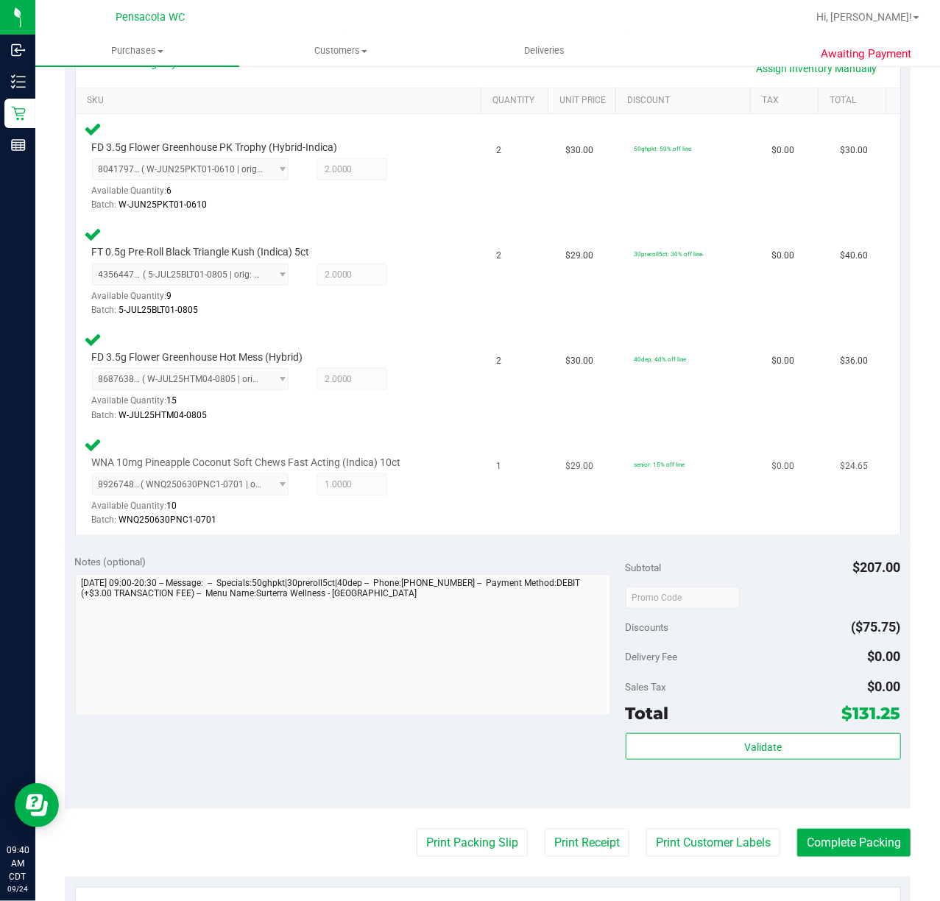
scroll to position [392, 0]
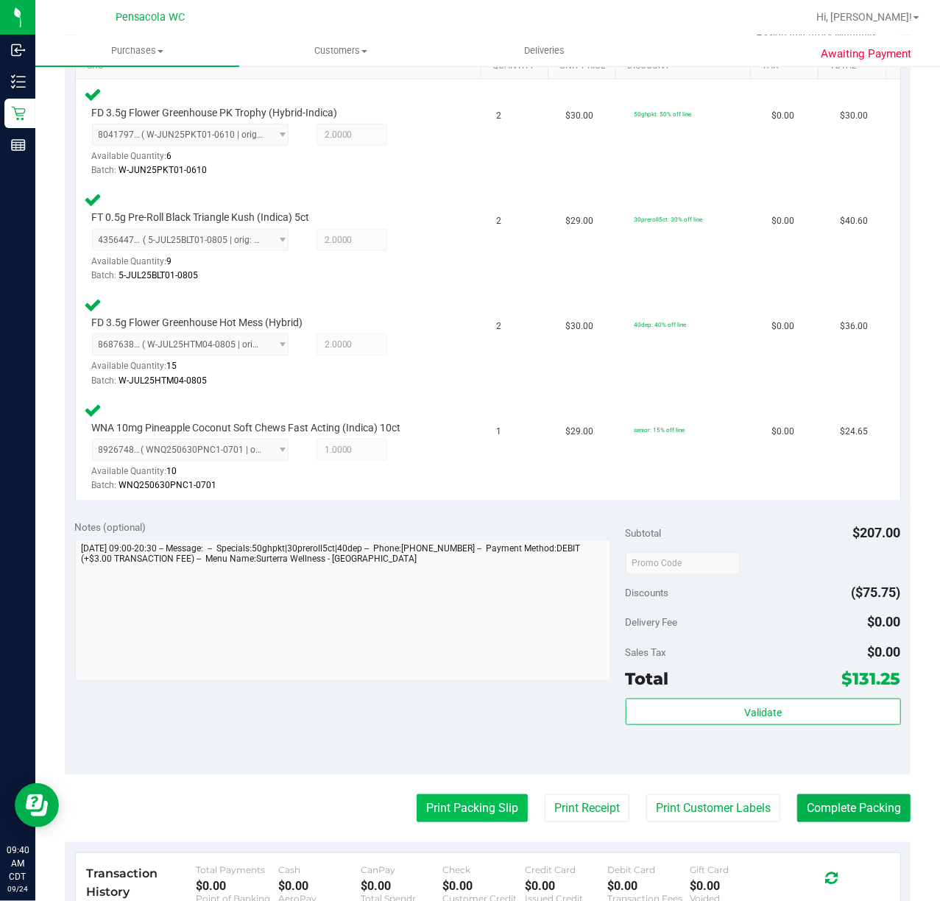
click at [487, 808] on button "Print Packing Slip" at bounding box center [472, 808] width 111 height 28
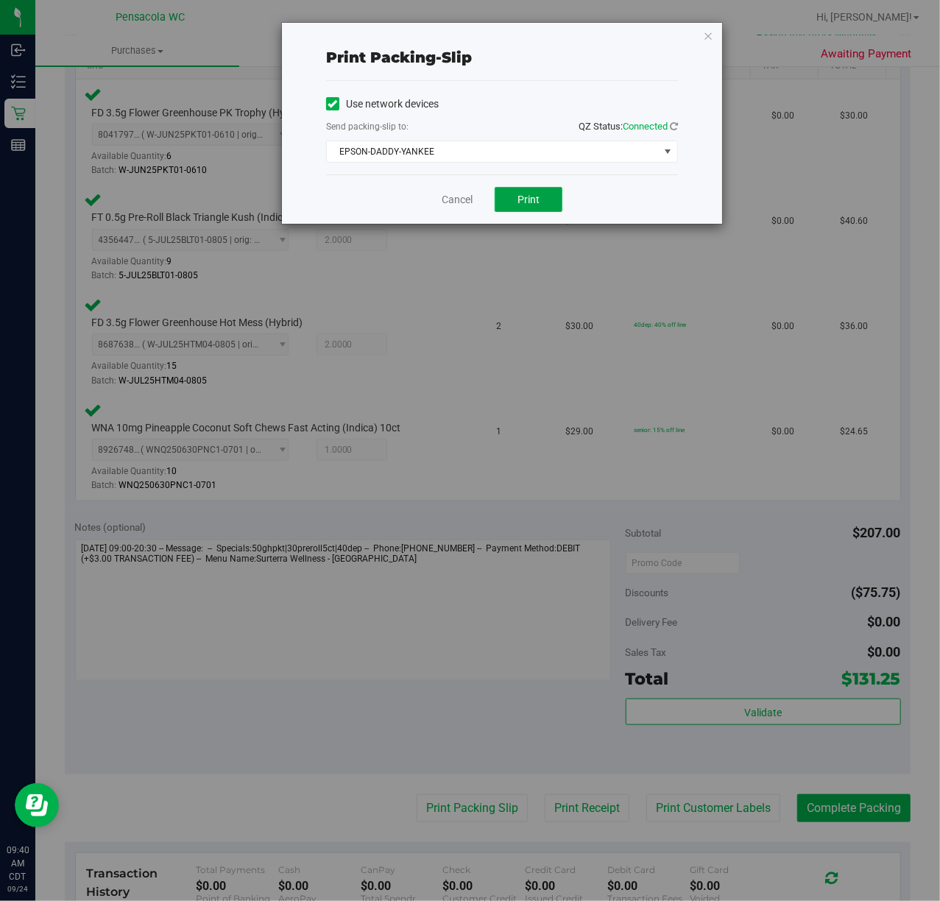
click at [543, 196] on button "Print" at bounding box center [529, 199] width 68 height 25
click at [707, 33] on icon "button" at bounding box center [708, 36] width 10 height 18
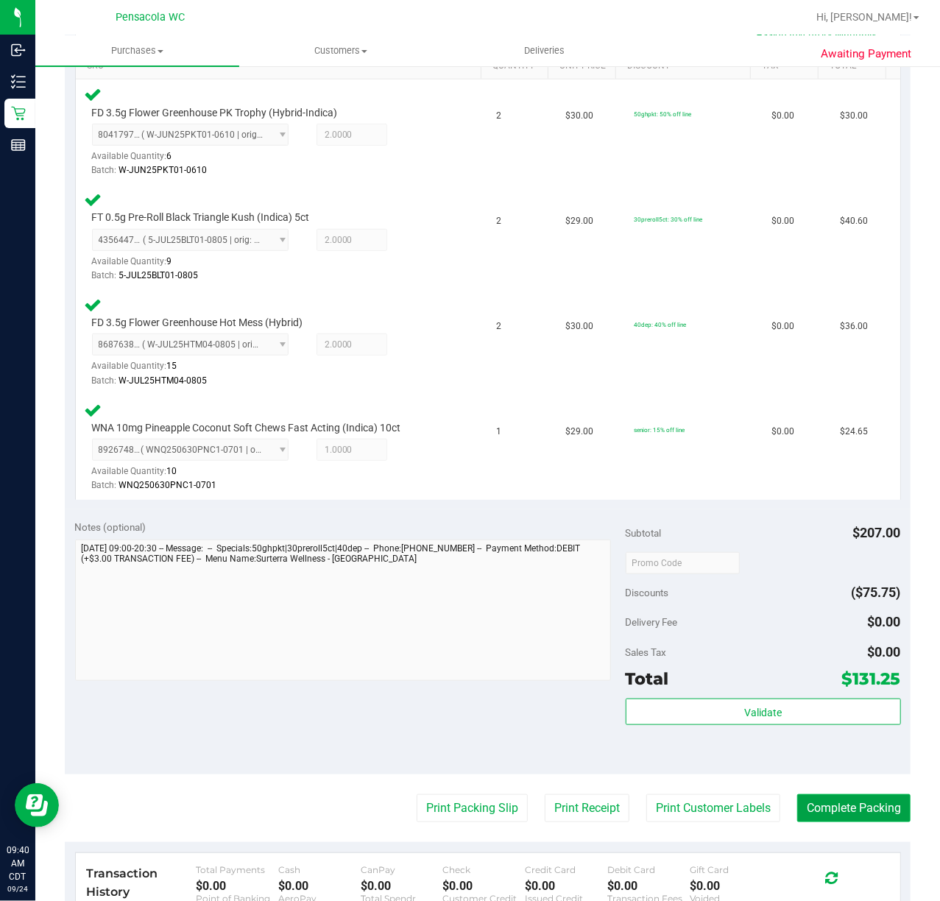
click at [836, 802] on button "Complete Packing" at bounding box center [853, 808] width 113 height 28
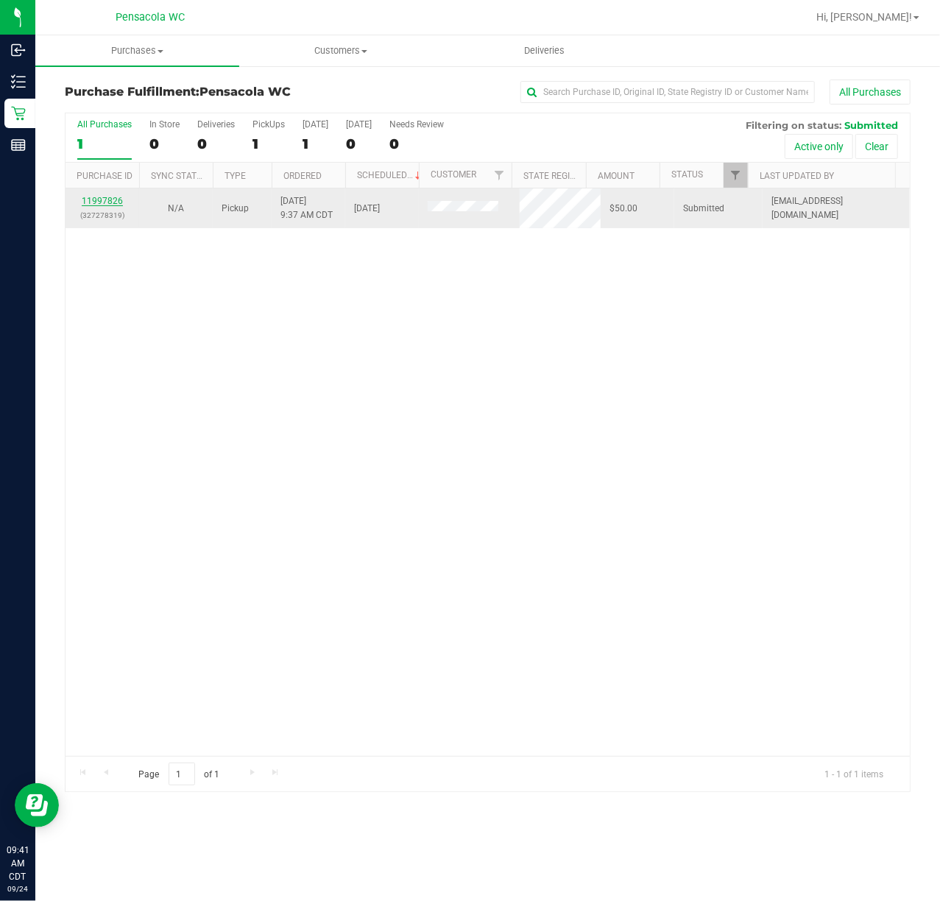
click at [95, 199] on link "11997826" at bounding box center [102, 201] width 41 height 10
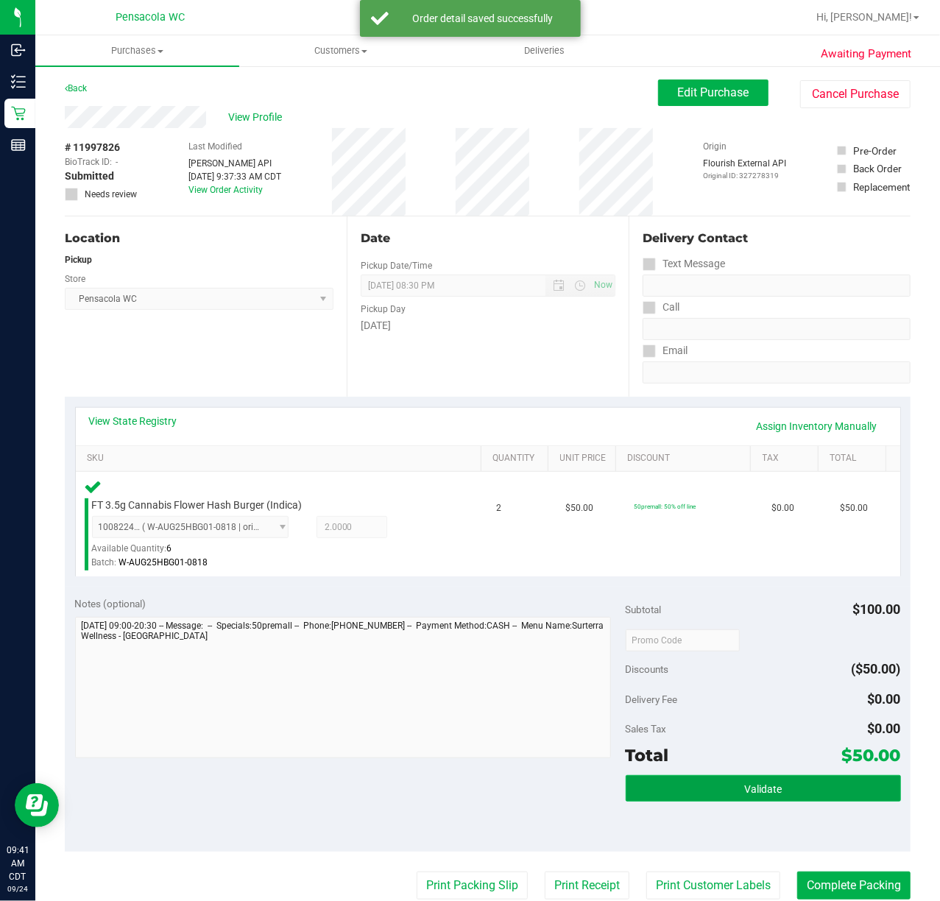
click at [704, 789] on button "Validate" at bounding box center [763, 788] width 275 height 27
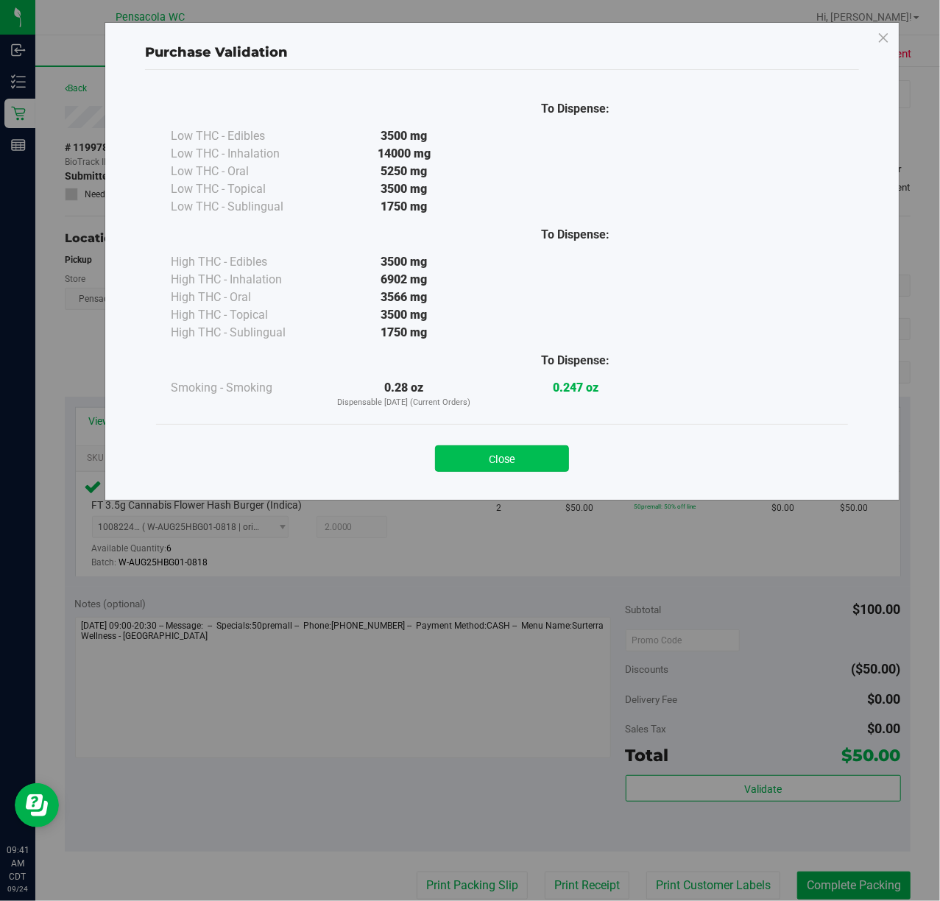
click at [525, 456] on button "Close" at bounding box center [502, 458] width 134 height 27
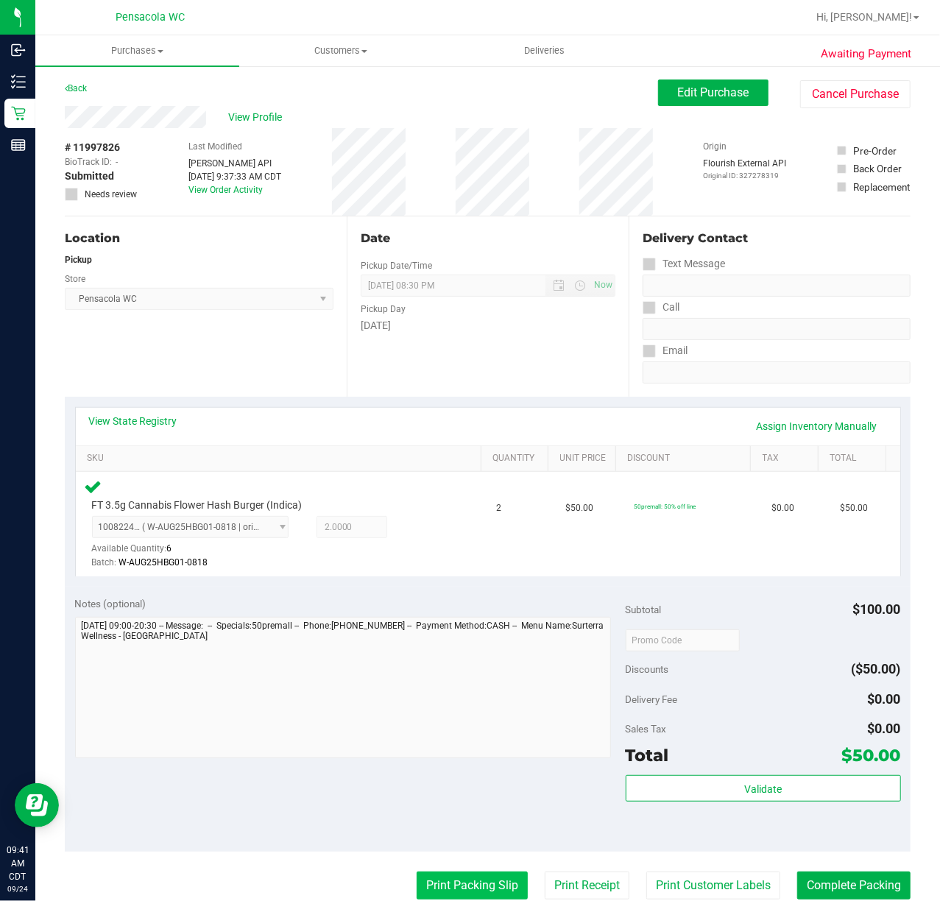
click at [499, 885] on button "Print Packing Slip" at bounding box center [472, 886] width 111 height 28
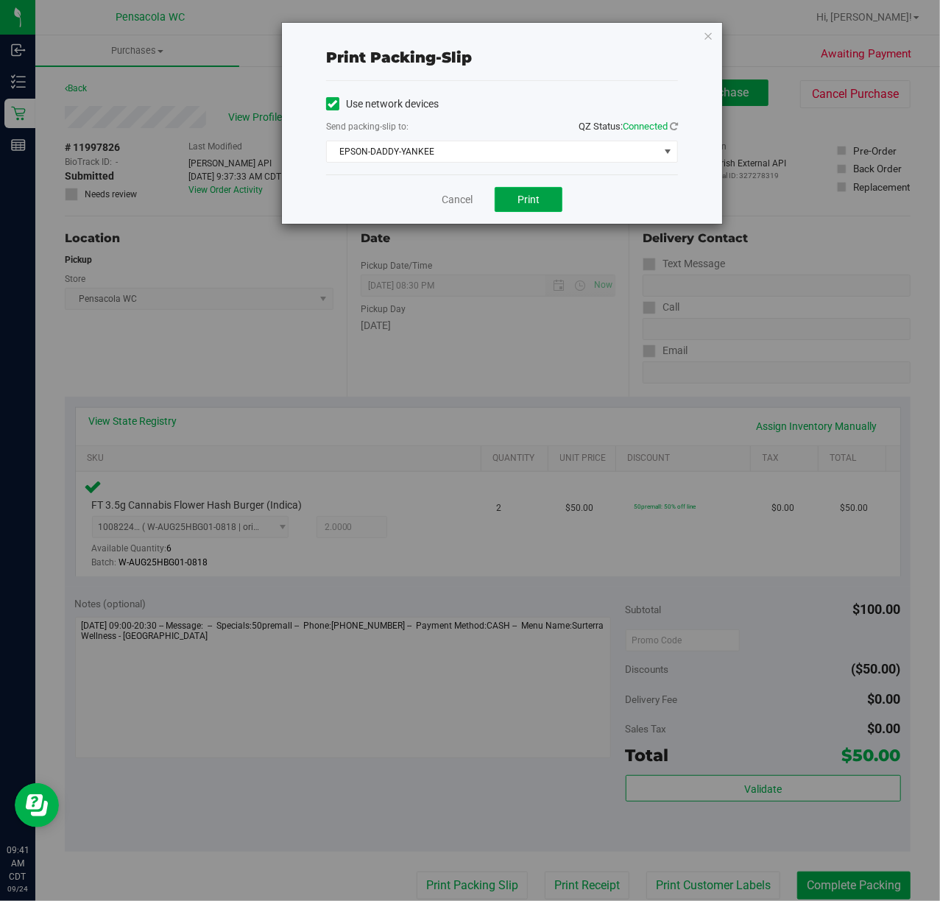
click at [511, 203] on button "Print" at bounding box center [529, 199] width 68 height 25
click at [713, 31] on icon "button" at bounding box center [708, 36] width 10 height 18
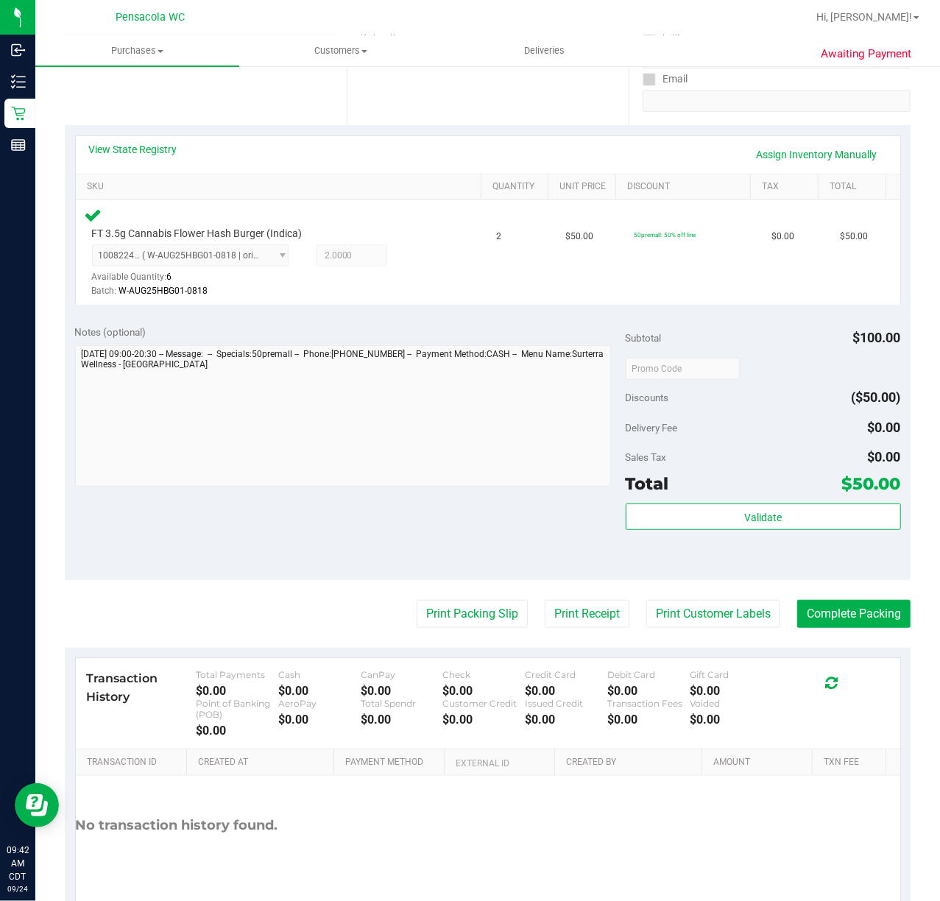
scroll to position [294, 0]
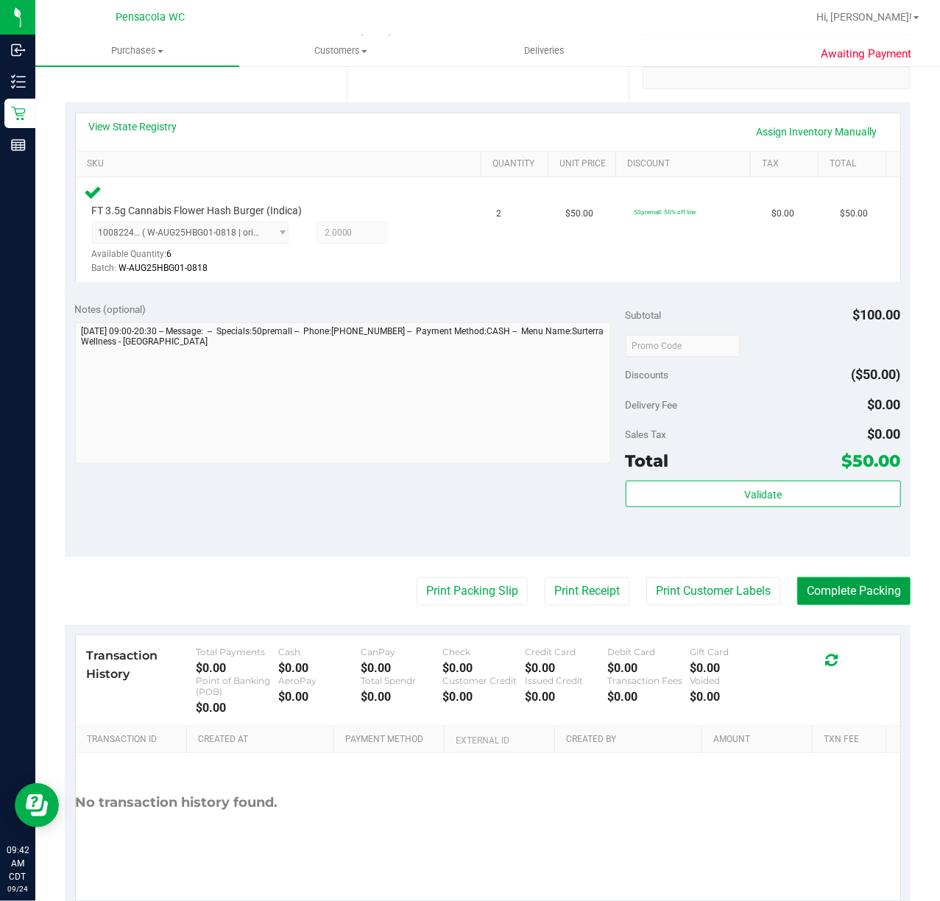
click at [829, 587] on button "Complete Packing" at bounding box center [853, 591] width 113 height 28
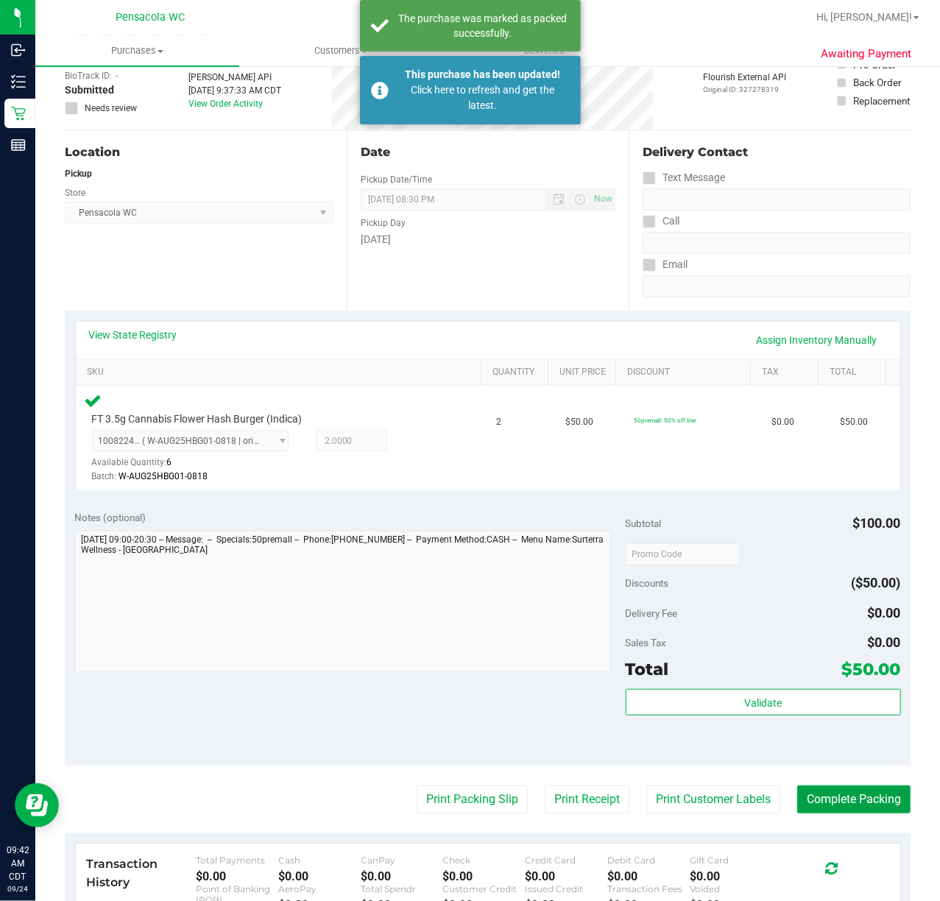
scroll to position [0, 0]
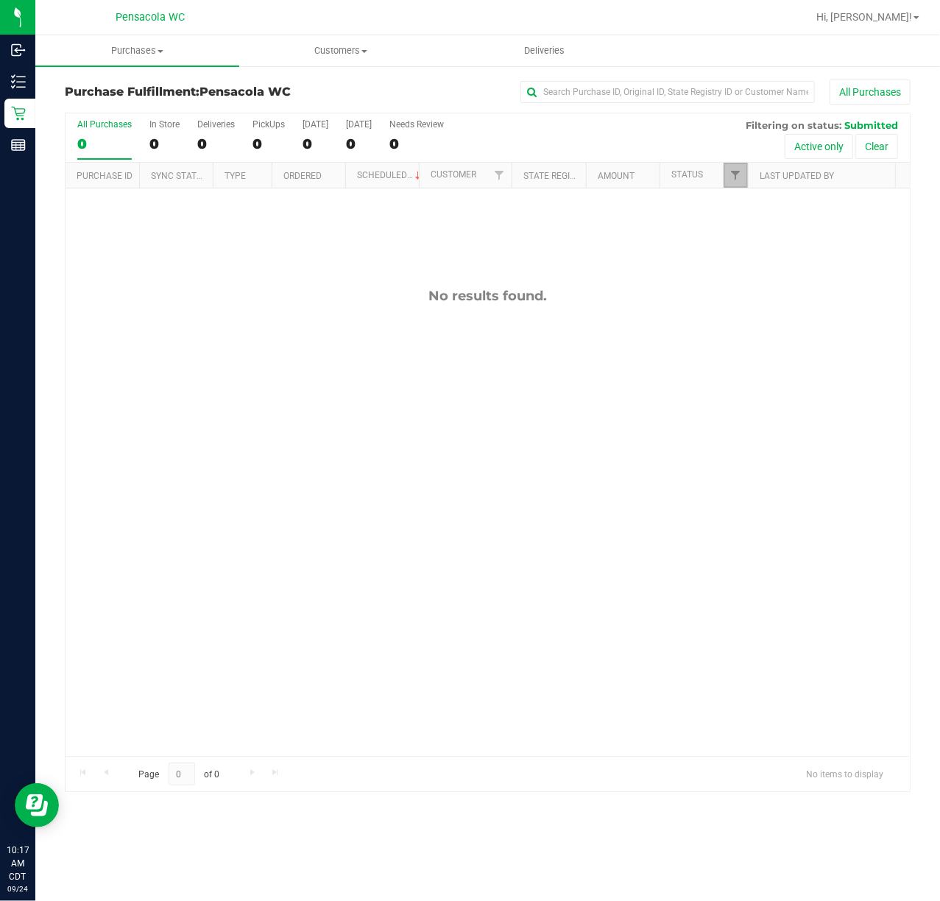
click at [724, 169] on link "Filter" at bounding box center [736, 175] width 24 height 25
click at [746, 242] on input "Select All" at bounding box center [743, 239] width 10 height 10
checkbox input "true"
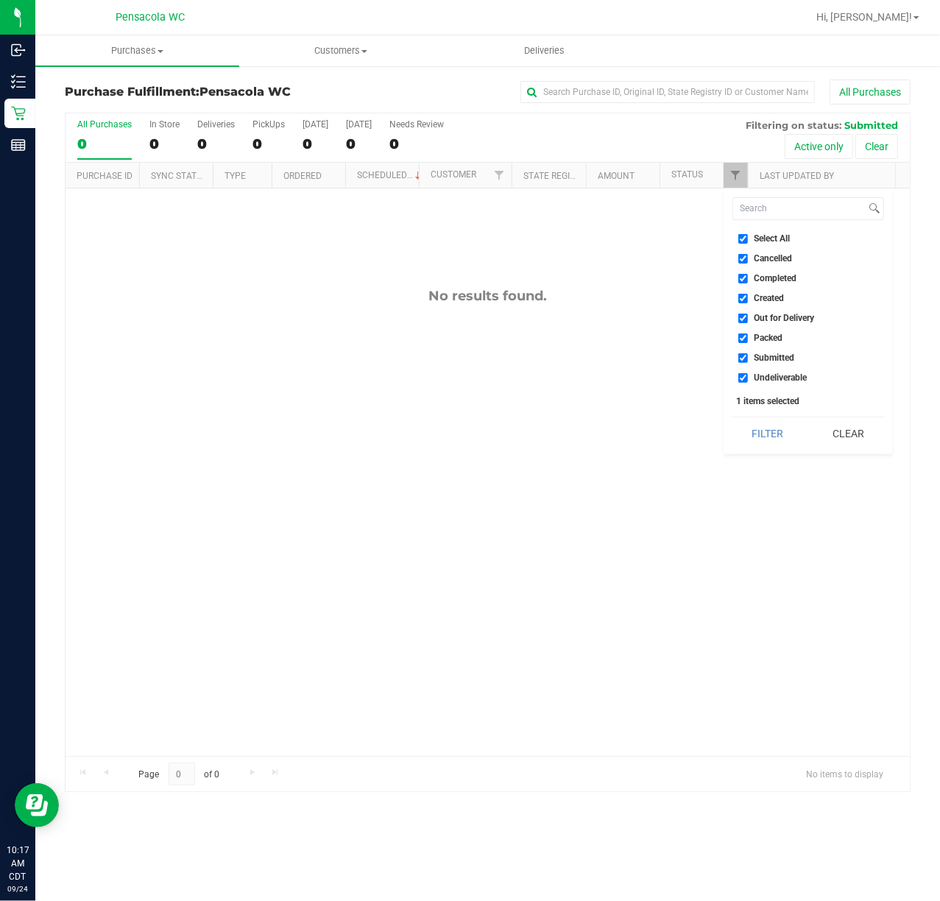
checkbox input "true"
click at [746, 241] on input "Select All" at bounding box center [743, 239] width 10 height 10
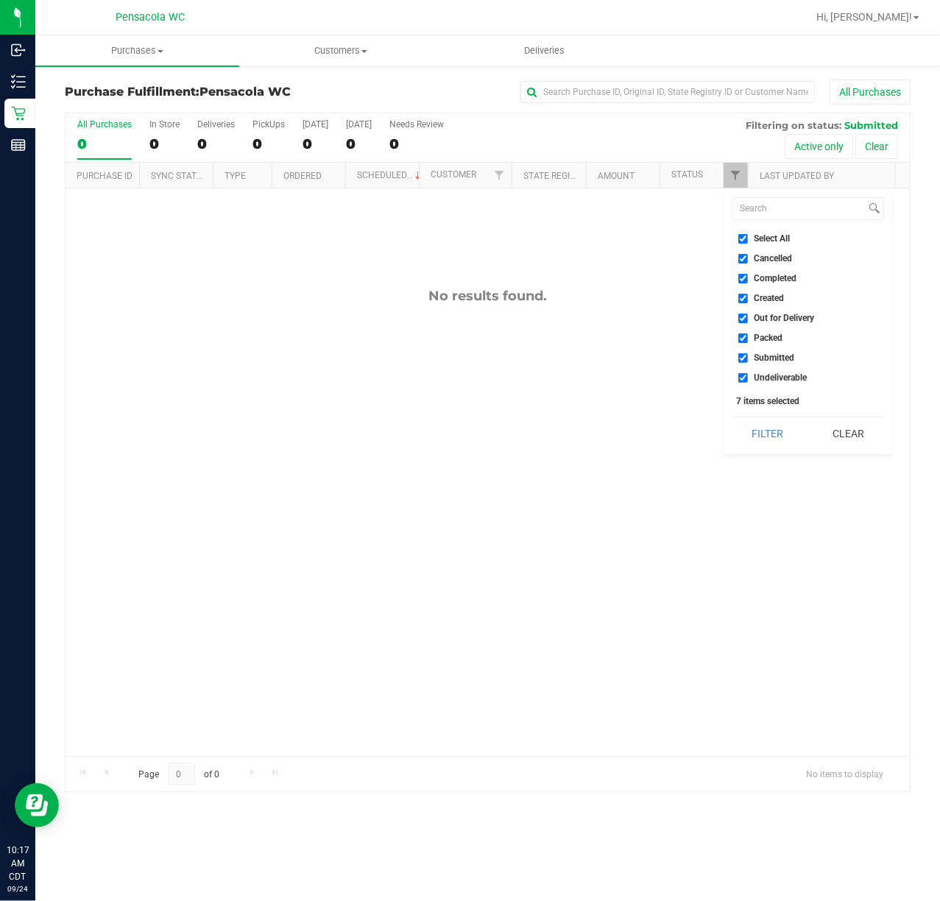
checkbox input "false"
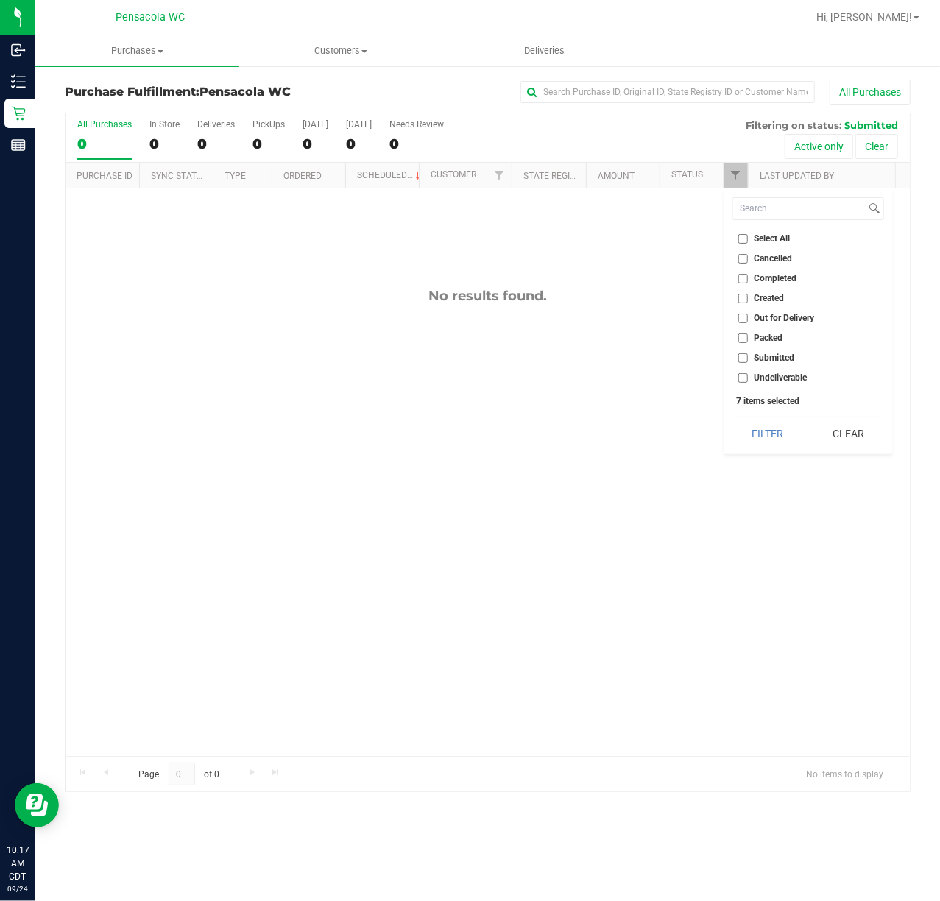
checkbox input "false"
click at [745, 356] on input "Submitted" at bounding box center [743, 358] width 10 height 10
checkbox input "true"
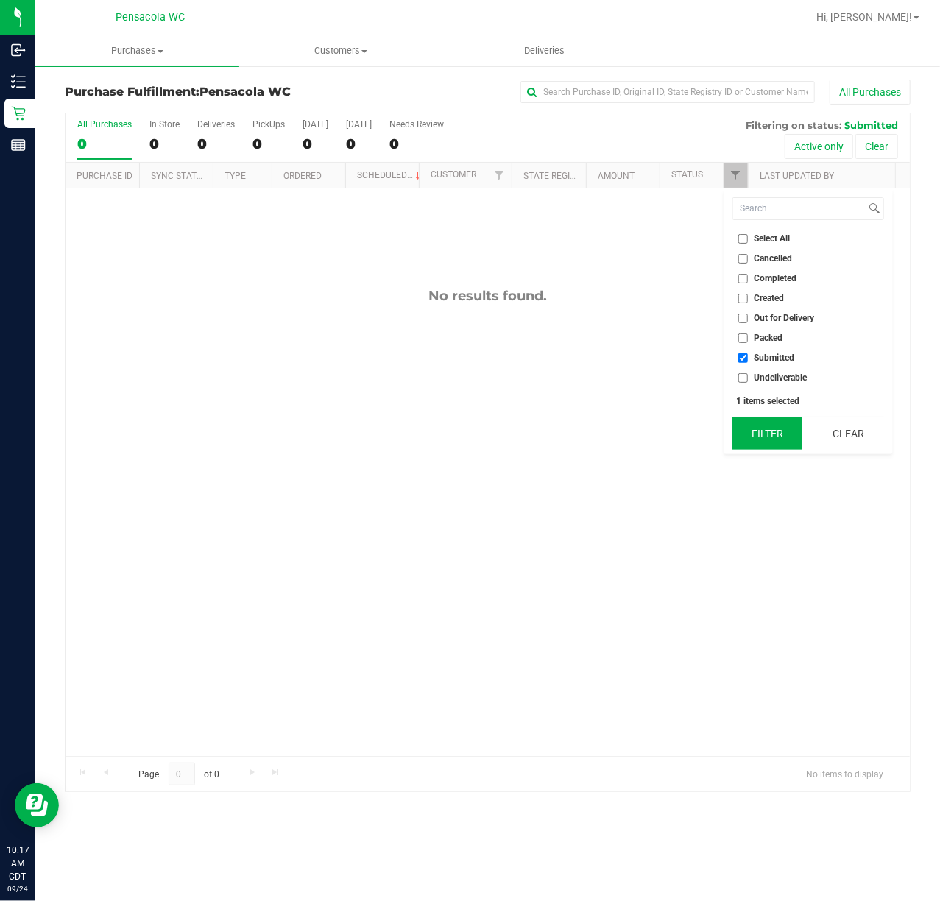
click at [751, 428] on button "Filter" at bounding box center [768, 433] width 71 height 32
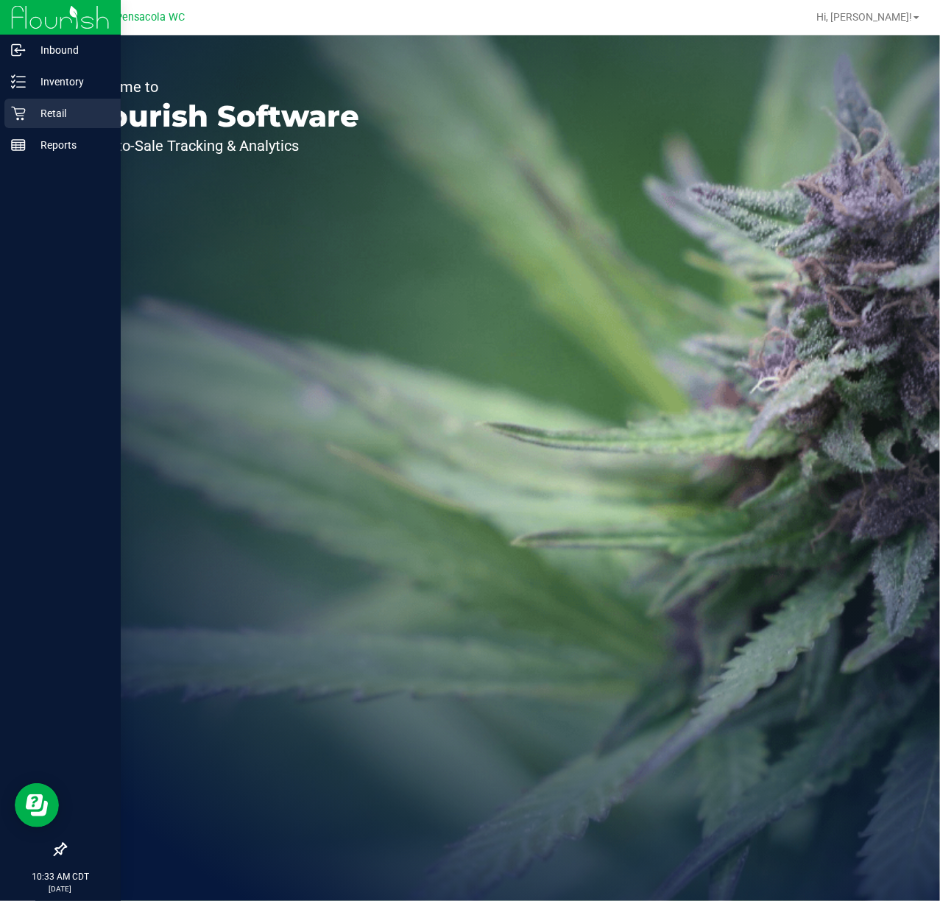
click at [46, 106] on p "Retail" at bounding box center [70, 114] width 88 height 18
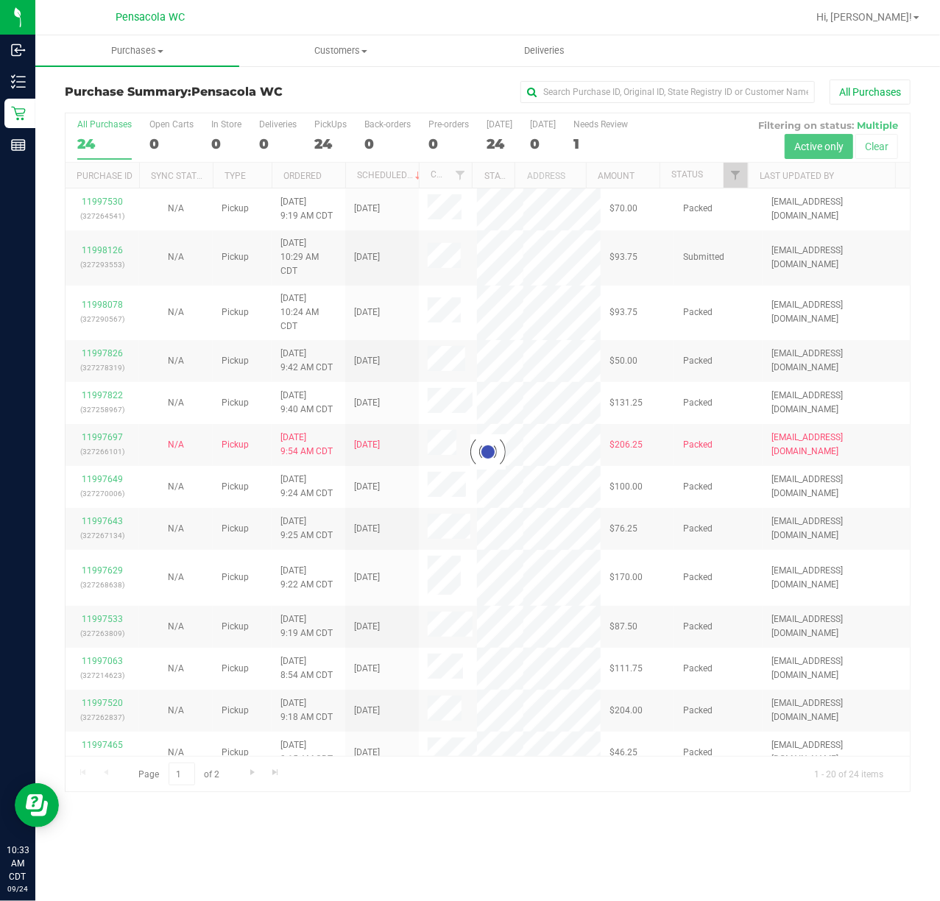
click at [729, 178] on div at bounding box center [488, 452] width 844 height 678
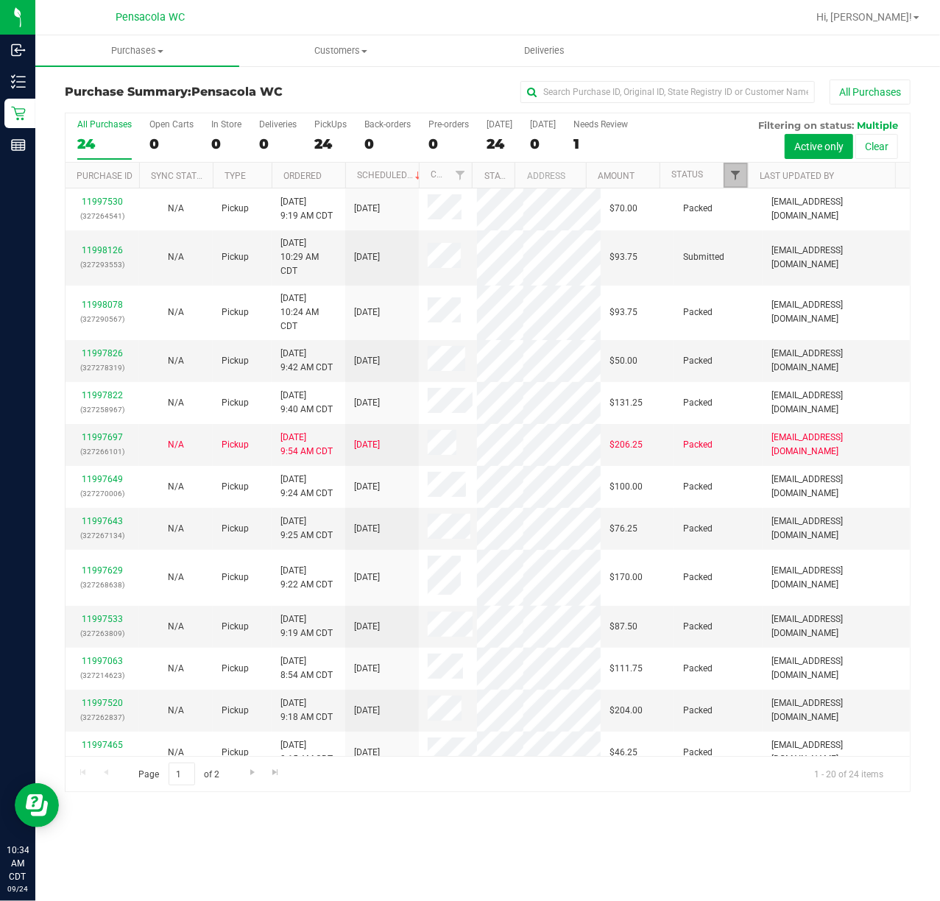
click at [730, 178] on span "Filter" at bounding box center [736, 175] width 12 height 12
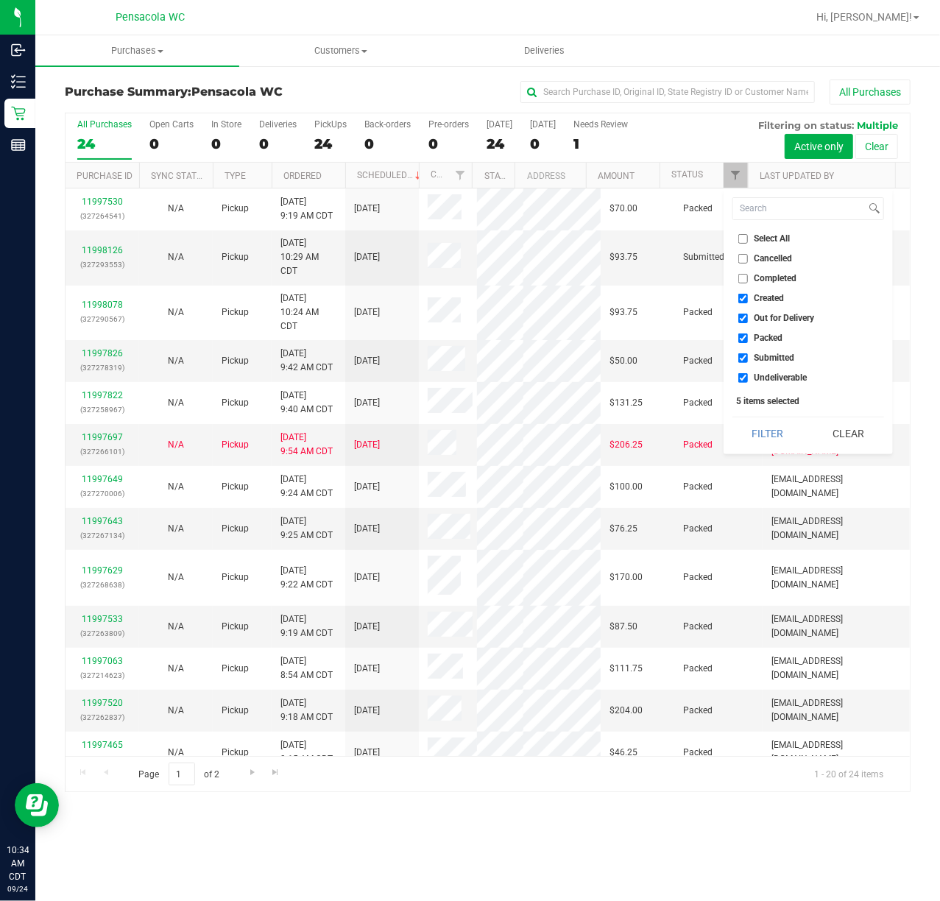
click at [740, 239] on input "Select All" at bounding box center [743, 239] width 10 height 10
checkbox input "true"
click at [740, 239] on input "Select All" at bounding box center [743, 239] width 10 height 10
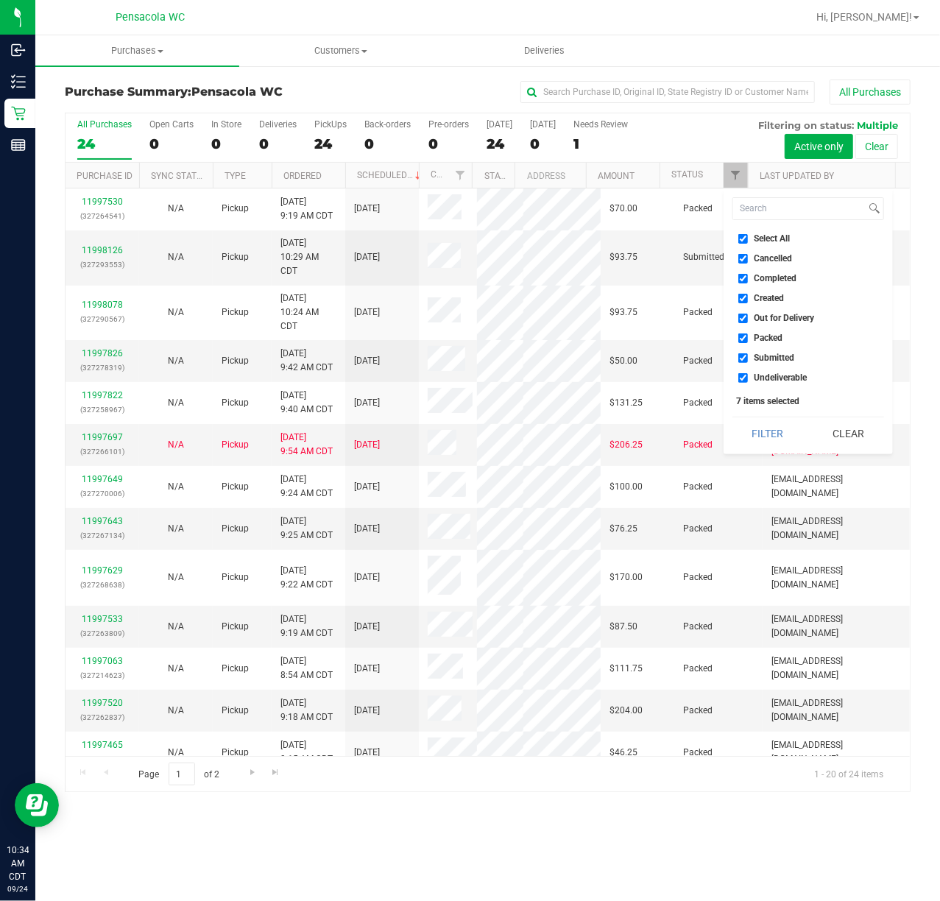
checkbox input "false"
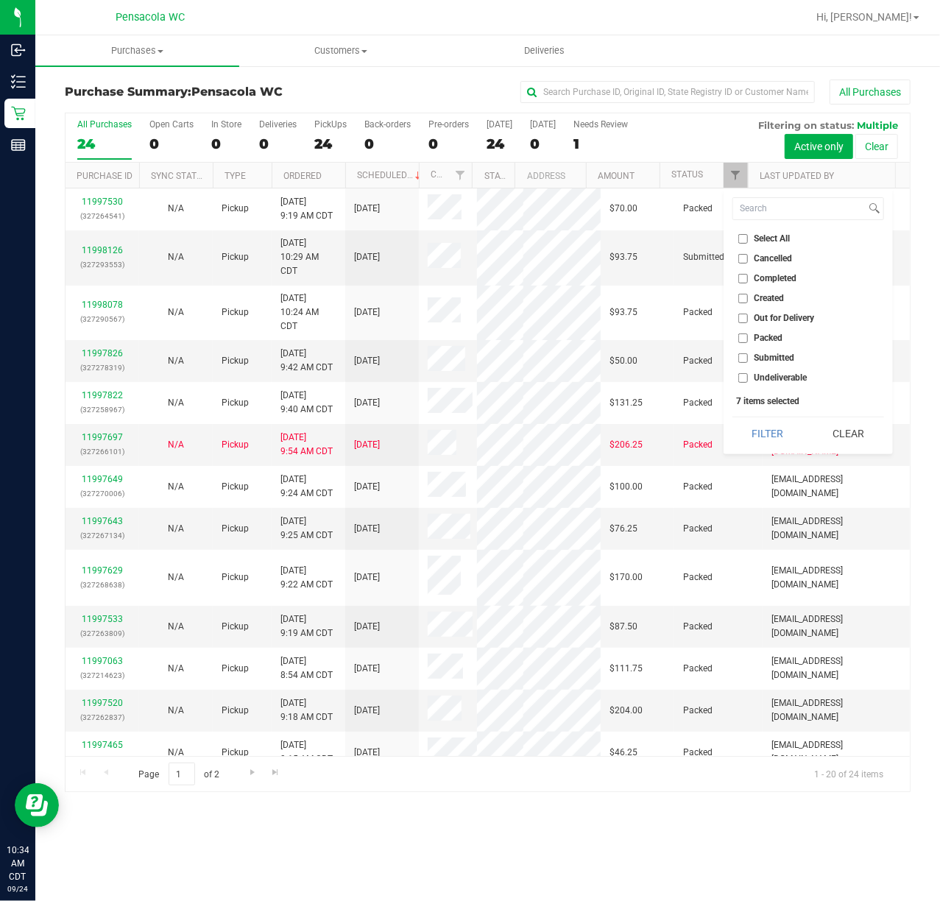
checkbox input "false"
click at [742, 358] on input "Submitted" at bounding box center [743, 358] width 10 height 10
checkbox input "true"
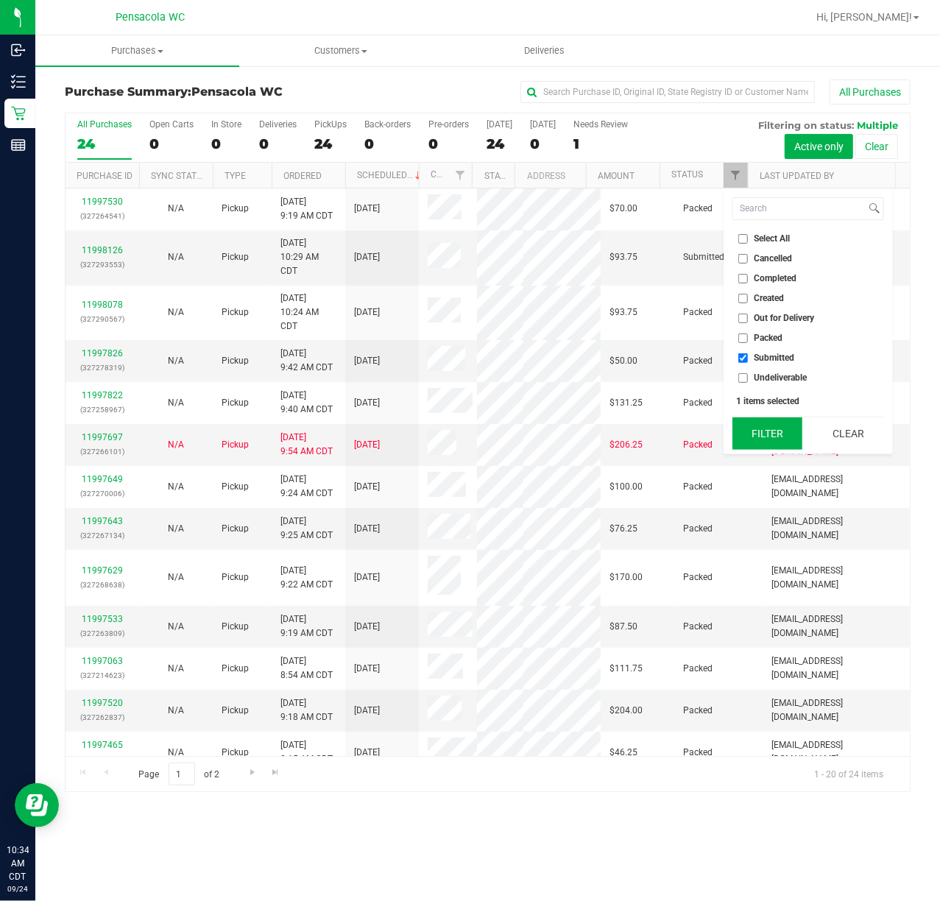
click at [761, 440] on button "Filter" at bounding box center [768, 433] width 71 height 32
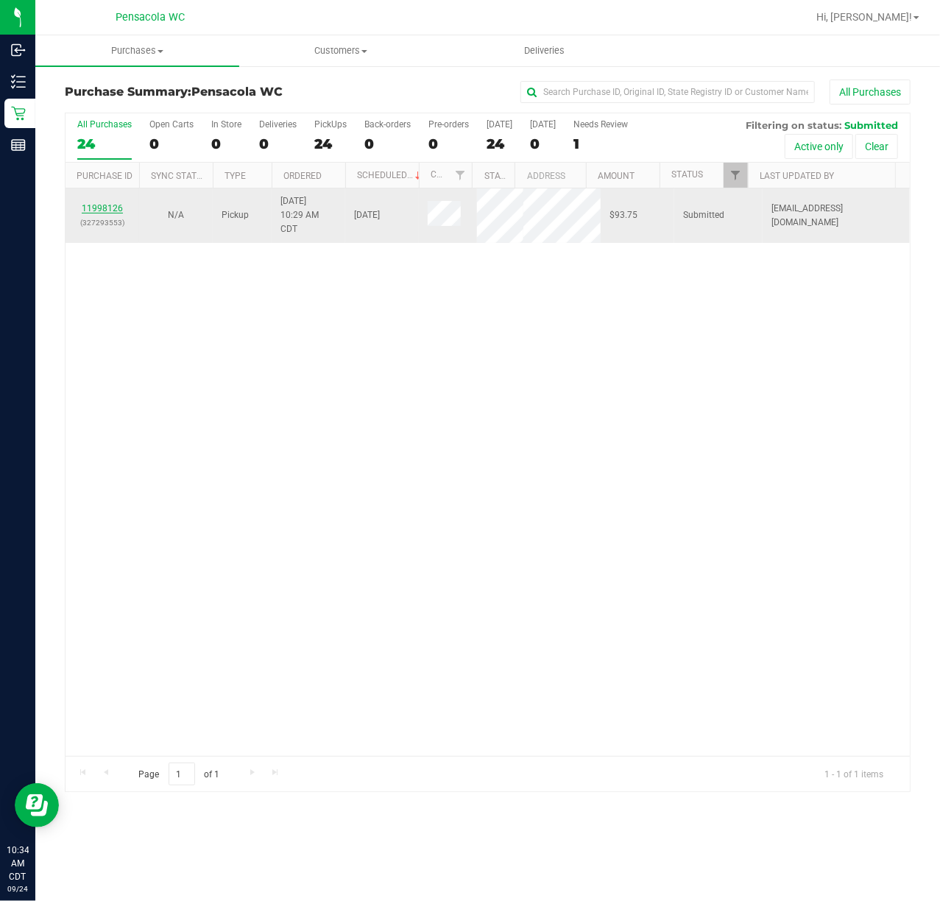
click at [88, 213] on link "11998126" at bounding box center [102, 208] width 41 height 10
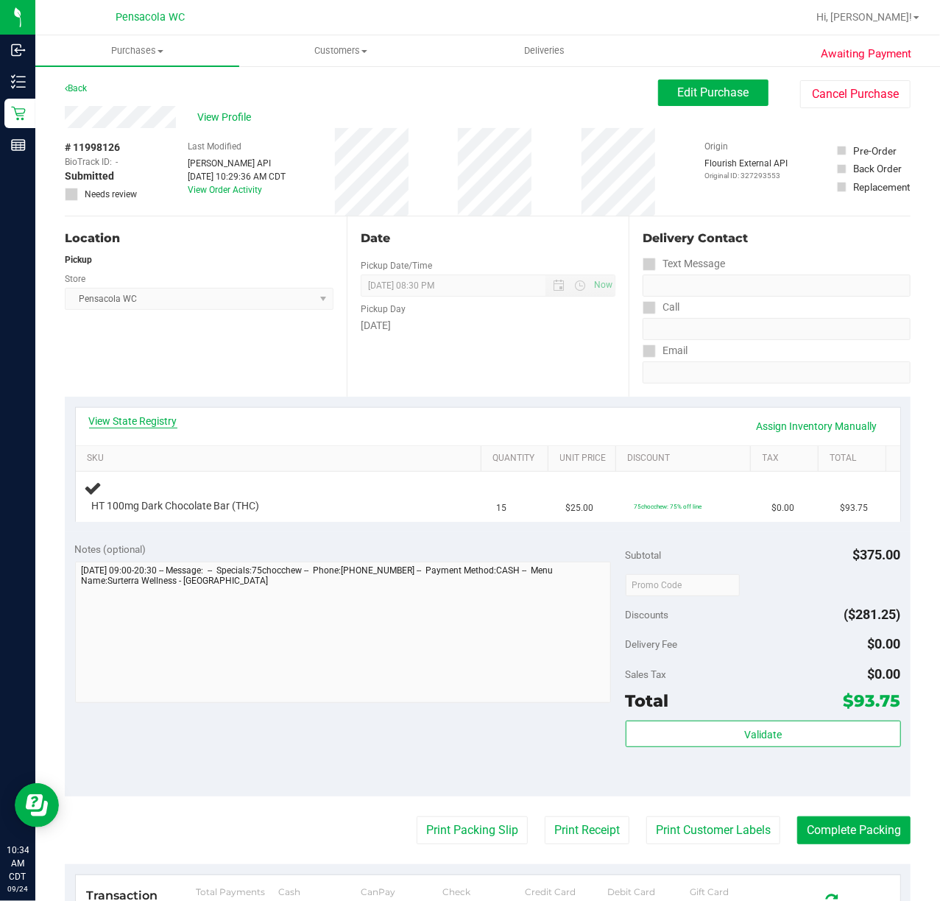
click at [116, 421] on link "View State Registry" at bounding box center [133, 421] width 88 height 15
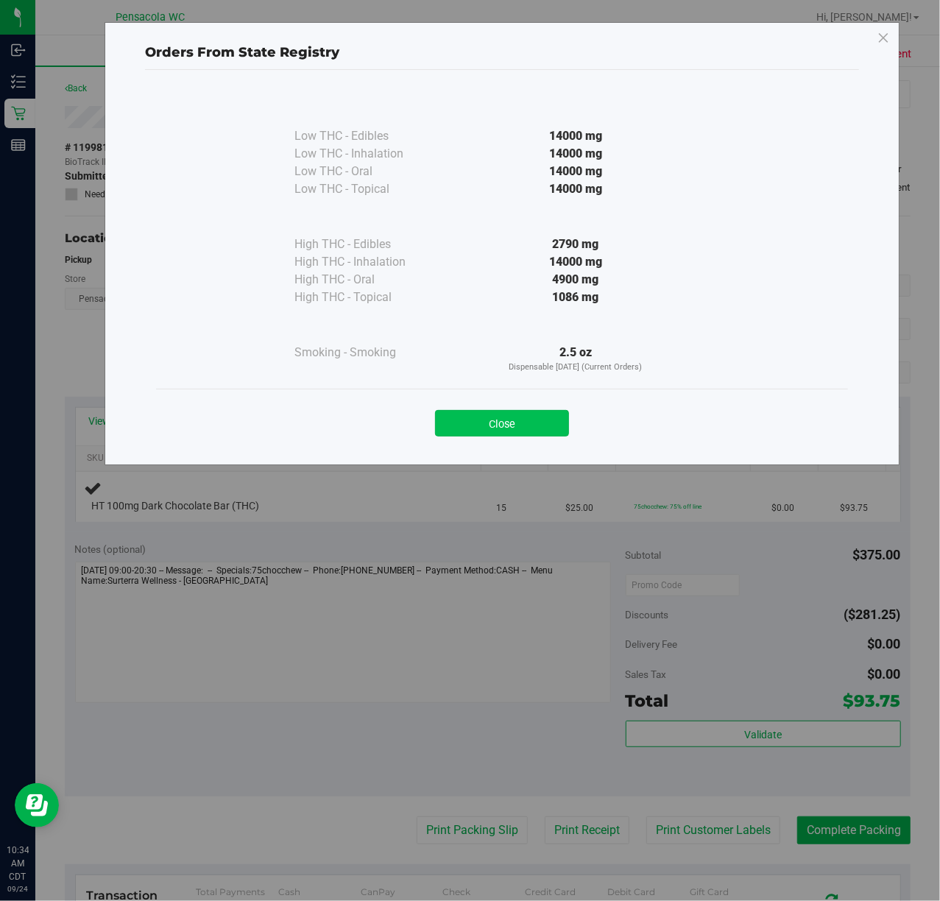
click at [467, 433] on button "Close" at bounding box center [502, 423] width 134 height 27
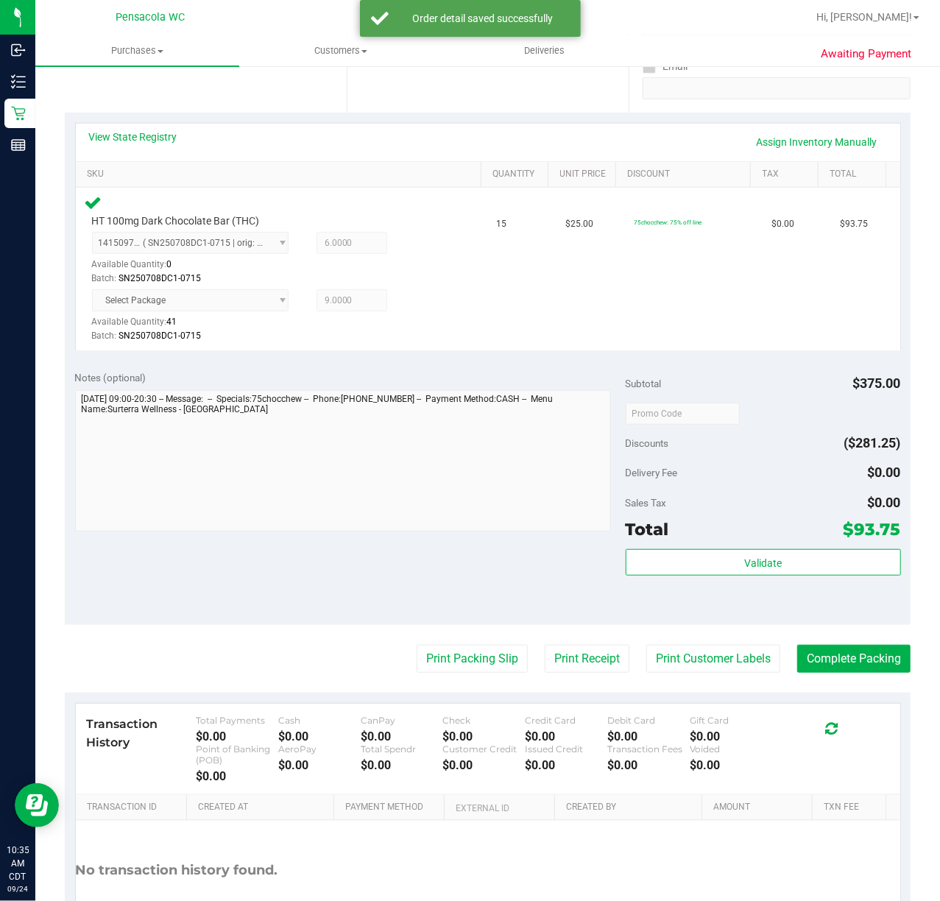
scroll to position [294, 0]
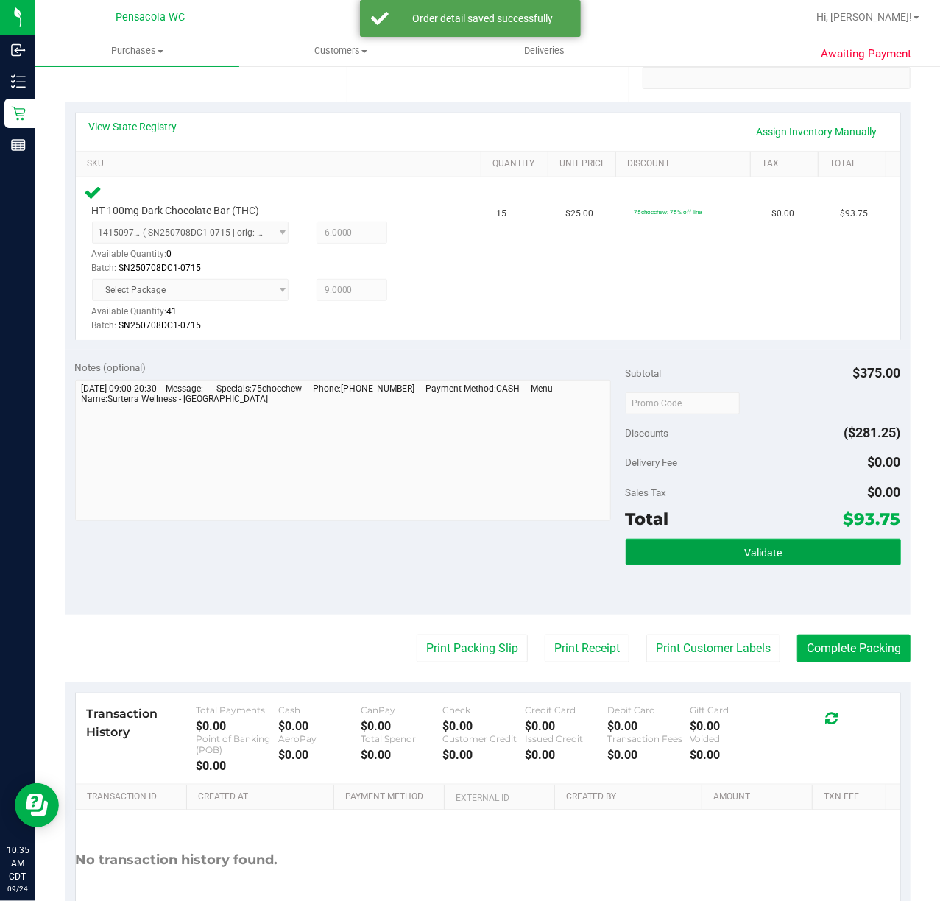
click at [695, 562] on button "Validate" at bounding box center [763, 552] width 275 height 27
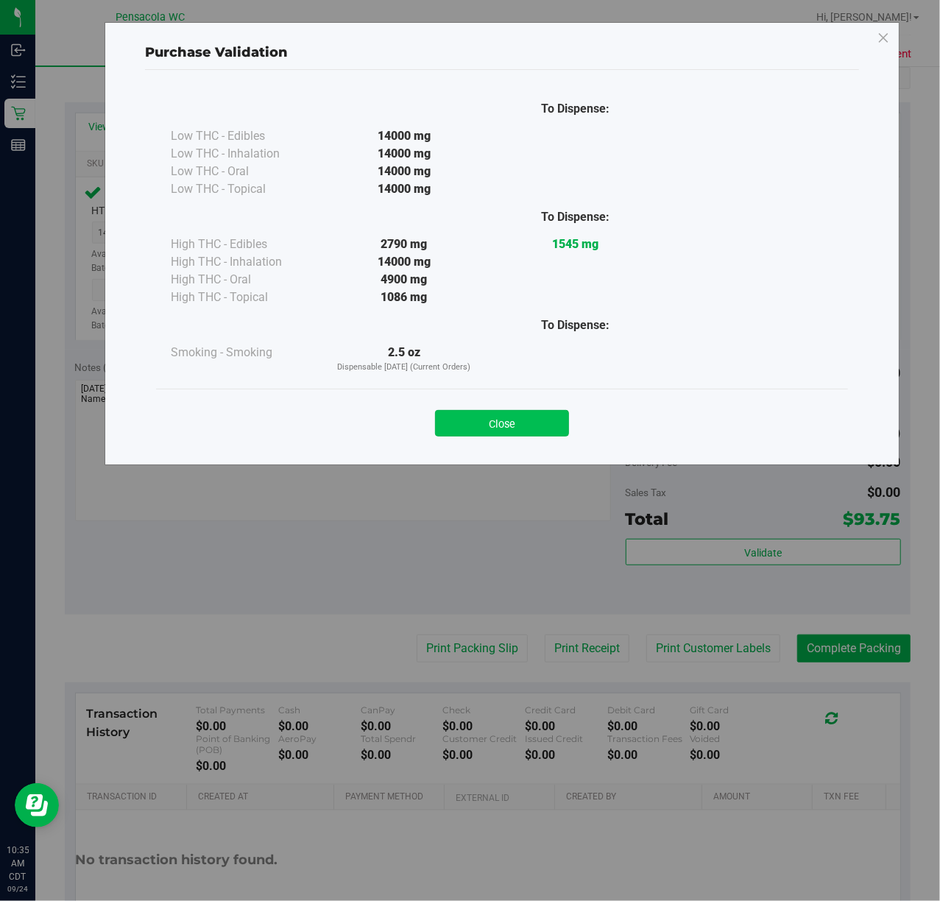
click at [486, 421] on button "Close" at bounding box center [502, 423] width 134 height 27
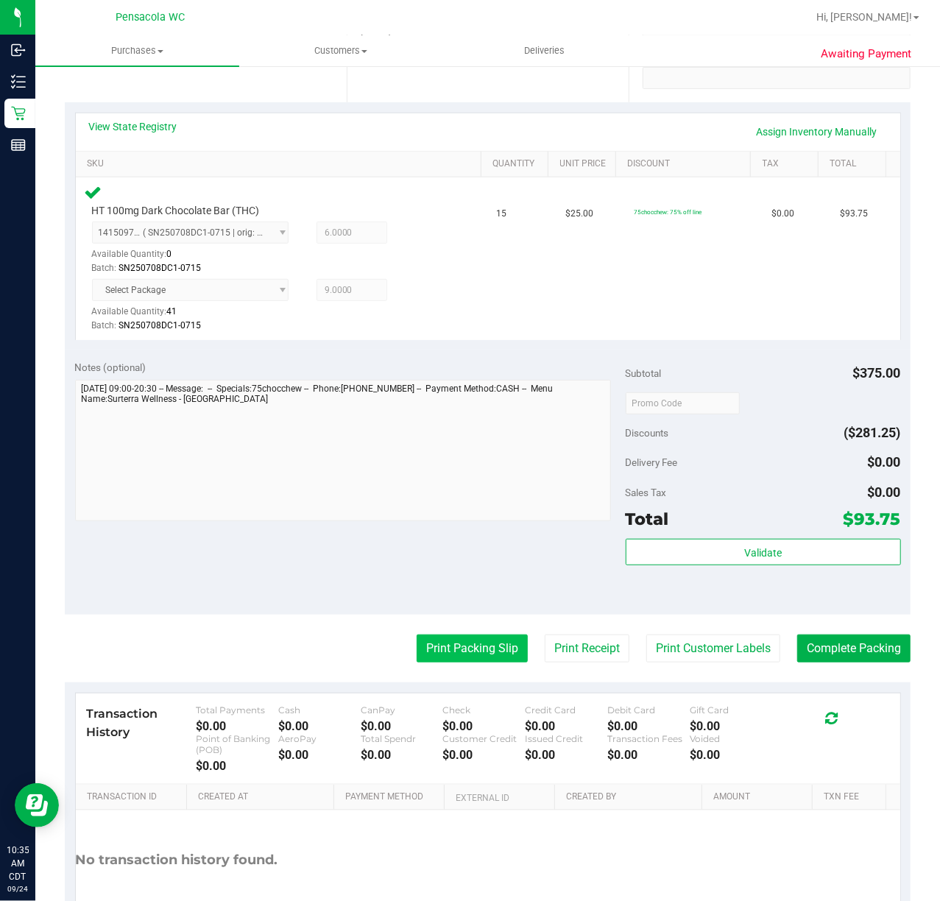
click at [430, 646] on button "Print Packing Slip" at bounding box center [472, 649] width 111 height 28
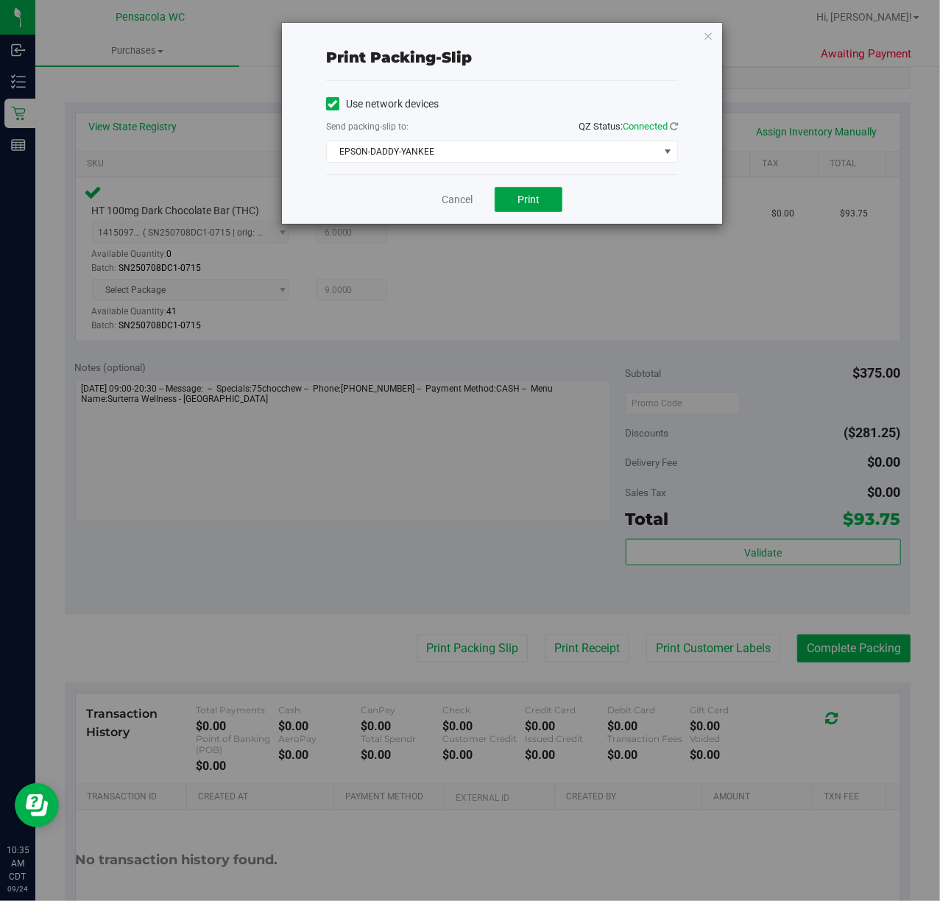
click at [513, 206] on button "Print" at bounding box center [529, 199] width 68 height 25
click at [534, 191] on button "Print" at bounding box center [529, 199] width 68 height 25
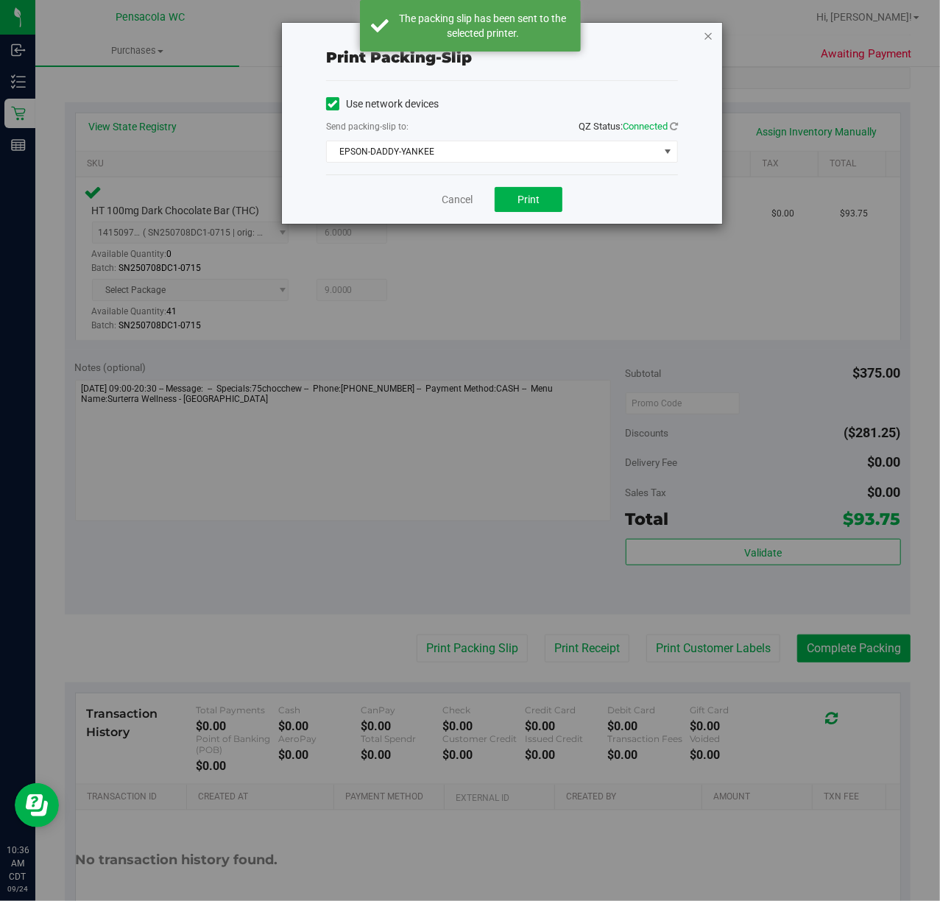
click at [707, 33] on icon "button" at bounding box center [708, 36] width 10 height 18
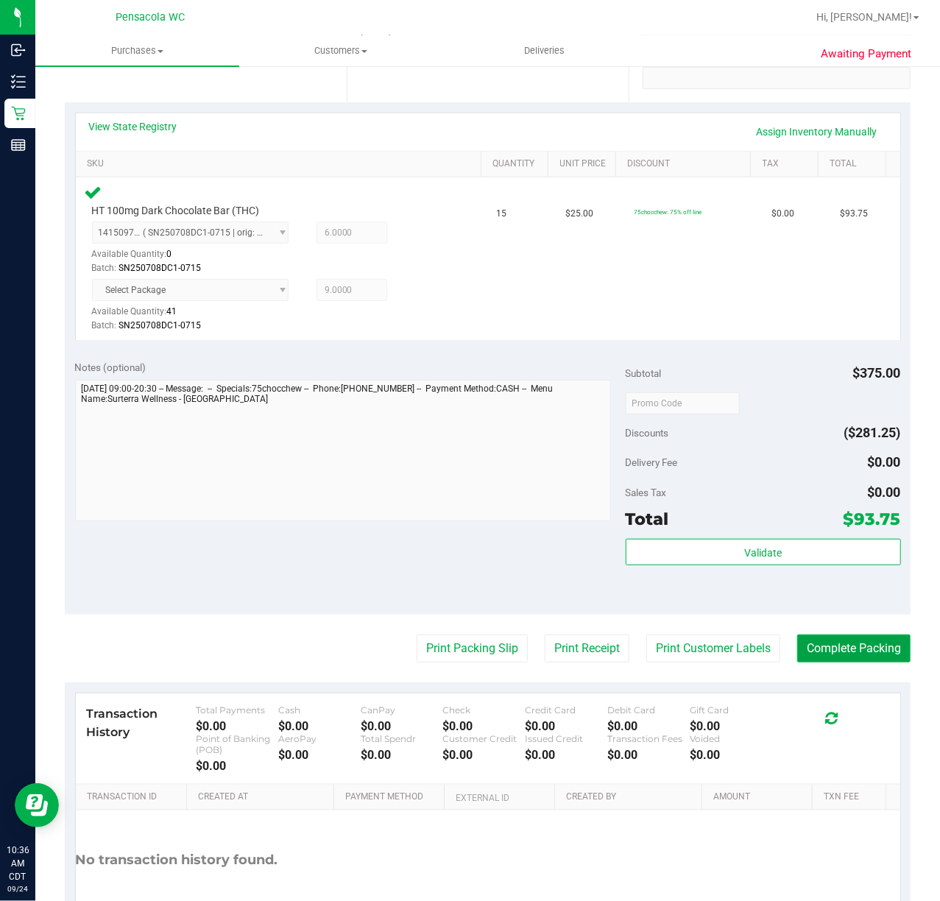
click at [833, 649] on button "Complete Packing" at bounding box center [853, 649] width 113 height 28
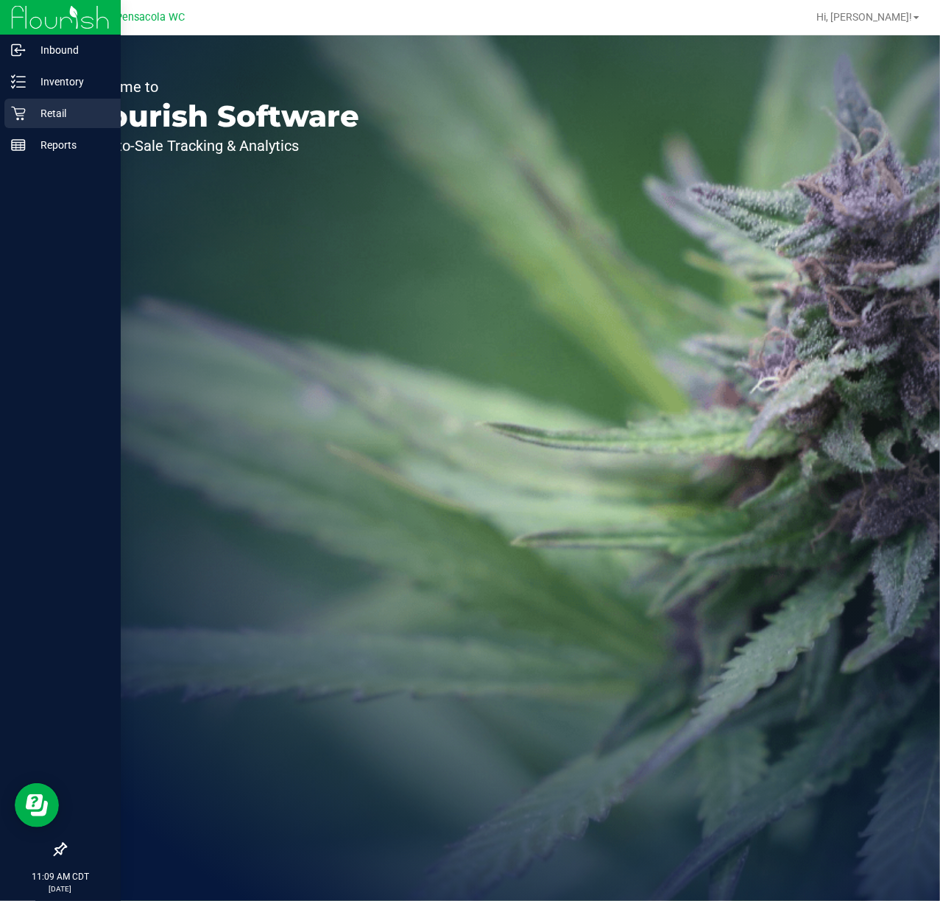
click at [59, 118] on p "Retail" at bounding box center [70, 114] width 88 height 18
click at [26, 119] on p "Retail" at bounding box center [70, 114] width 88 height 18
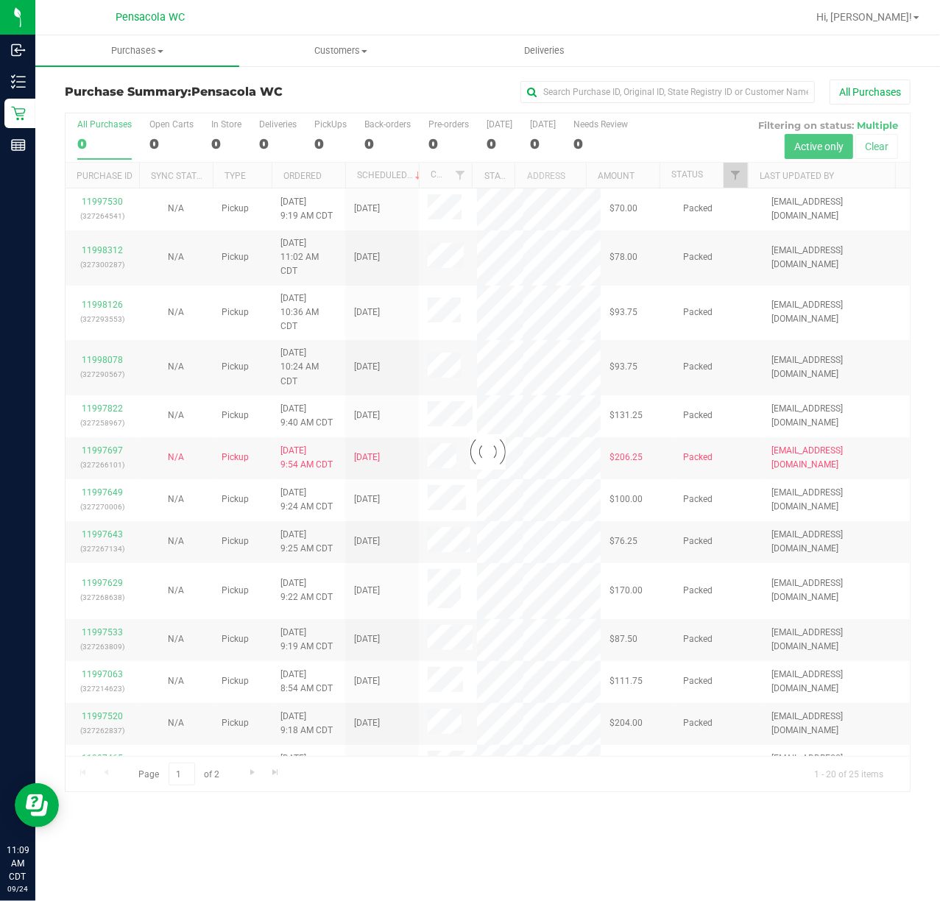
click at [732, 181] on div at bounding box center [488, 452] width 844 height 678
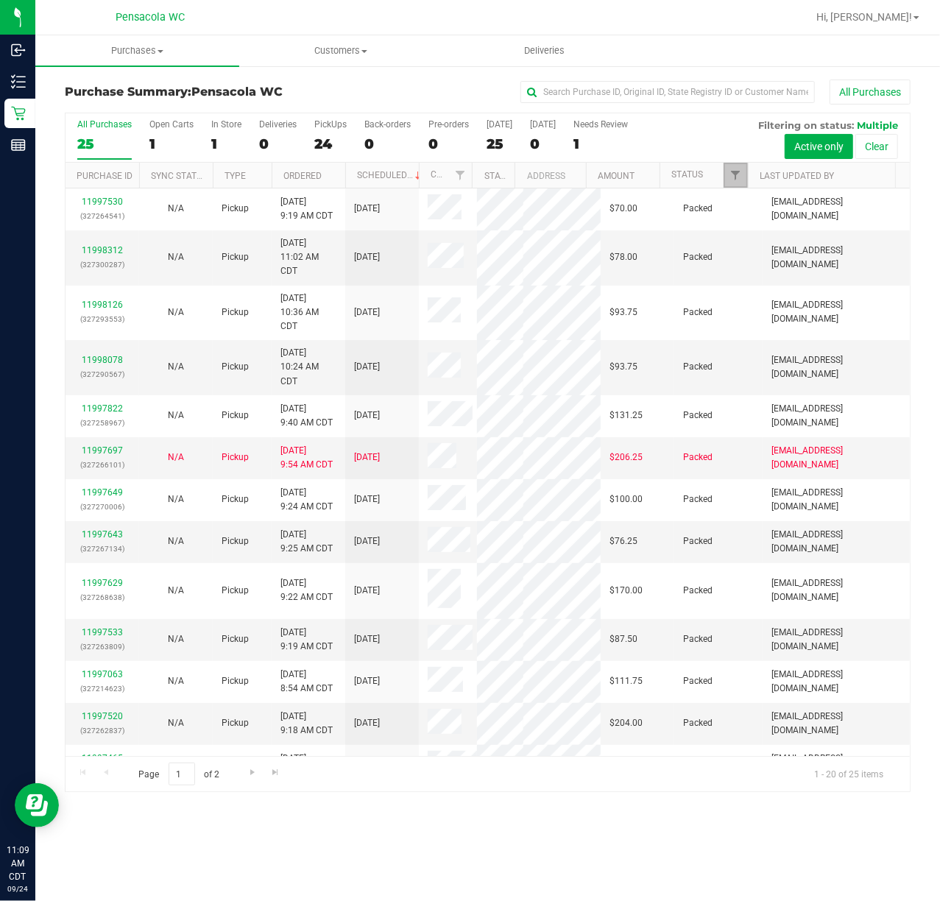
click at [732, 181] on span "Filter" at bounding box center [736, 175] width 12 height 12
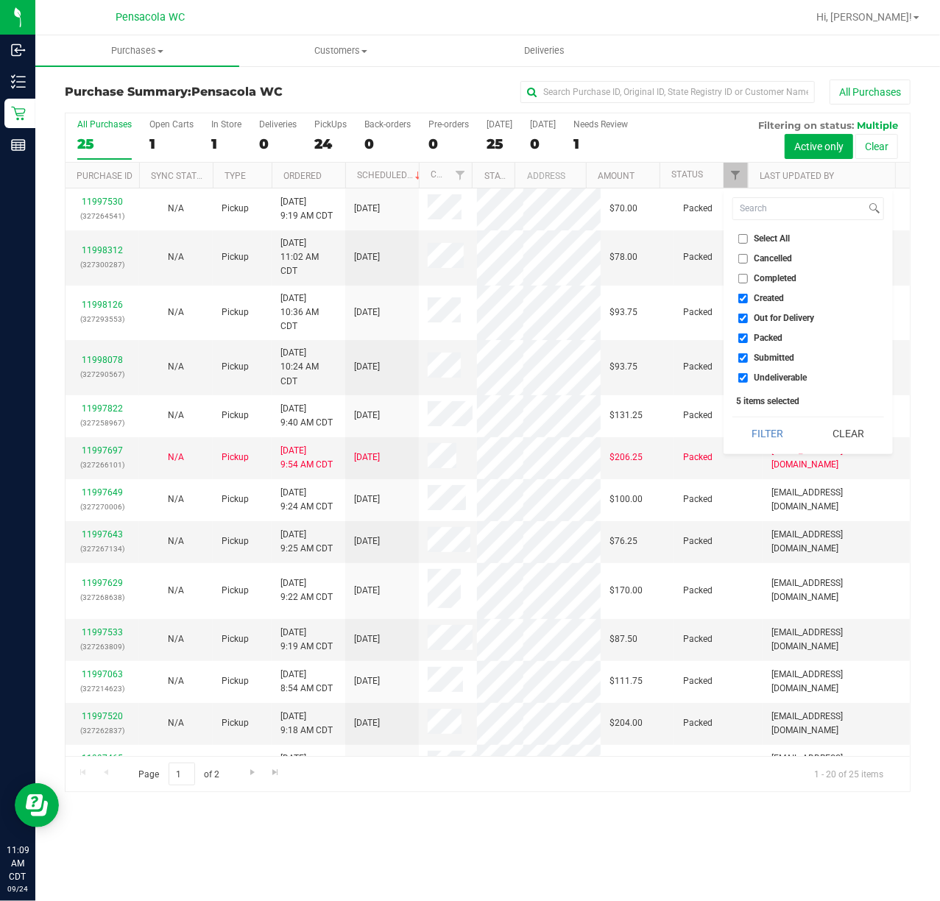
click at [739, 236] on input "Select All" at bounding box center [743, 239] width 10 height 10
checkbox input "true"
click at [739, 236] on input "Select All" at bounding box center [743, 239] width 10 height 10
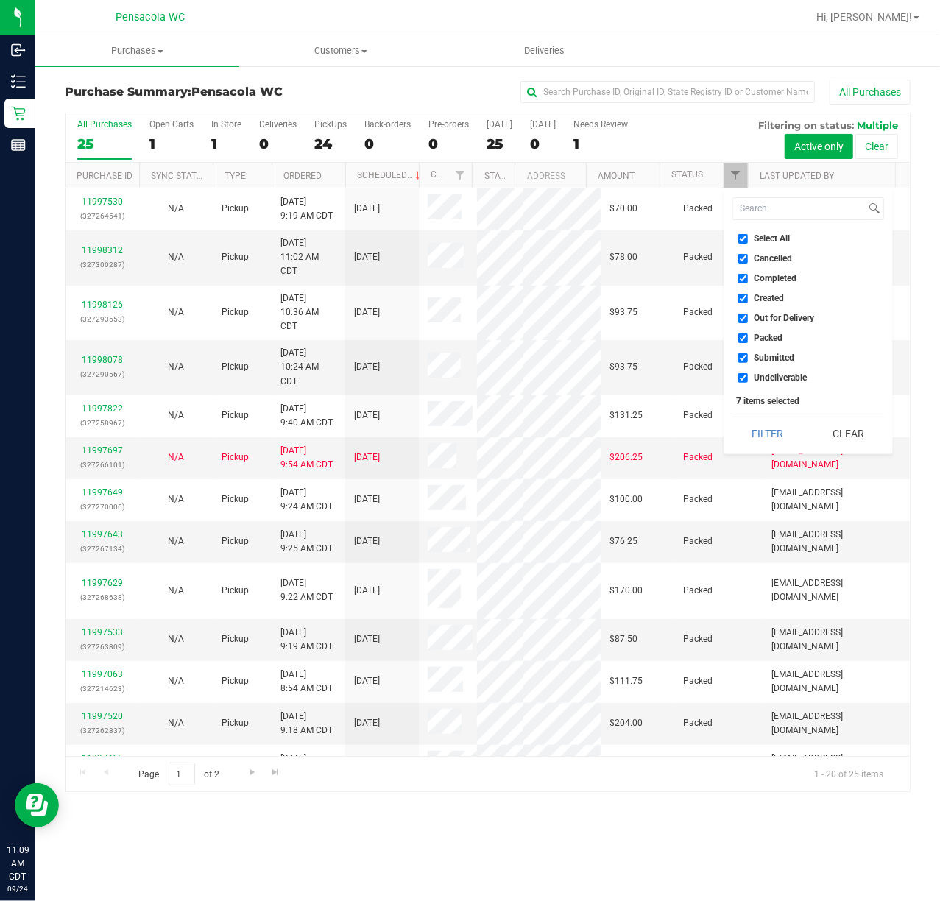
checkbox input "false"
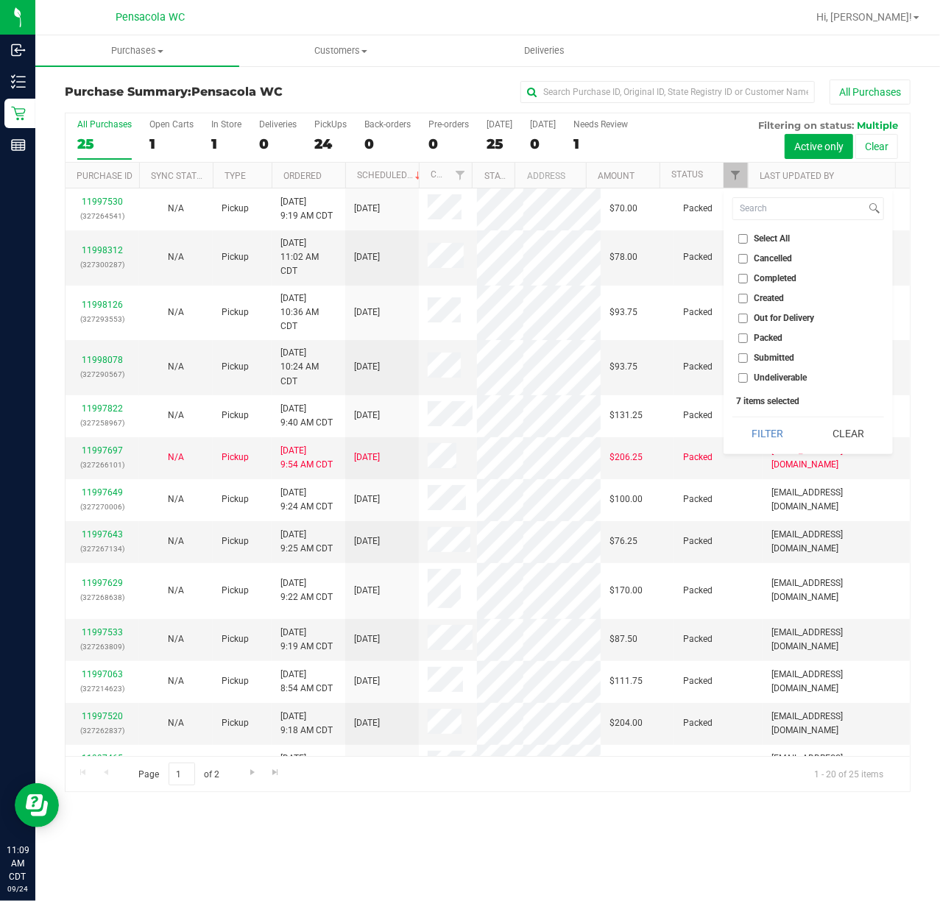
checkbox input "false"
click at [743, 356] on input "Submitted" at bounding box center [743, 358] width 10 height 10
checkbox input "true"
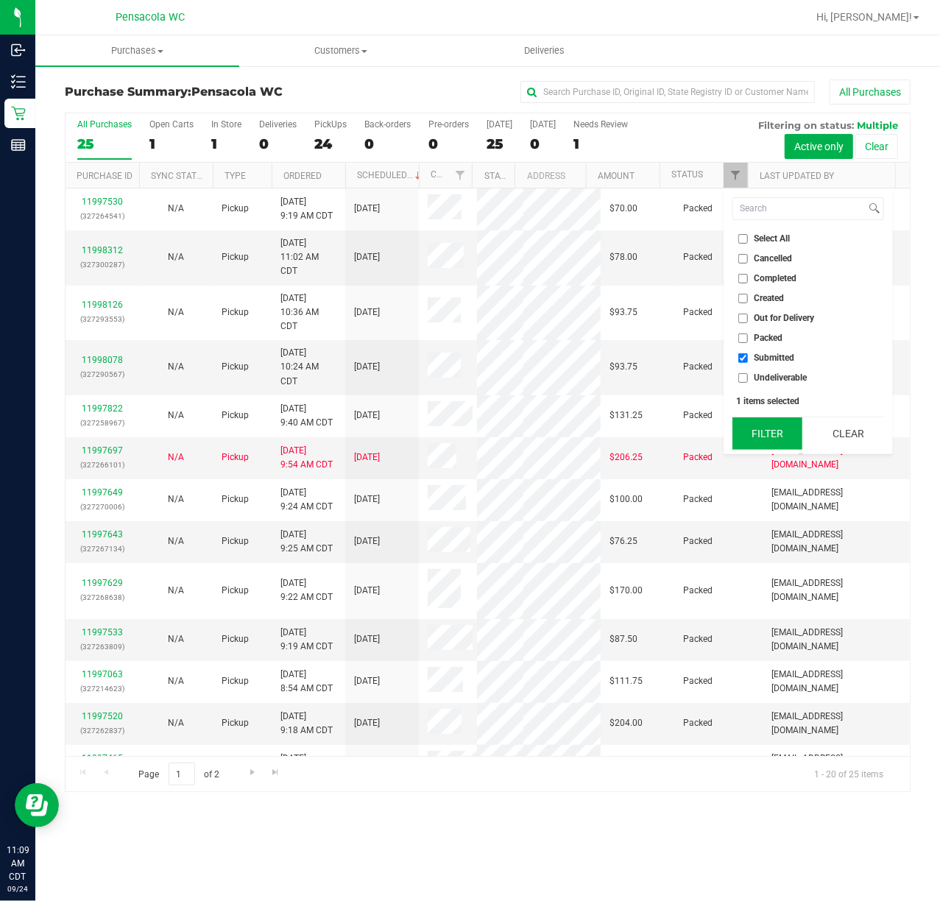
click at [760, 421] on button "Filter" at bounding box center [768, 433] width 71 height 32
